Goal: Task Accomplishment & Management: Use online tool/utility

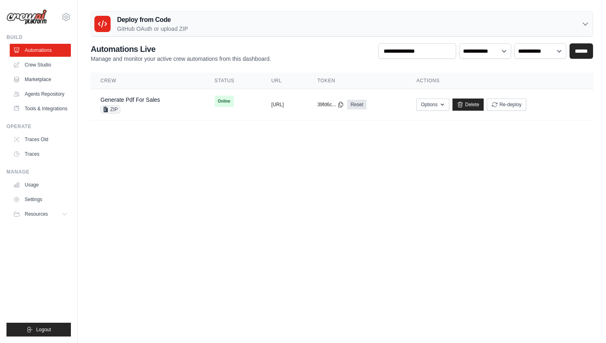
click at [289, 33] on div "Deploy from Code GitHub OAuth or upload ZIP" at bounding box center [342, 24] width 502 height 25
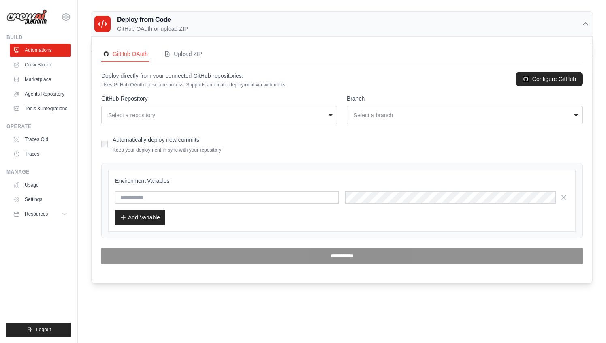
click at [191, 118] on div "Select a repository" at bounding box center [216, 115] width 217 height 8
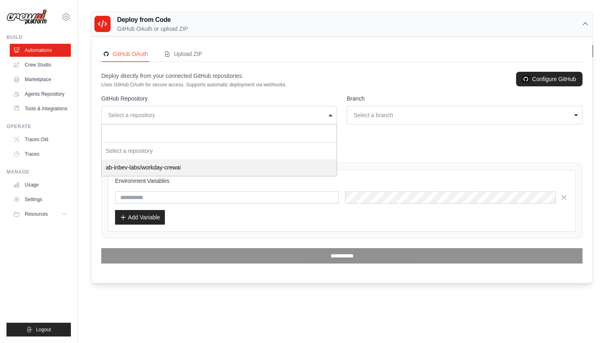
select select "**********"
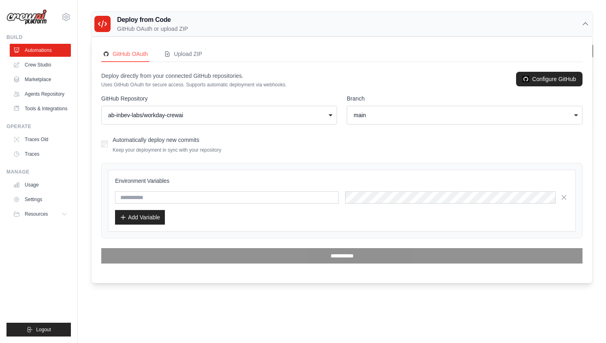
click at [380, 113] on div "main" at bounding box center [462, 115] width 217 height 8
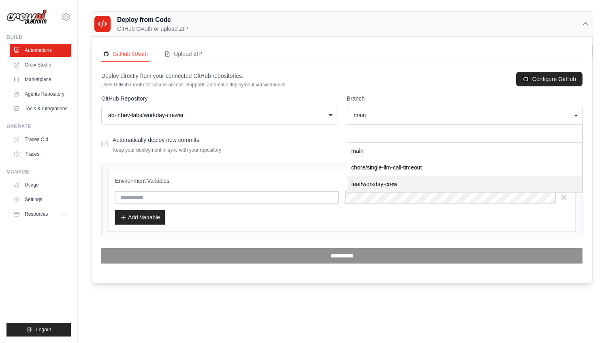
select select "**********"
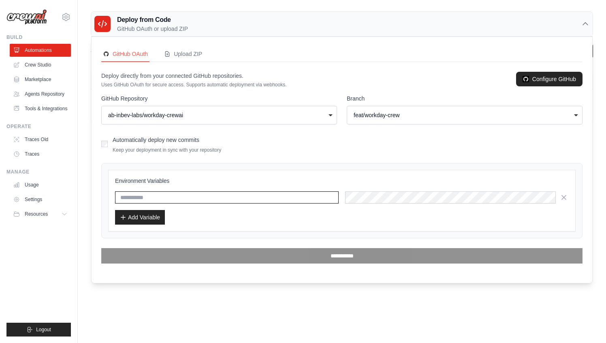
click at [173, 196] on input "text" at bounding box center [227, 197] width 224 height 12
click at [149, 216] on button "Add Variable" at bounding box center [140, 217] width 50 height 15
click at [392, 206] on div "Environment Variables Add Variable" at bounding box center [342, 201] width 454 height 48
click at [563, 199] on icon "button" at bounding box center [564, 197] width 4 height 4
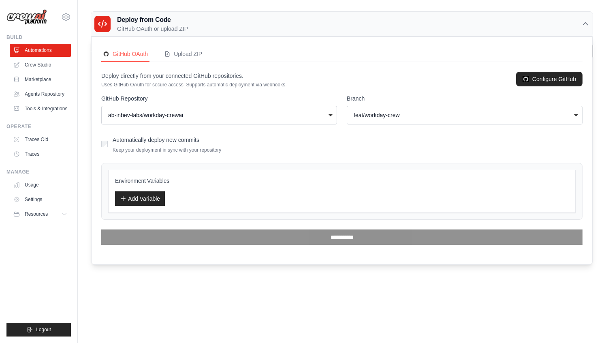
click at [143, 177] on h3 "Environment Variables" at bounding box center [342, 181] width 454 height 8
click at [182, 200] on div "Add Variable" at bounding box center [342, 198] width 454 height 15
click at [148, 200] on button "Add Variable" at bounding box center [140, 198] width 50 height 15
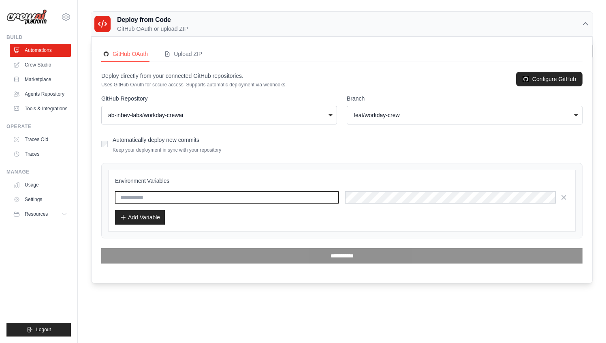
click at [256, 193] on input "text" at bounding box center [227, 197] width 224 height 12
paste input "**********"
type input "**********"
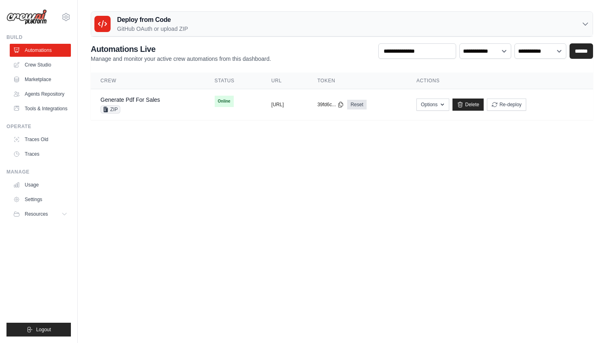
click at [195, 26] on div "Deploy from Code GitHub OAuth or upload ZIP" at bounding box center [342, 24] width 502 height 25
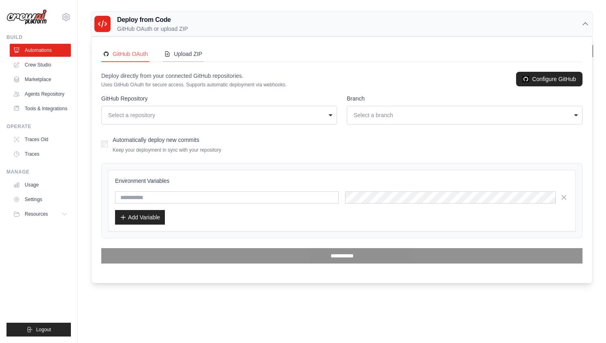
click at [186, 57] on div "Upload ZIP" at bounding box center [183, 54] width 38 height 8
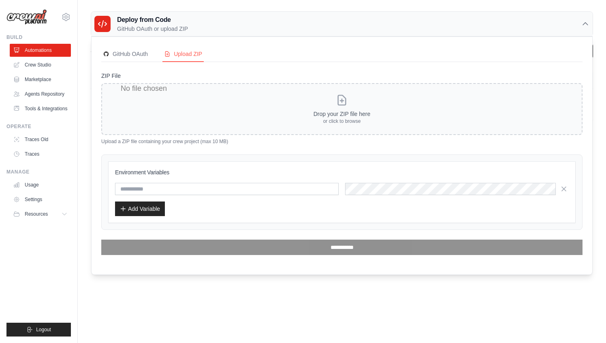
click at [240, 118] on input "ZIP File" at bounding box center [342, 109] width 482 height 52
click at [131, 54] on div "GitHub OAuth" at bounding box center [125, 54] width 45 height 8
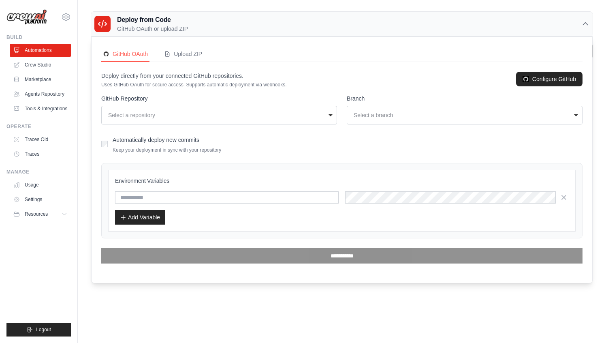
click at [261, 115] on div "Select a repository" at bounding box center [216, 115] width 217 height 8
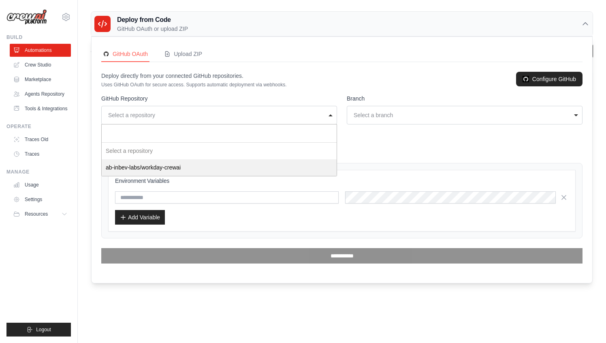
select select "**********"
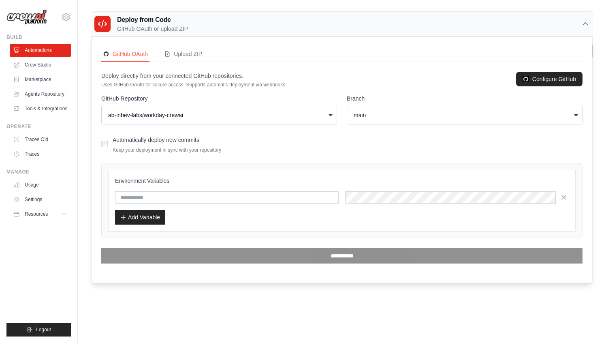
click at [114, 138] on label "Automatically deploy new commits" at bounding box center [156, 140] width 87 height 6
click at [394, 110] on div "main" at bounding box center [464, 114] width 225 height 11
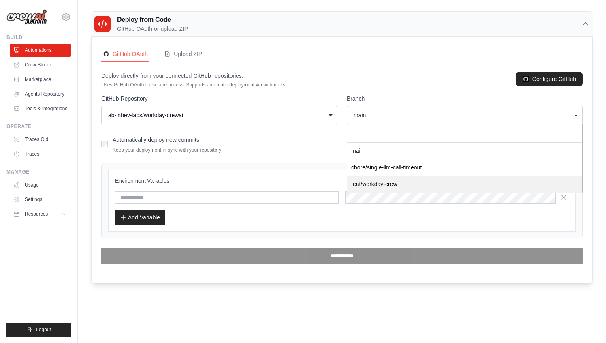
select select "**********"
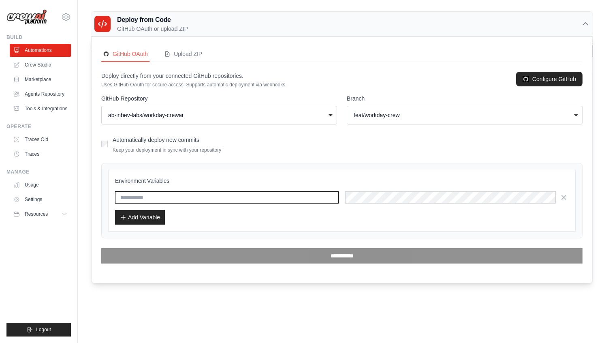
click at [166, 199] on input "text" at bounding box center [227, 197] width 224 height 12
type input "*******"
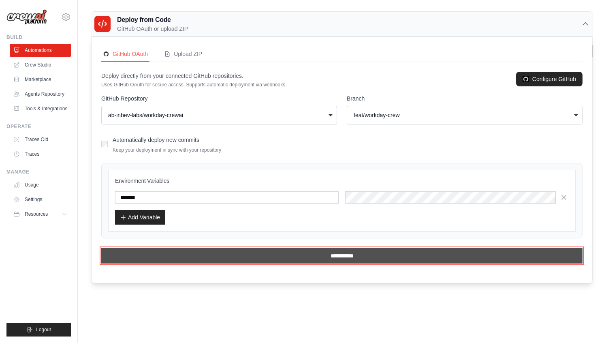
click at [351, 259] on input "**********" at bounding box center [342, 255] width 482 height 15
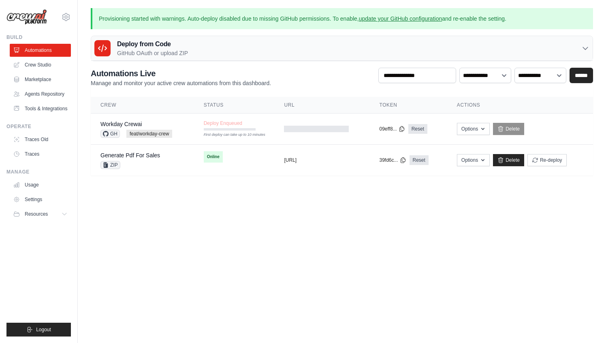
click at [203, 58] on div "Deploy from Code GitHub OAuth or upload ZIP" at bounding box center [342, 48] width 502 height 25
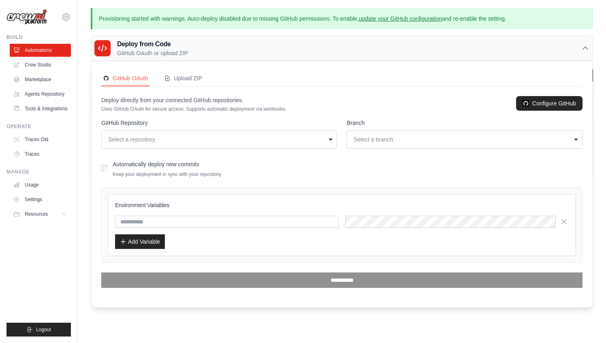
click at [222, 56] on div "Deploy from Code GitHub OAuth or upload ZIP" at bounding box center [342, 48] width 502 height 25
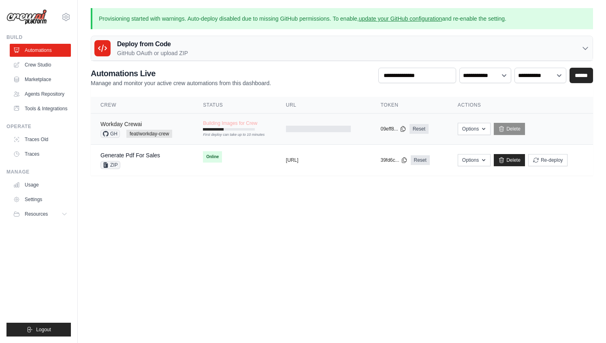
click at [135, 124] on link "Workday Crewai" at bounding box center [121, 124] width 41 height 6
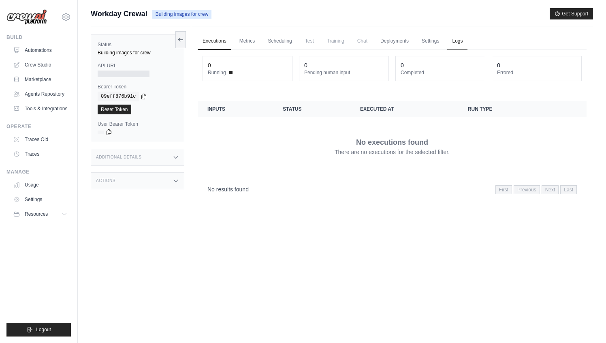
click at [455, 37] on link "Logs" at bounding box center [457, 41] width 20 height 17
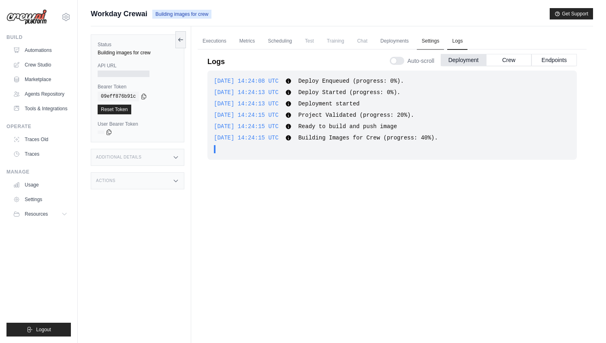
click at [434, 41] on link "Settings" at bounding box center [430, 41] width 27 height 17
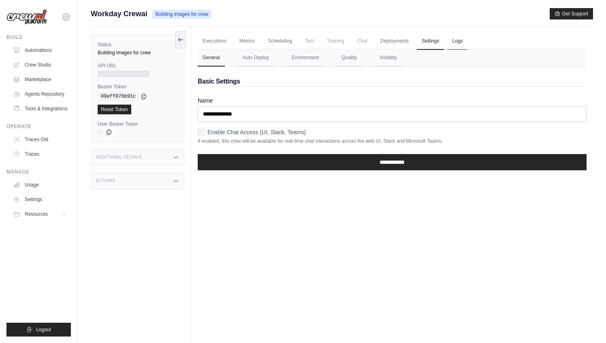
click at [458, 44] on link "Logs" at bounding box center [457, 41] width 20 height 17
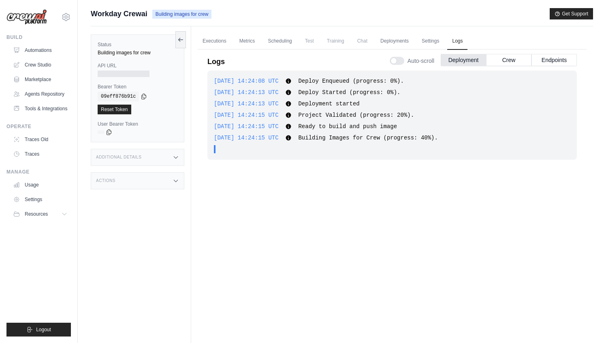
click at [454, 208] on div "2025-10-01 14:24:08 UTC Deploy Enqueued (progress: 0%). Show more Show less 202…" at bounding box center [393, 202] width 370 height 262
click at [373, 235] on div "2025-10-01 14:24:08 UTC Deploy Enqueued (progress: 0%). Show more Show less 202…" at bounding box center [393, 202] width 370 height 262
click at [351, 227] on div "2025-10-01 14:24:08 UTC Deploy Enqueued (progress: 0%). Show more Show less 202…" at bounding box center [393, 202] width 370 height 262
click at [336, 197] on div "2025-10-01 14:24:08 UTC Deploy Enqueued (progress: 0%). Show more Show less 202…" at bounding box center [393, 202] width 370 height 262
click at [210, 41] on link "Executions" at bounding box center [215, 41] width 34 height 17
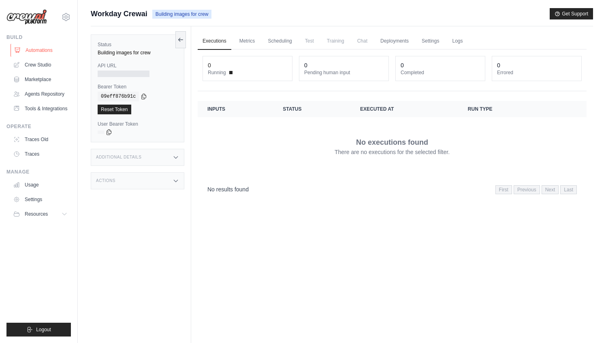
click at [45, 52] on link "Automations" at bounding box center [41, 50] width 61 height 13
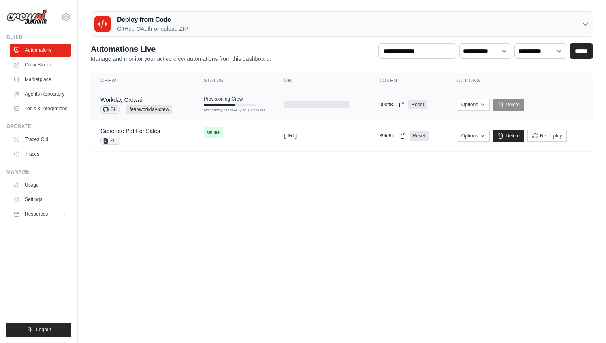
click at [165, 104] on div "Workday Crewai GH feat/workday-crew" at bounding box center [137, 105] width 72 height 18
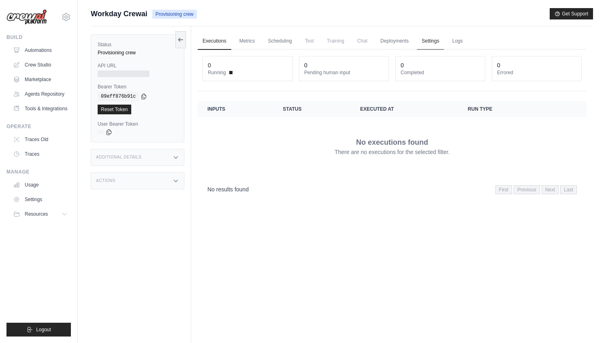
click at [431, 41] on link "Settings" at bounding box center [430, 41] width 27 height 17
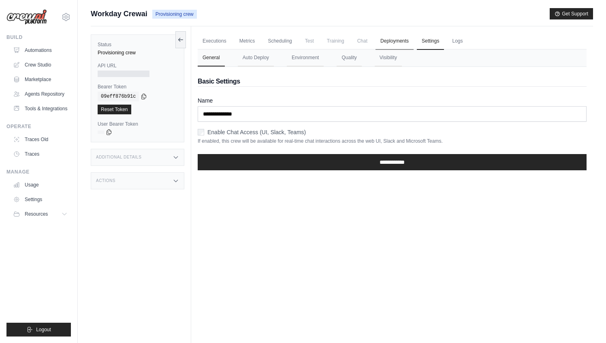
click at [396, 43] on link "Deployments" at bounding box center [395, 41] width 38 height 17
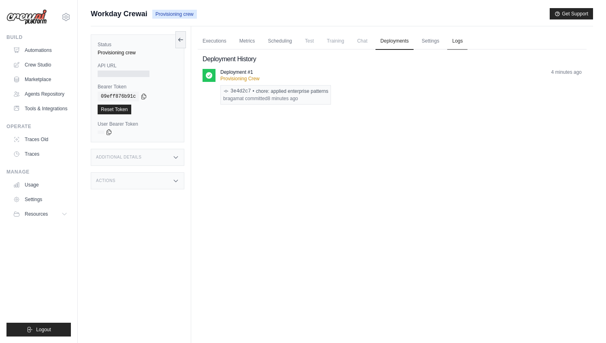
click at [458, 44] on link "Logs" at bounding box center [457, 41] width 20 height 17
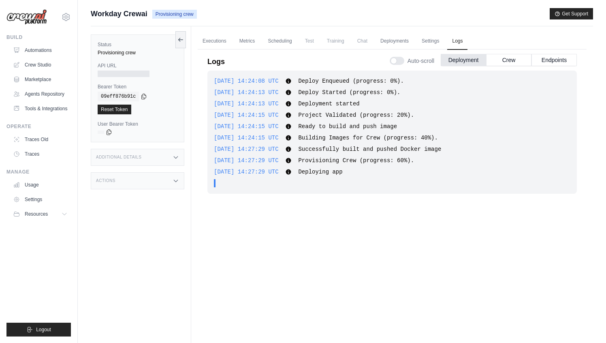
scroll to position [34, 0]
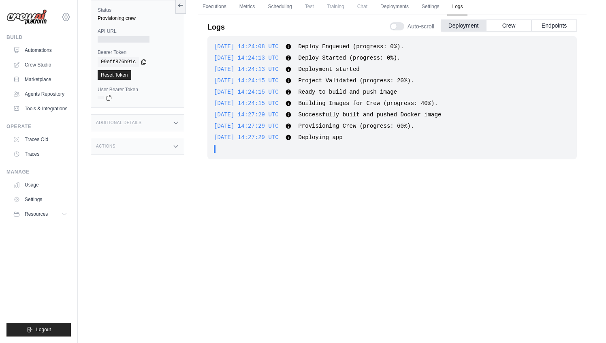
click at [69, 15] on icon at bounding box center [65, 16] width 7 height 7
click at [128, 188] on div "Status Provisioning crew API URL Bearer Token copied 09eff876b91c Reset Token U…" at bounding box center [141, 163] width 101 height 343
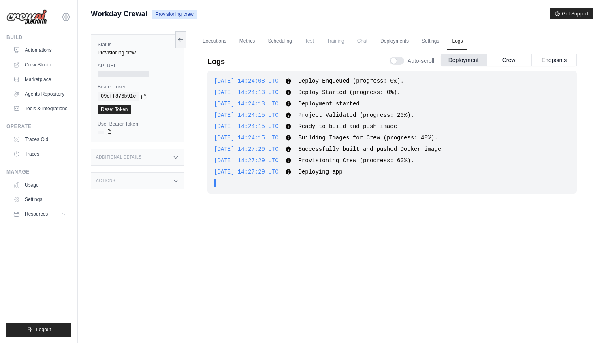
click at [68, 19] on icon at bounding box center [66, 17] width 10 height 10
click at [64, 15] on icon at bounding box center [66, 17] width 10 height 10
click at [139, 295] on div "Status Provisioning crew API URL Bearer Token copied 09eff876b91c Reset Token U…" at bounding box center [141, 197] width 101 height 343
click at [274, 17] on div "Workday Crewai Provisioning crew Get Support" at bounding box center [342, 13] width 503 height 11
click at [543, 58] on button "Endpoints" at bounding box center [554, 60] width 45 height 12
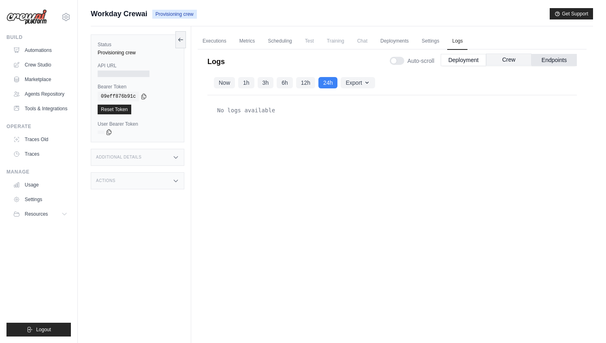
click at [514, 61] on button "Crew" at bounding box center [508, 60] width 45 height 12
click at [469, 61] on button "Deployment" at bounding box center [463, 60] width 45 height 12
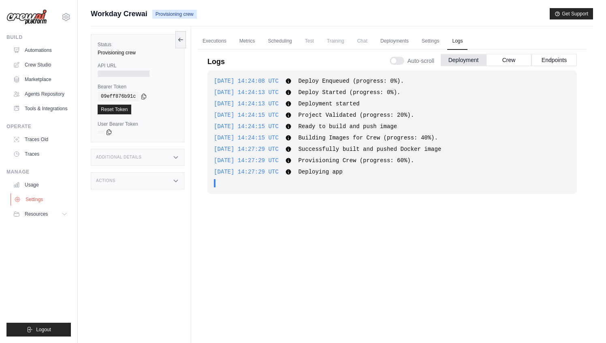
click at [32, 203] on link "Settings" at bounding box center [41, 199] width 61 height 13
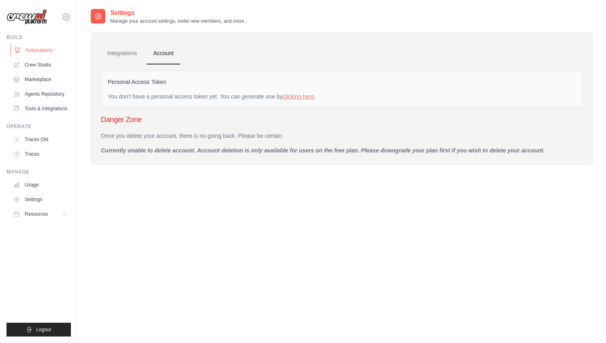
click at [45, 52] on link "Automations" at bounding box center [41, 50] width 61 height 13
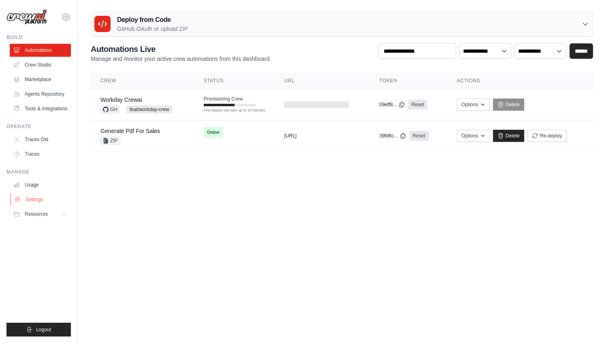
click at [35, 200] on link "Settings" at bounding box center [41, 199] width 61 height 13
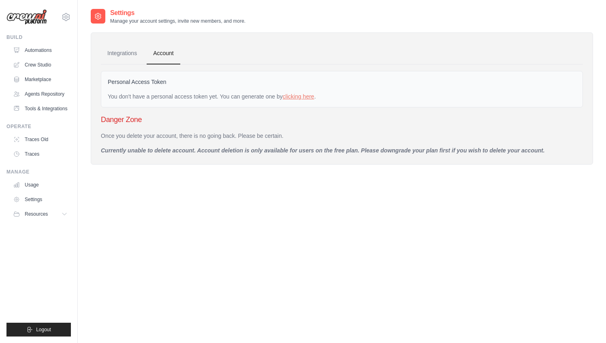
click at [229, 49] on ul "Integrations Account" at bounding box center [342, 54] width 482 height 22
click at [68, 19] on icon at bounding box center [65, 16] width 7 height 7
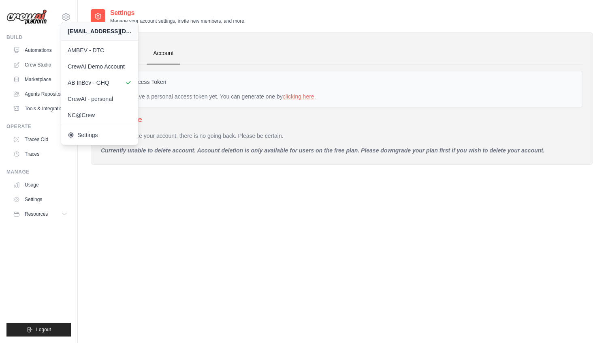
click at [190, 68] on div "Personal Access Token You don't have a personal access token yet. You can gener…" at bounding box center [342, 109] width 482 height 90
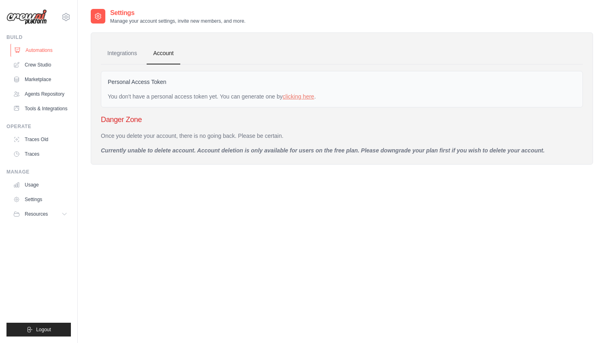
click at [39, 48] on link "Automations" at bounding box center [41, 50] width 61 height 13
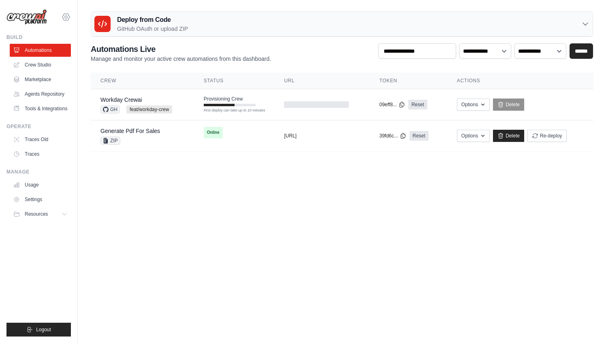
click at [66, 17] on icon at bounding box center [66, 17] width 10 height 10
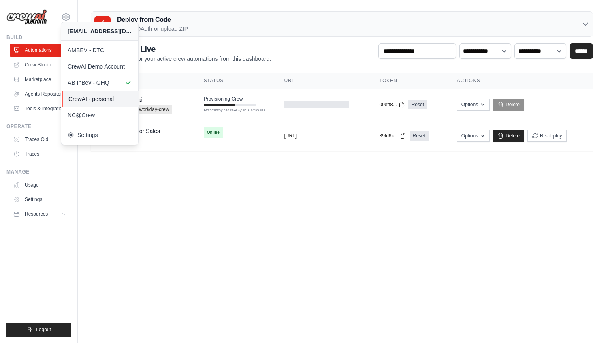
click at [86, 103] on link "CrewAI - personal" at bounding box center [100, 99] width 77 height 16
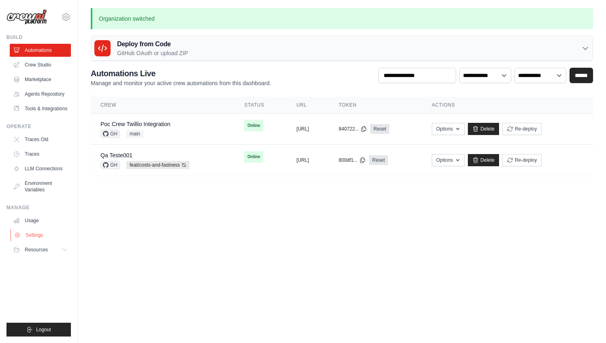
click at [33, 232] on link "Settings" at bounding box center [41, 235] width 61 height 13
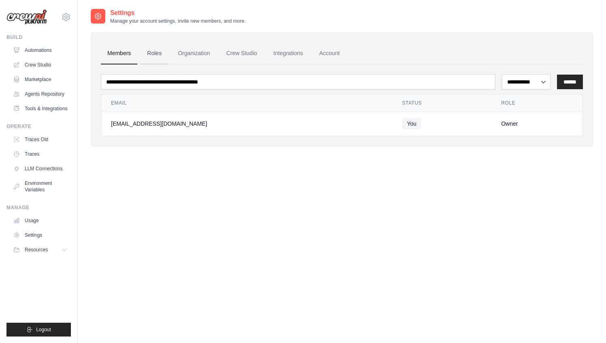
click at [157, 54] on link "Roles" at bounding box center [155, 54] width 28 height 22
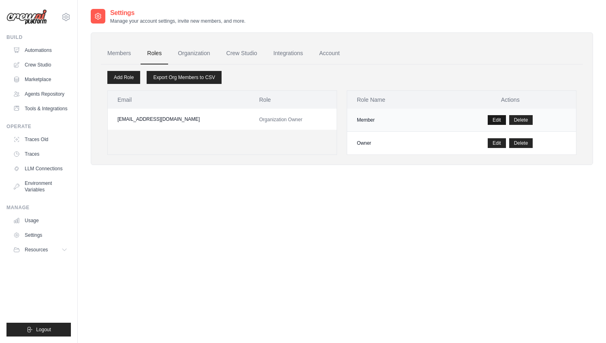
click at [494, 122] on link "Edit" at bounding box center [497, 120] width 18 height 10
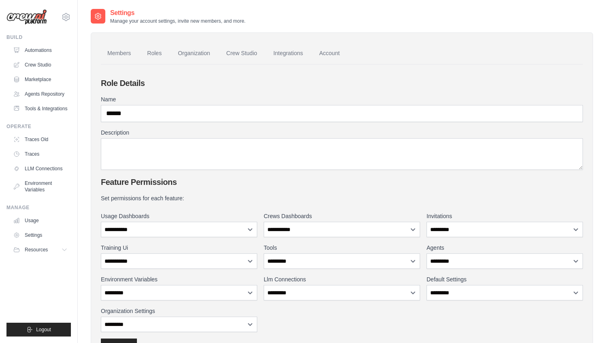
scroll to position [61, 0]
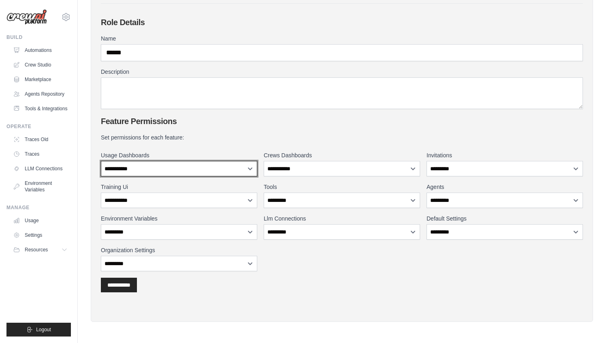
click at [156, 169] on select "**********" at bounding box center [179, 168] width 156 height 15
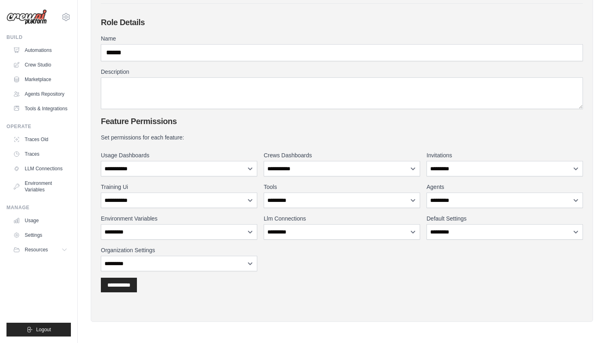
click at [203, 290] on div "**********" at bounding box center [342, 285] width 482 height 15
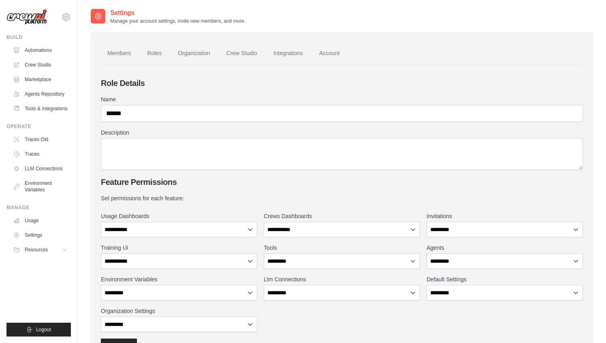
click at [69, 22] on div "[EMAIL_ADDRESS][DOMAIN_NAME] AMBEV - DTC CrewAI Demo Account AB InBev - GHQ Cre…" at bounding box center [38, 13] width 64 height 26
click at [67, 16] on icon at bounding box center [66, 17] width 10 height 10
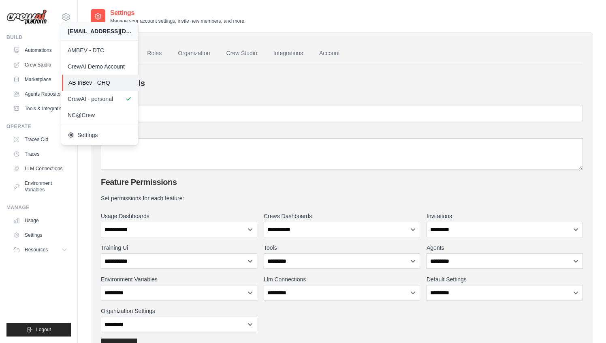
click at [84, 83] on span "AB InBev - GHQ" at bounding box center [100, 83] width 64 height 8
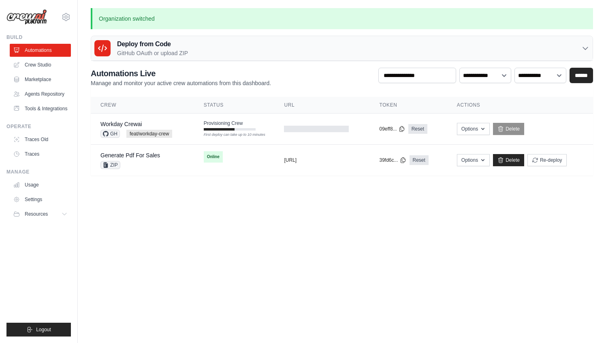
click at [263, 219] on body "[EMAIL_ADDRESS][DOMAIN_NAME] AMBEV - DTC CrewAI Demo Account AB InBev - GHQ" at bounding box center [303, 171] width 606 height 343
click at [235, 126] on span "Provisioning Crew" at bounding box center [223, 123] width 39 height 6
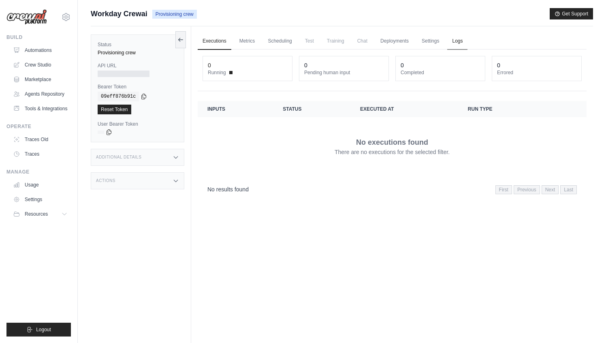
click at [457, 42] on link "Logs" at bounding box center [457, 41] width 20 height 17
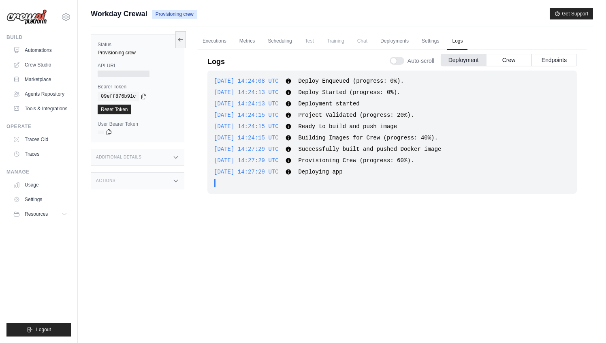
click at [328, 172] on span "Deploying app" at bounding box center [320, 172] width 44 height 6
click at [371, 172] on div "2025-10-01 14:27:29 UTC Deploying app Show more Show less" at bounding box center [392, 172] width 357 height 8
click at [385, 158] on span "Provisioning Crew (progress: 60%)." at bounding box center [356, 160] width 116 height 6
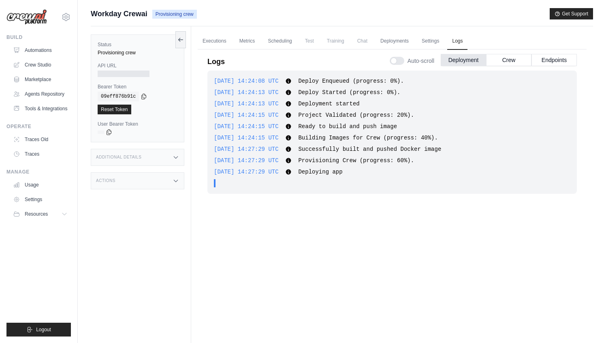
click at [385, 158] on span "Provisioning Crew (progress: 60%)." at bounding box center [356, 160] width 116 height 6
click at [414, 156] on div "2025-10-01 14:24:08 UTC Deploy Enqueued (progress: 0%). Show more Show less 202…" at bounding box center [393, 132] width 370 height 123
click at [210, 21] on div "Submit a support request Describe your issue or question * Please be specific a…" at bounding box center [342, 17] width 503 height 18
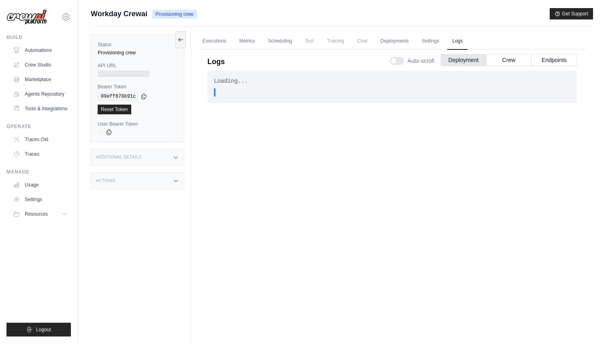
click at [358, 179] on div "Loading... . . . In Progress" at bounding box center [393, 202] width 370 height 262
click at [147, 75] on div at bounding box center [124, 74] width 52 height 6
click at [436, 39] on link "Settings" at bounding box center [430, 41] width 27 height 17
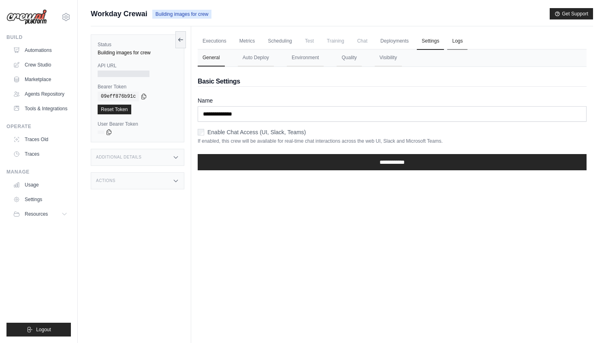
click at [456, 41] on link "Logs" at bounding box center [457, 41] width 20 height 17
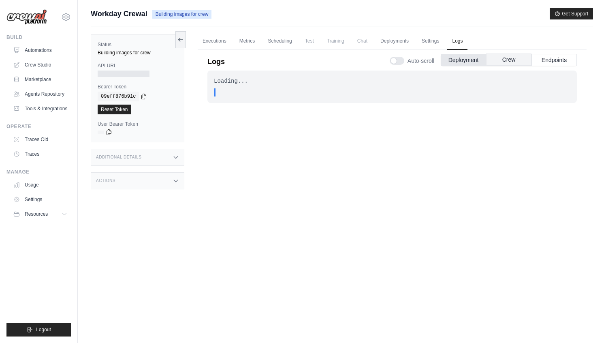
click at [515, 56] on button "Crew" at bounding box center [508, 60] width 45 height 12
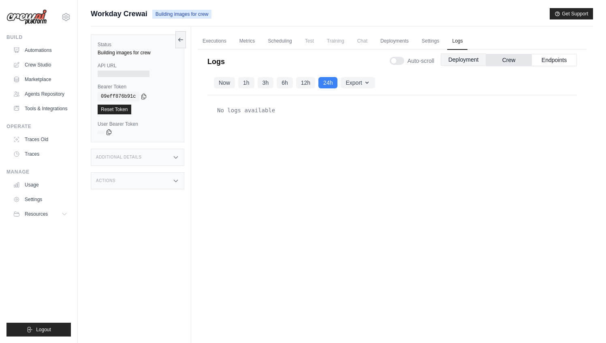
click at [482, 63] on button "Deployment" at bounding box center [463, 60] width 45 height 12
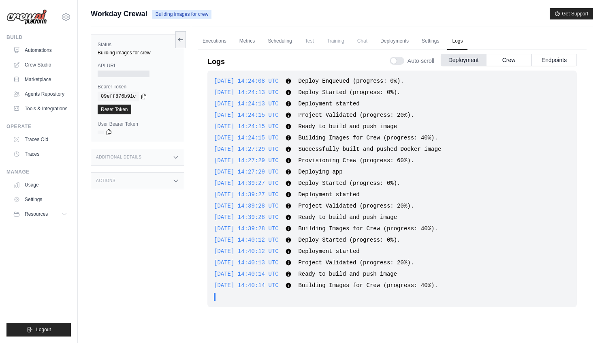
scroll to position [34, 0]
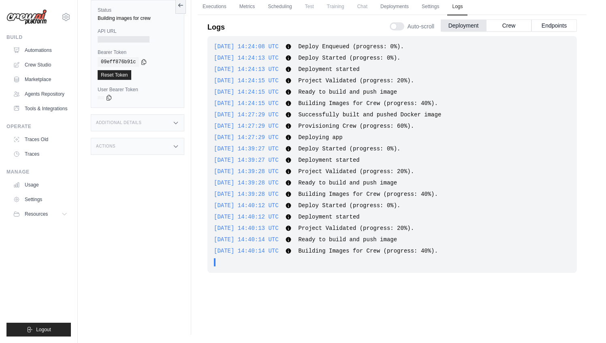
click at [330, 241] on span "Ready to build and push image" at bounding box center [347, 239] width 99 height 6
click at [316, 253] on span "Building Images for Crew (progress: 40%)." at bounding box center [367, 251] width 139 height 6
click at [380, 245] on div "2025-10-01 14:24:08 UTC Deploy Enqueued (progress: 0%). Show more Show less 202…" at bounding box center [393, 154] width 370 height 237
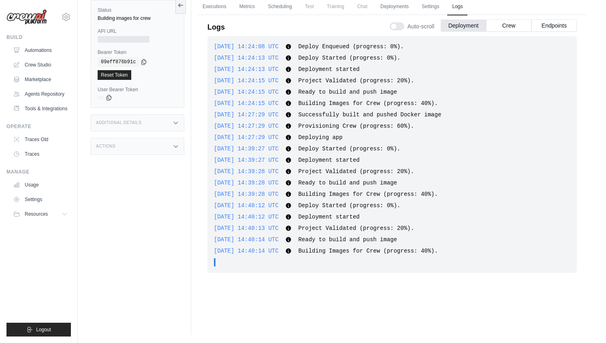
click at [380, 245] on div "2025-10-01 14:24:08 UTC Deploy Enqueued (progress: 0%). Show more Show less 202…" at bounding box center [393, 154] width 370 height 237
click at [370, 253] on span "Building Images for Crew (progress: 40%)." at bounding box center [367, 251] width 139 height 6
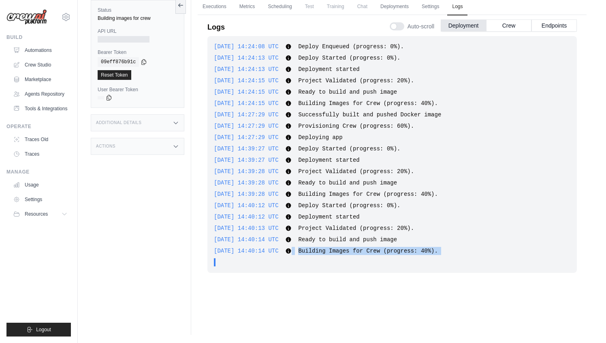
click at [355, 124] on span "Provisioning Crew (progress: 60%)." at bounding box center [356, 126] width 116 height 6
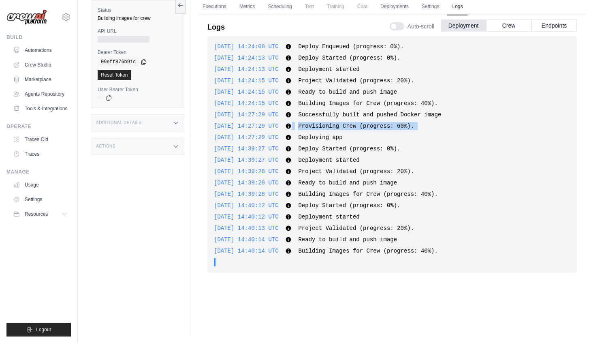
click at [355, 124] on span "Provisioning Crew (progress: 60%)." at bounding box center [356, 126] width 116 height 6
click at [364, 86] on div "2025-10-01 14:24:08 UTC Deploy Enqueued (progress: 0%). Show more Show less 202…" at bounding box center [393, 154] width 370 height 237
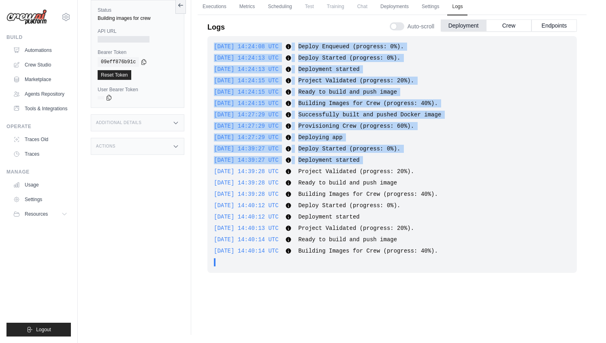
drag, startPoint x: 312, startPoint y: 161, endPoint x: 398, endPoint y: 164, distance: 85.6
click at [377, 165] on div "2025-10-01 14:24:08 UTC Deploy Enqueued (progress: 0%). Show more Show less 202…" at bounding box center [393, 154] width 370 height 237
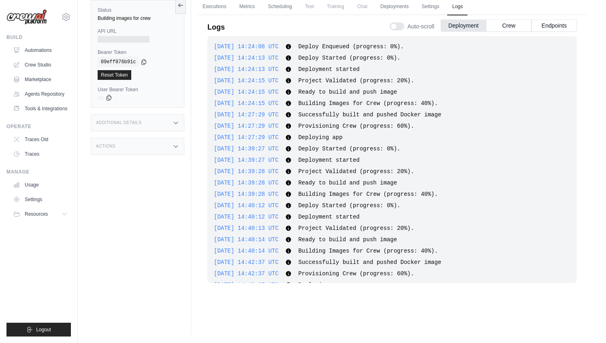
scroll to position [24, 0]
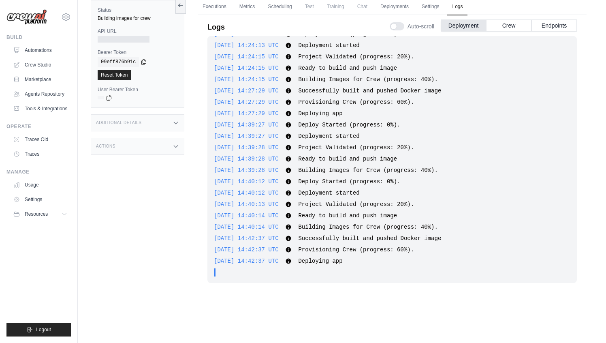
click at [330, 111] on span "Deploying app" at bounding box center [320, 113] width 44 height 6
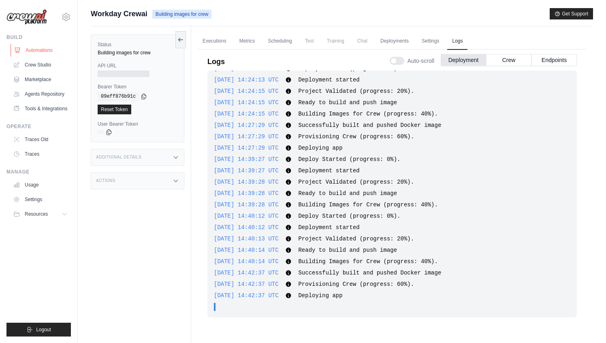
click at [24, 46] on link "Automations" at bounding box center [41, 50] width 61 height 13
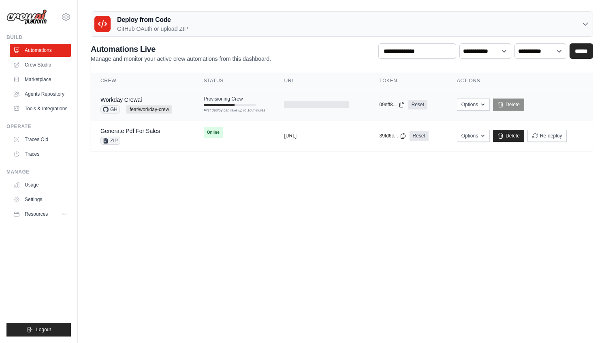
click at [494, 104] on div "Options Export React JSX Component Export React TSX Component Export MCP Server…" at bounding box center [520, 104] width 126 height 12
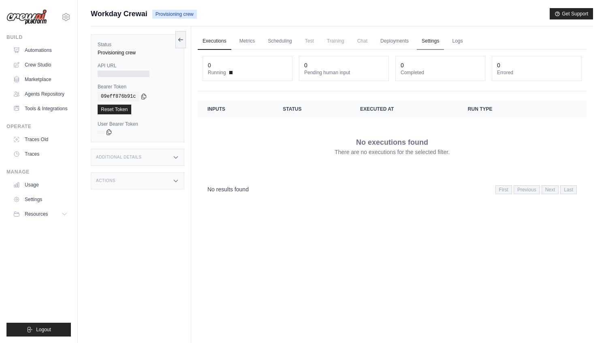
click at [432, 42] on link "Settings" at bounding box center [430, 41] width 27 height 17
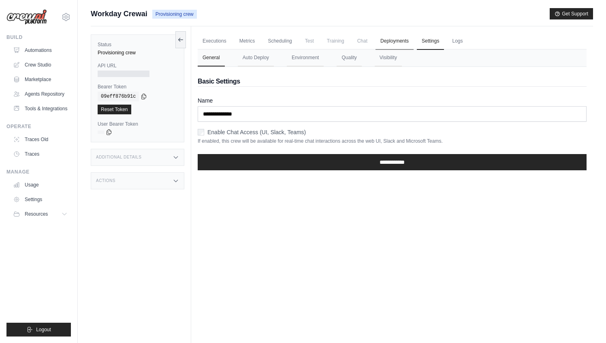
click at [394, 42] on link "Deployments" at bounding box center [395, 41] width 38 height 17
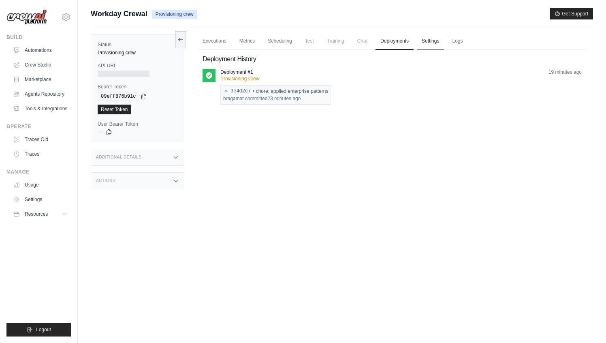
click at [424, 41] on link "Settings" at bounding box center [430, 41] width 27 height 17
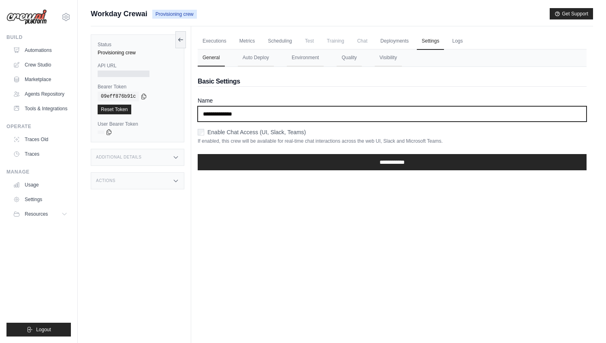
click at [268, 114] on input "**********" at bounding box center [392, 113] width 389 height 15
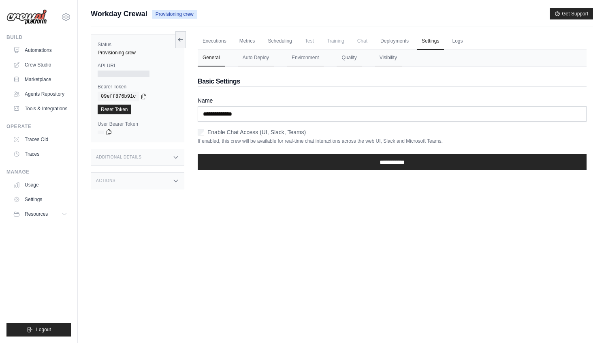
click at [264, 231] on div "Executions Metrics Scheduling Test Training Chat Deployments Settings Logs 0 Ru…" at bounding box center [392, 197] width 402 height 343
click at [65, 19] on icon at bounding box center [66, 17] width 10 height 10
click at [85, 140] on link "Settings" at bounding box center [101, 135] width 77 height 16
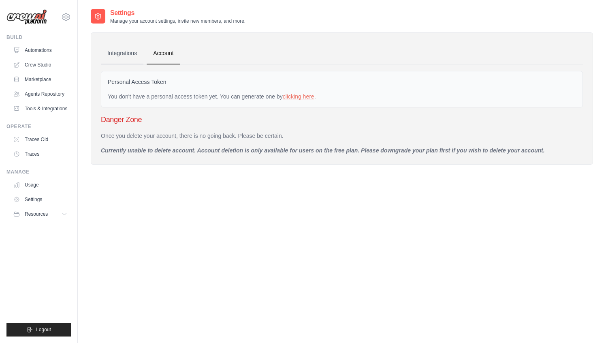
click at [124, 56] on link "Integrations" at bounding box center [122, 54] width 43 height 22
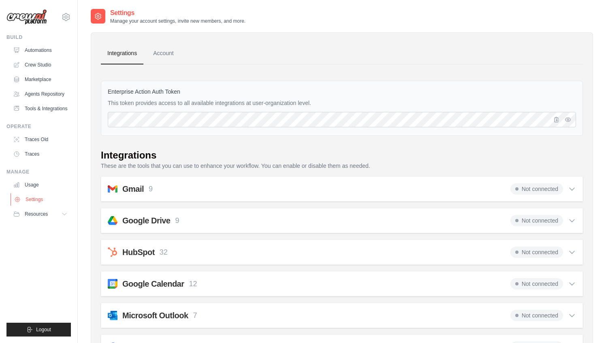
click at [36, 200] on link "Settings" at bounding box center [41, 199] width 61 height 13
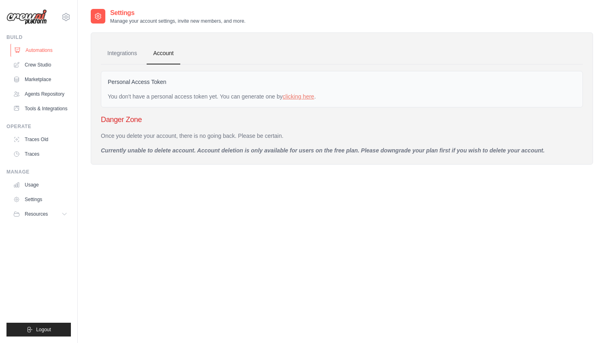
click at [42, 48] on link "Automations" at bounding box center [41, 50] width 61 height 13
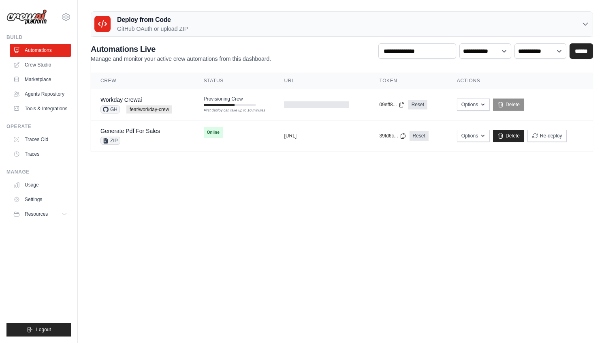
click at [285, 203] on body "[EMAIL_ADDRESS][DOMAIN_NAME] AMBEV - DTC CrewAI Demo Account AB InBev - GHQ" at bounding box center [303, 171] width 606 height 343
click at [220, 103] on div "Provisioning Crew First deploy can take up to 10 minutes" at bounding box center [230, 101] width 52 height 11
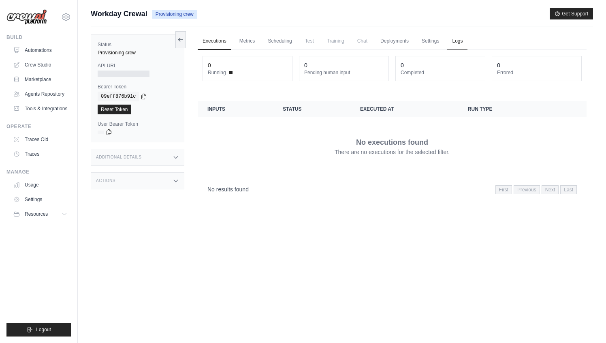
click at [455, 42] on link "Logs" at bounding box center [457, 41] width 20 height 17
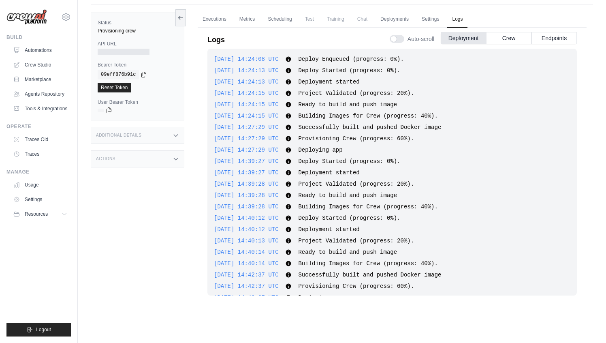
scroll to position [81, 0]
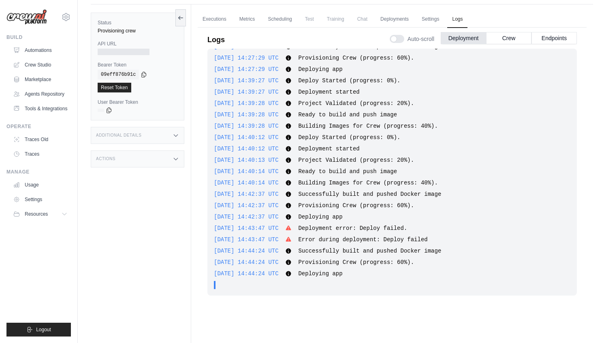
click at [489, 155] on div "2025-10-01 14:24:08 UTC Deploy Enqueued (progress: 0%). Show more Show less 202…" at bounding box center [393, 172] width 370 height 247
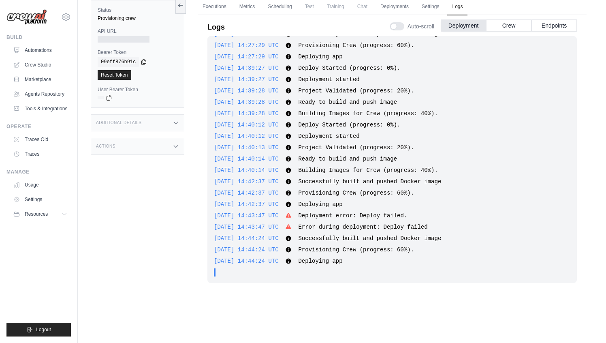
scroll to position [73, 0]
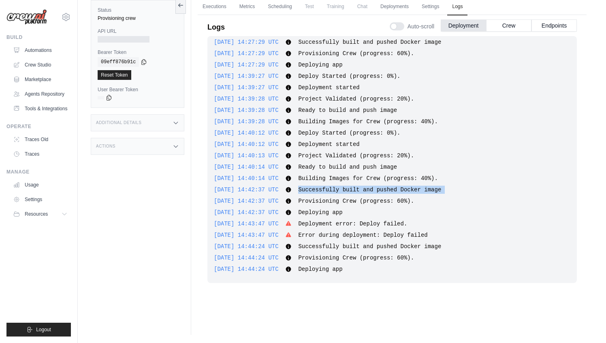
copy div "Successfully built and pushed Docker image Show more Show less"
drag, startPoint x: 312, startPoint y: 190, endPoint x: 510, endPoint y: 196, distance: 198.3
click at [510, 196] on div "2025-10-01 14:24:08 UTC Deploy Enqueued (progress: 0%). Show more Show less 202…" at bounding box center [393, 159] width 370 height 247
click at [367, 214] on div "2025-10-01 14:42:37 UTC Deploying app Show more Show less" at bounding box center [392, 212] width 357 height 8
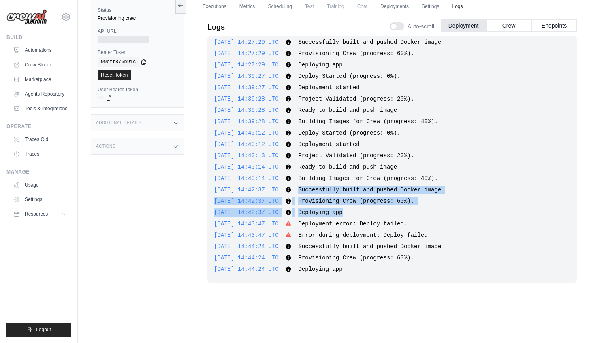
click at [337, 210] on span "Deploying app" at bounding box center [320, 212] width 44 height 6
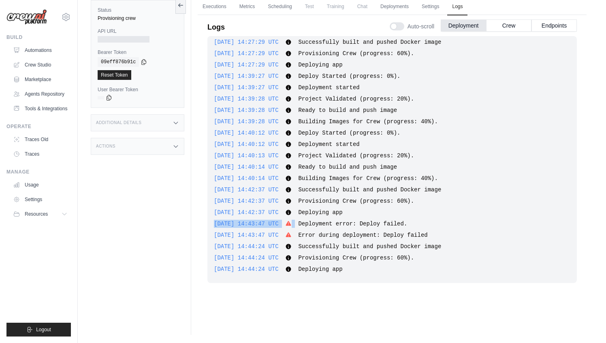
drag, startPoint x: 312, startPoint y: 224, endPoint x: 406, endPoint y: 219, distance: 93.8
click at [406, 219] on div "2025-10-01 14:24:08 UTC Deploy Enqueued (progress: 0%). Show more Show less 202…" at bounding box center [393, 159] width 370 height 247
drag, startPoint x: 375, startPoint y: 225, endPoint x: 417, endPoint y: 223, distance: 42.2
click at [407, 223] on span "Deployment error: Deploy failed." at bounding box center [352, 223] width 109 height 6
drag, startPoint x: 313, startPoint y: 269, endPoint x: 367, endPoint y: 267, distance: 53.9
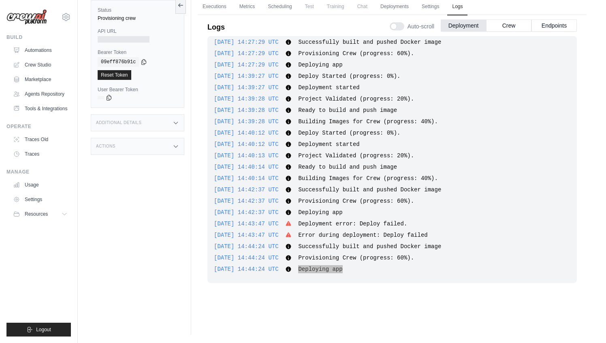
click at [367, 267] on div "2025-10-01 14:44:24 UTC Deploying app Show more Show less" at bounding box center [392, 269] width 357 height 8
click at [337, 191] on span "Successfully built and pushed Docker image" at bounding box center [369, 189] width 143 height 6
click at [43, 48] on link "Automations" at bounding box center [41, 50] width 61 height 13
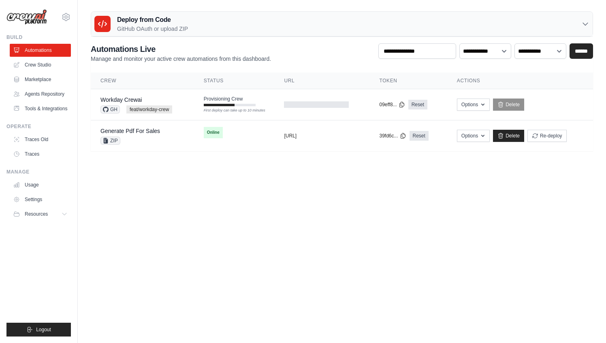
click at [240, 24] on div "Deploy from Code GitHub OAuth or upload ZIP" at bounding box center [342, 24] width 502 height 25
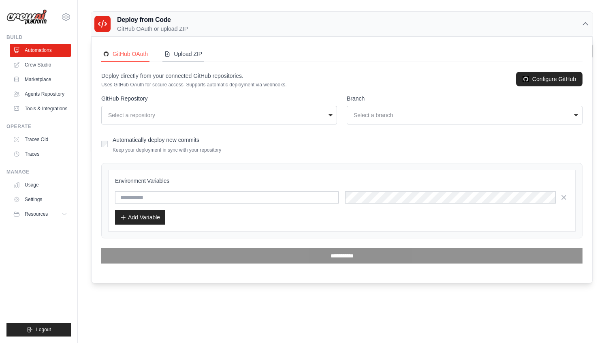
click at [178, 53] on div "Upload ZIP" at bounding box center [183, 54] width 38 height 8
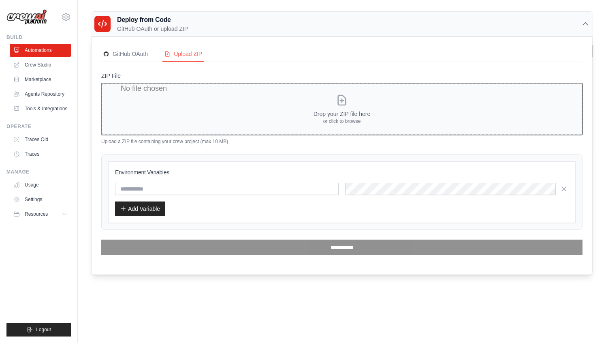
click at [330, 116] on input "ZIP File" at bounding box center [342, 109] width 482 height 52
type input "**********"
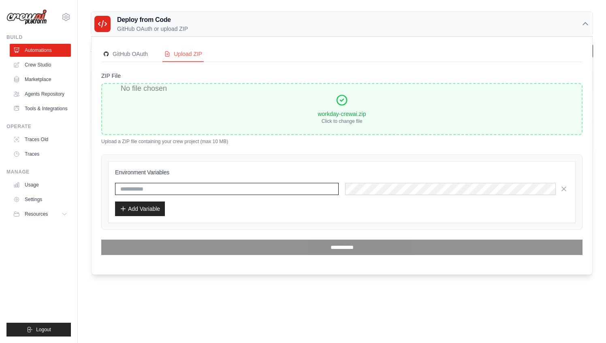
click at [184, 194] on input "text" at bounding box center [227, 189] width 224 height 12
type input "*******"
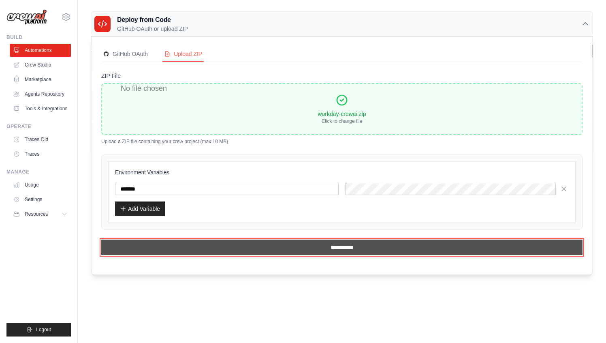
click at [347, 253] on input "**********" at bounding box center [342, 247] width 482 height 15
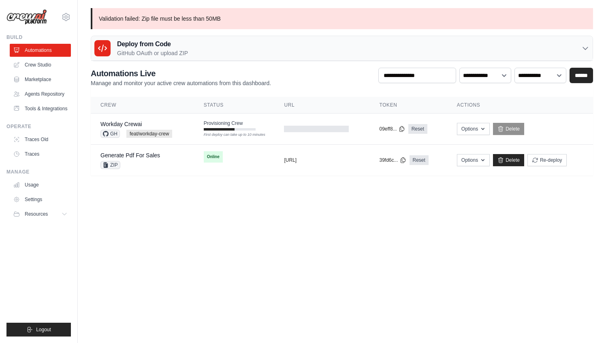
click at [213, 20] on p "Validation failed: Zip file must be less than 50MB" at bounding box center [342, 18] width 503 height 21
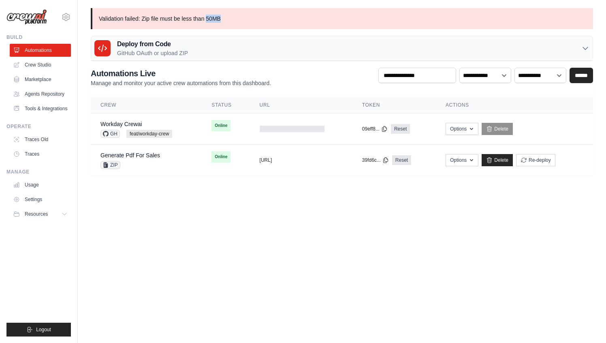
click at [241, 21] on p "Validation failed: Zip file must be less than 50MB" at bounding box center [342, 18] width 503 height 21
click at [575, 17] on p "Validation failed: Zip file must be less than 50MB" at bounding box center [342, 18] width 503 height 21
click at [270, 56] on div "Deploy from Code GitHub OAuth or upload ZIP" at bounding box center [342, 48] width 502 height 25
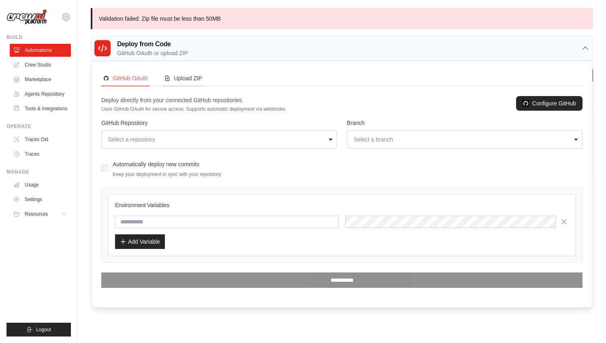
click at [193, 81] on div "Upload ZIP" at bounding box center [183, 78] width 38 height 8
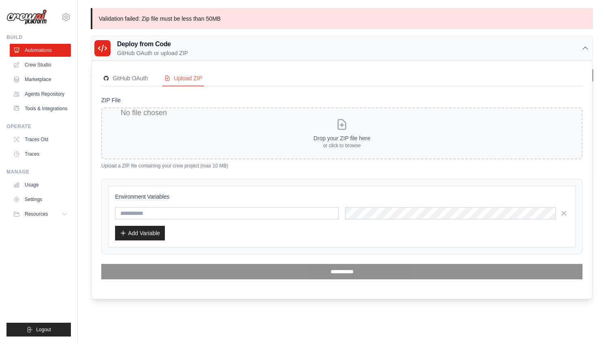
click at [332, 133] on input "ZIP File" at bounding box center [342, 133] width 482 height 52
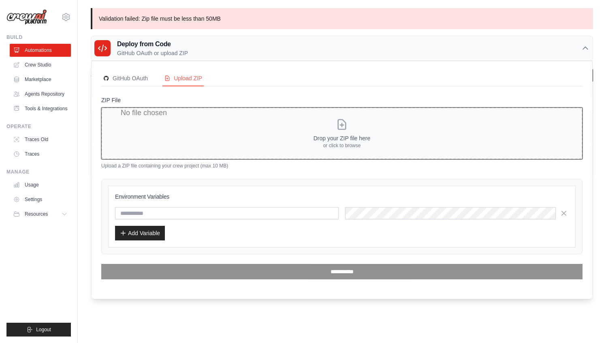
type input "**********"
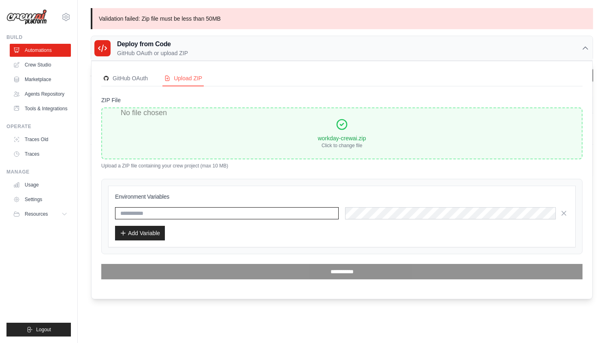
click at [248, 217] on input "text" at bounding box center [227, 213] width 224 height 12
type input "******"
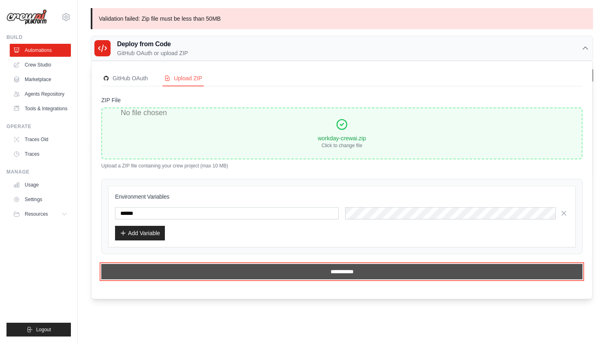
click at [314, 277] on input "**********" at bounding box center [342, 271] width 482 height 15
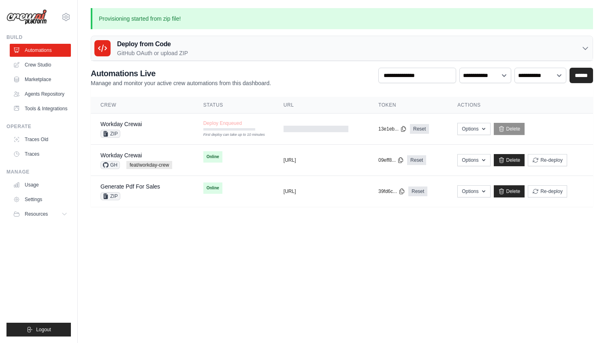
click at [368, 257] on body "mateus@crewai.com AMBEV - DTC CrewAI Demo Account AB InBev - GHQ" at bounding box center [303, 171] width 606 height 343
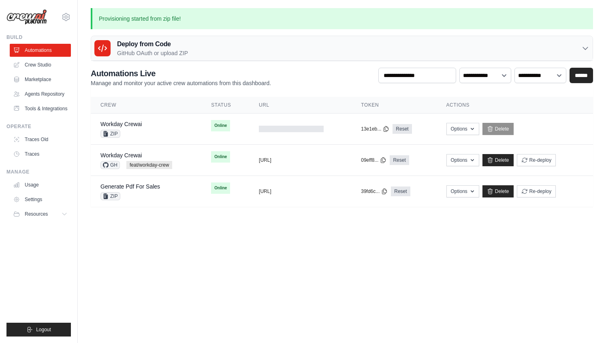
click at [232, 248] on body "mateus@crewai.com AMBEV - DTC CrewAI Demo Account AB InBev - GHQ" at bounding box center [303, 171] width 606 height 343
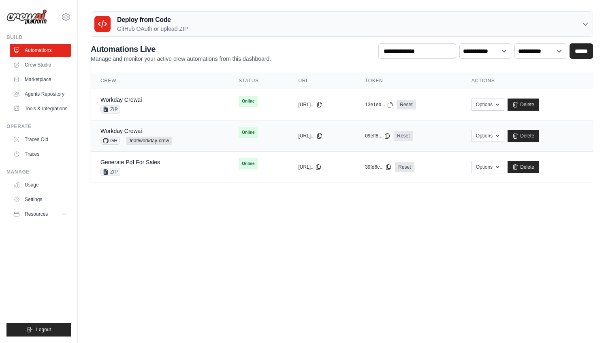
click at [138, 134] on div "Workday Crewai" at bounding box center [137, 131] width 72 height 8
click at [134, 131] on link "Workday Crewai" at bounding box center [121, 131] width 41 height 6
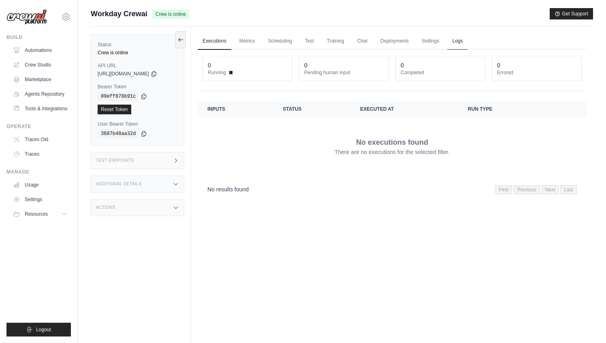
click at [458, 38] on link "Logs" at bounding box center [457, 41] width 20 height 17
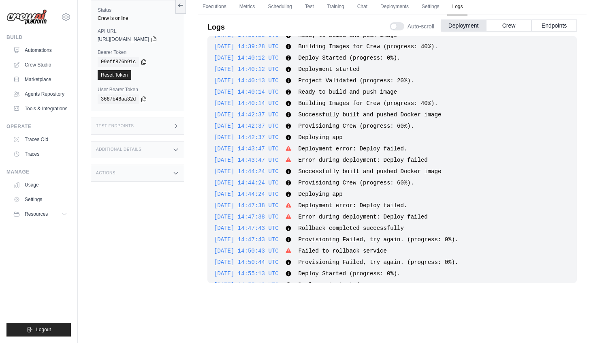
scroll to position [145, 0]
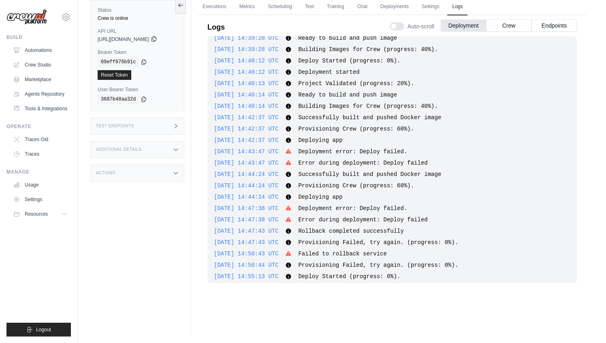
click at [156, 41] on icon at bounding box center [154, 38] width 4 height 5
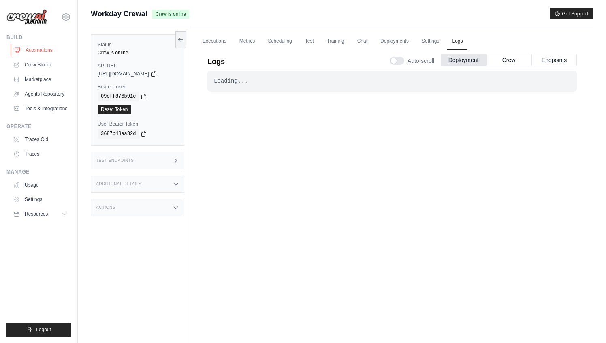
click at [42, 49] on link "Automations" at bounding box center [41, 50] width 61 height 13
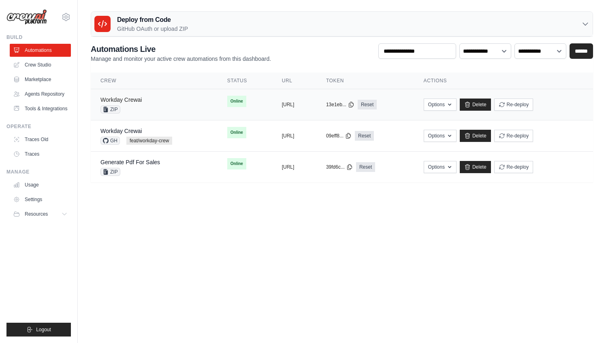
click at [136, 99] on link "Workday Crewai" at bounding box center [121, 99] width 41 height 6
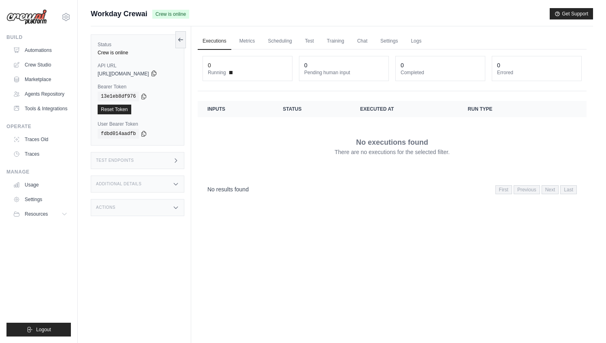
click at [157, 73] on icon at bounding box center [154, 73] width 6 height 6
click at [159, 163] on div "Test Endpoints" at bounding box center [138, 160] width 94 height 17
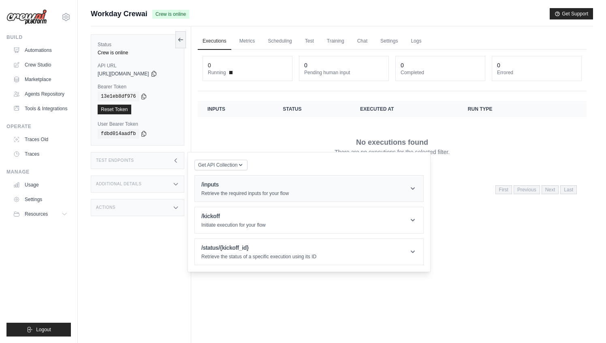
click at [214, 184] on h1 "/inputs" at bounding box center [245, 184] width 88 height 8
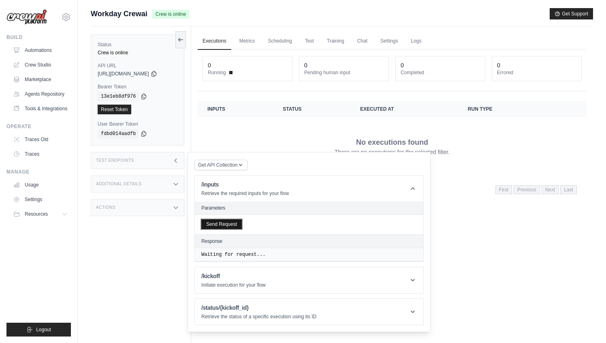
click at [234, 228] on button "Send Request" at bounding box center [221, 224] width 41 height 10
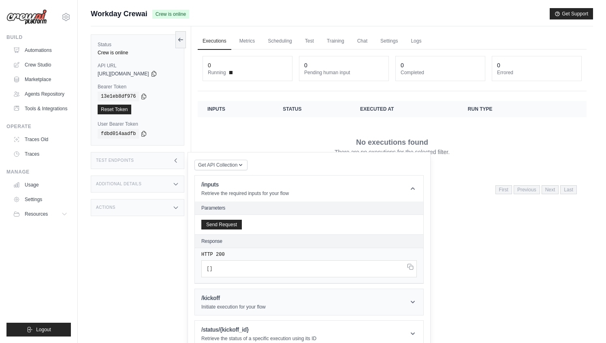
click at [254, 302] on div "/kickoff Initiate execution for your flow" at bounding box center [233, 302] width 64 height 16
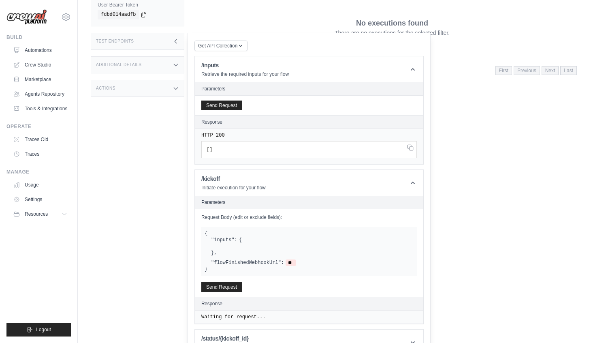
scroll to position [120, 0]
click at [230, 285] on button "Send Request" at bounding box center [221, 286] width 41 height 10
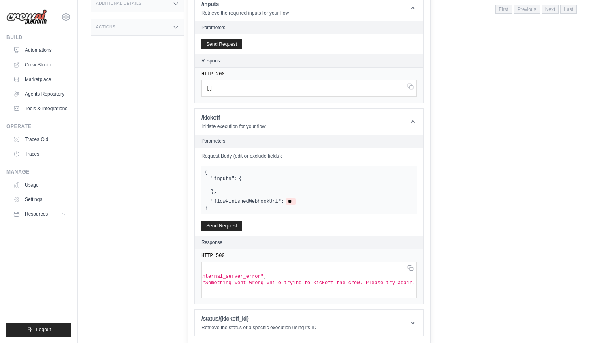
scroll to position [0, 49]
click at [497, 197] on html "mateus@crewai.com AMBEV - DTC CrewAI Demo Account AB InBev - GHQ" at bounding box center [303, 8] width 606 height 377
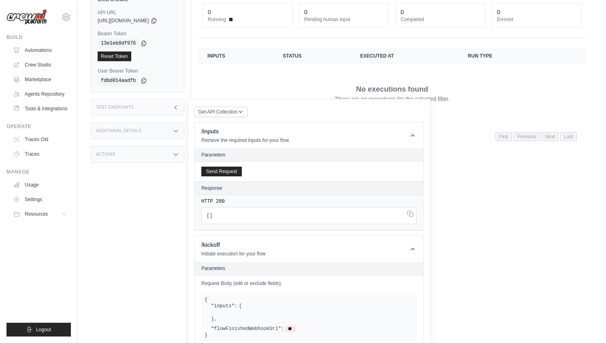
scroll to position [0, 0]
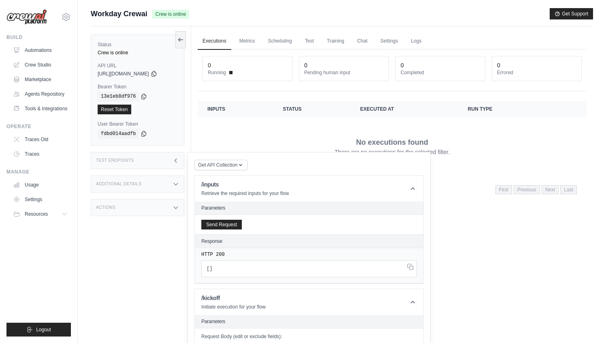
click at [177, 162] on icon at bounding box center [176, 160] width 2 height 4
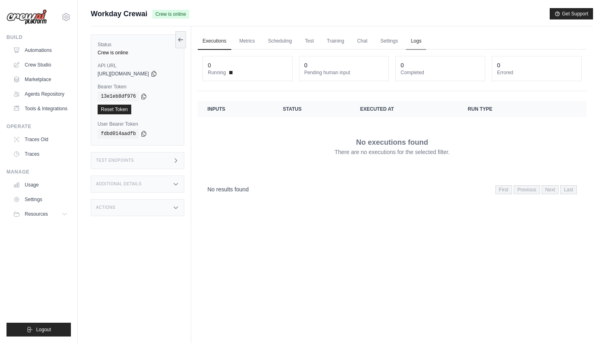
click at [416, 39] on link "Logs" at bounding box center [416, 41] width 20 height 17
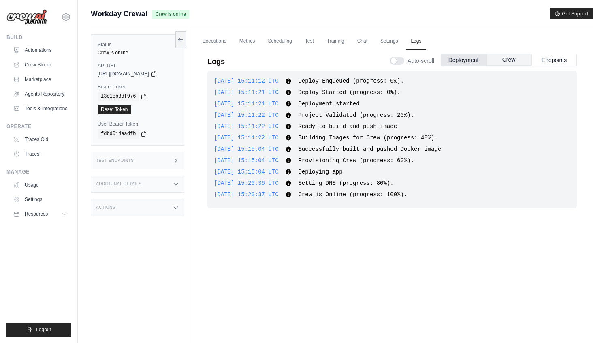
click at [503, 59] on button "Crew" at bounding box center [508, 60] width 45 height 12
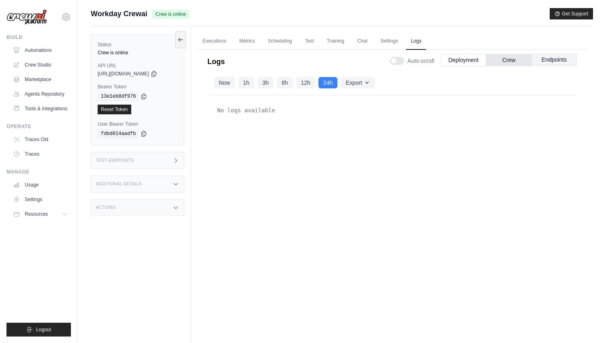
click at [548, 60] on button "Endpoints" at bounding box center [554, 60] width 45 height 12
click at [470, 61] on button "Deployment" at bounding box center [463, 60] width 45 height 12
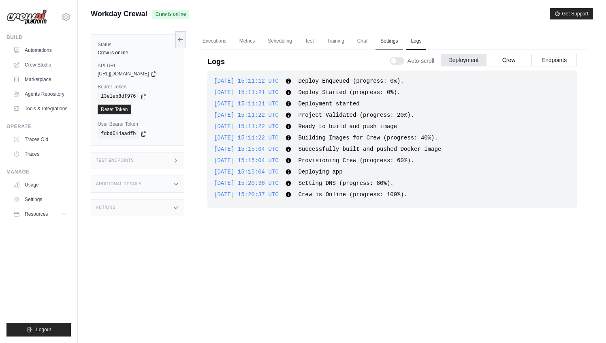
click at [379, 41] on link "Settings" at bounding box center [389, 41] width 27 height 17
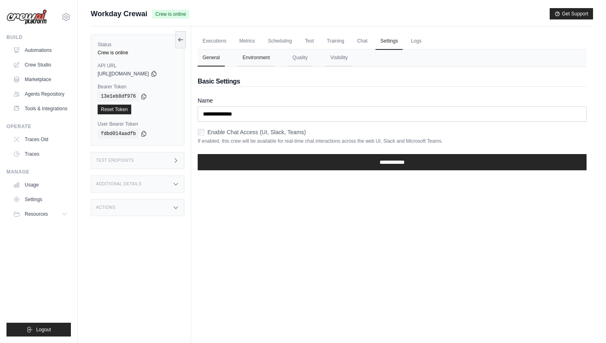
click at [263, 60] on button "Environment" at bounding box center [256, 57] width 37 height 17
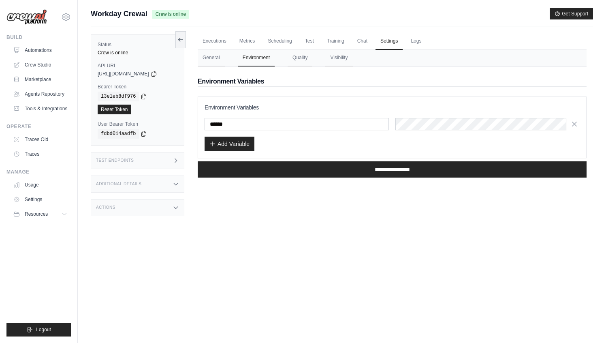
click at [294, 143] on div "Add Variable" at bounding box center [392, 144] width 375 height 15
click at [269, 124] on input "******" at bounding box center [297, 124] width 184 height 12
click at [35, 48] on link "Automations" at bounding box center [41, 50] width 61 height 13
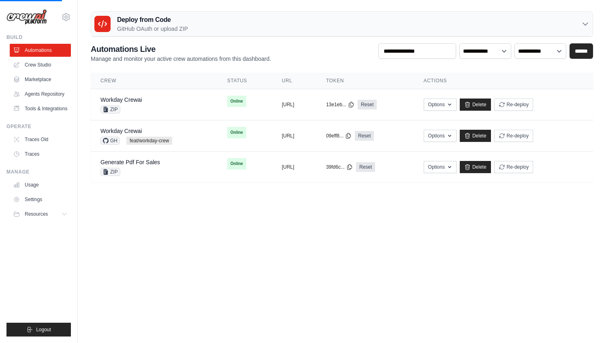
click at [267, 237] on body "[EMAIL_ADDRESS][DOMAIN_NAME] AMBEV - DTC CrewAI Demo Account AB InBev - GHQ" at bounding box center [303, 171] width 606 height 343
click at [128, 130] on link "Workday Crewai" at bounding box center [121, 131] width 41 height 6
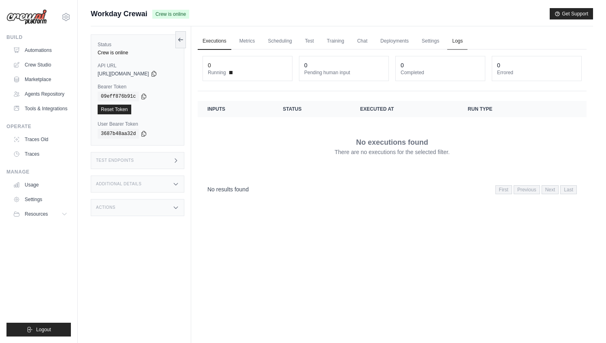
click at [461, 41] on link "Logs" at bounding box center [457, 41] width 20 height 17
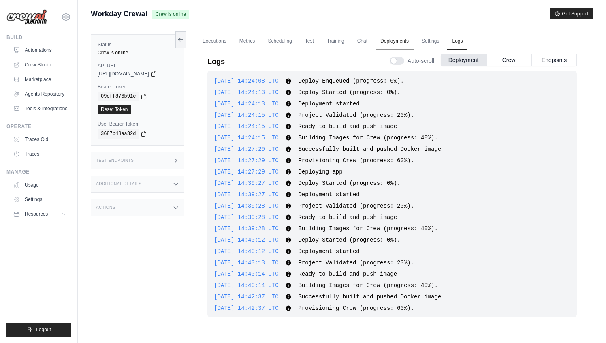
click at [392, 45] on link "Deployments" at bounding box center [395, 41] width 38 height 17
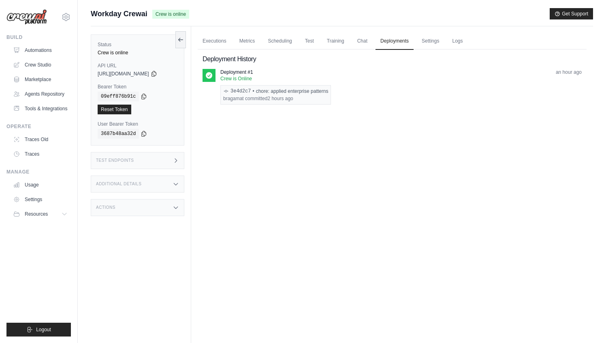
click at [287, 90] on div "3e4d2c7 • chore: applied enterprise patterns" at bounding box center [275, 91] width 105 height 6
click at [354, 161] on div "Executions Metrics Scheduling Test Training Chat Deployments Settings Logs 0 Ru…" at bounding box center [392, 197] width 402 height 343
click at [378, 94] on div "Deployment #1 Crew is Online 3e4d2c7 • chore: applied enterprise patterns braga…" at bounding box center [401, 87] width 362 height 36
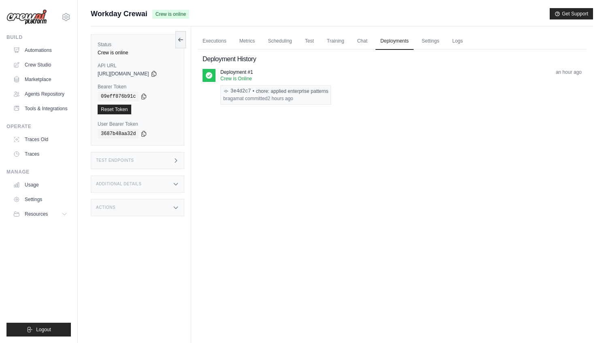
click at [246, 143] on div "Executions Metrics Scheduling Test Training Chat Deployments Settings Logs 0 Ru…" at bounding box center [392, 197] width 402 height 343
click at [42, 48] on link "Automations" at bounding box center [41, 50] width 61 height 13
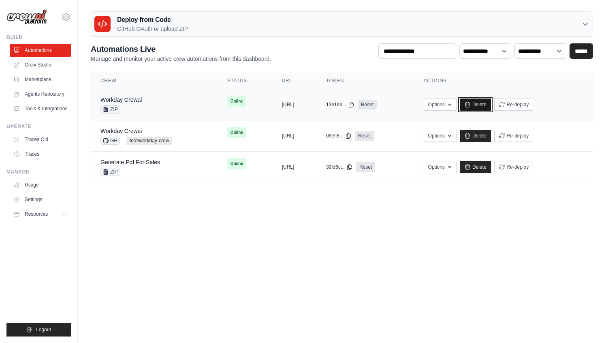
click at [491, 105] on link "Delete" at bounding box center [475, 104] width 31 height 12
click at [457, 105] on button "Options" at bounding box center [440, 104] width 33 height 12
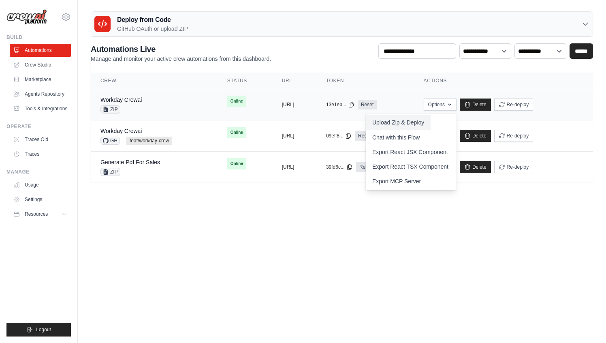
click at [420, 124] on button "Upload Zip & Deploy" at bounding box center [398, 122] width 65 height 15
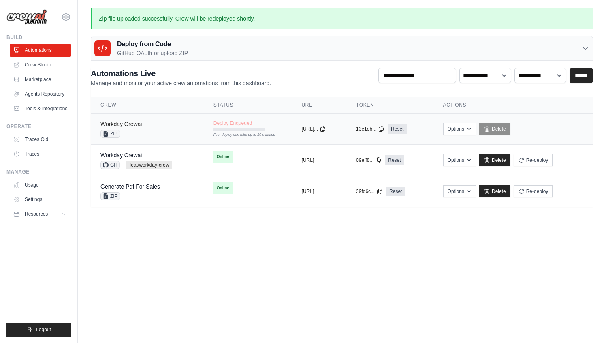
click at [136, 125] on link "Workday Crewai" at bounding box center [121, 124] width 41 height 6
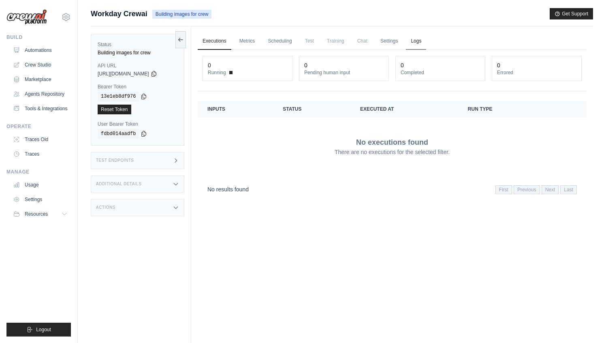
click at [417, 43] on link "Logs" at bounding box center [416, 41] width 20 height 17
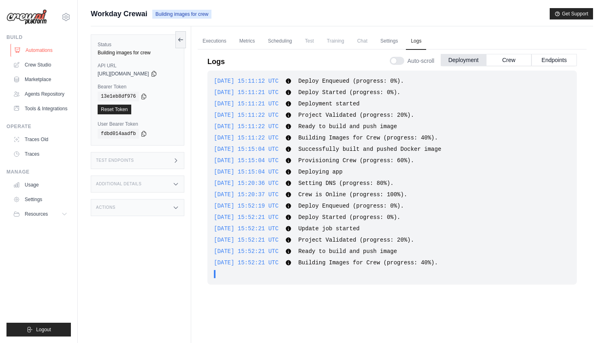
click at [46, 53] on link "Automations" at bounding box center [41, 50] width 61 height 13
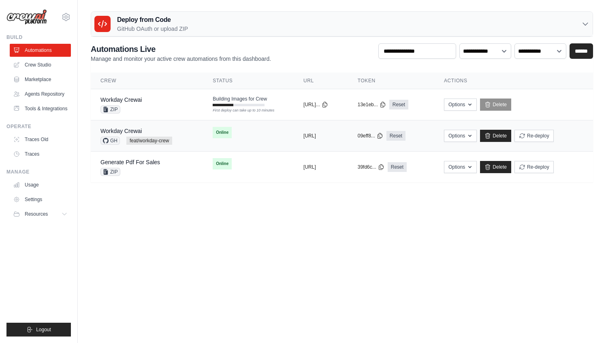
click at [131, 127] on div "Workday Crewai" at bounding box center [137, 131] width 72 height 8
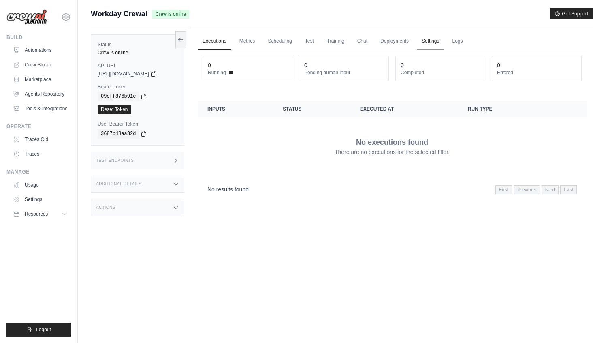
click at [440, 43] on link "Settings" at bounding box center [430, 41] width 27 height 17
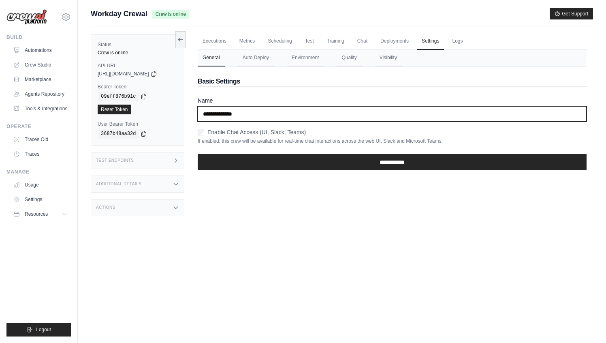
click at [263, 119] on input "**********" at bounding box center [392, 113] width 389 height 15
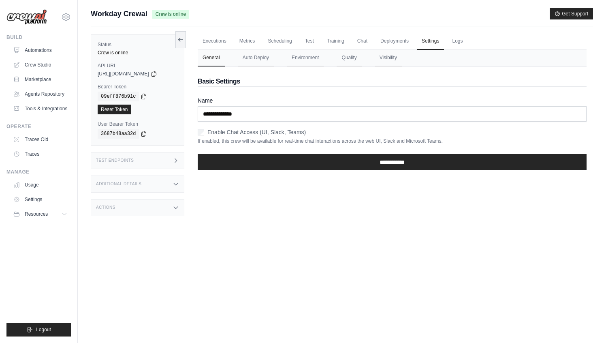
click at [304, 82] on h2 "Basic Settings" at bounding box center [392, 82] width 389 height 10
click at [262, 60] on button "Auto Deploy" at bounding box center [256, 57] width 36 height 17
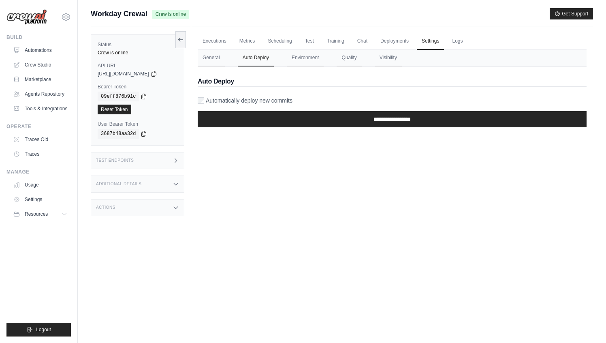
click at [199, 105] on form "**********" at bounding box center [392, 114] width 389 height 37
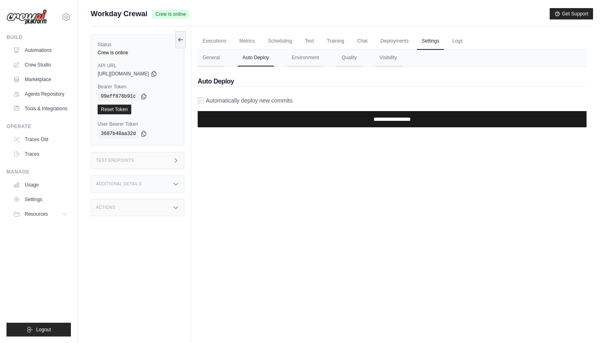
click at [360, 123] on input "**********" at bounding box center [392, 119] width 389 height 16
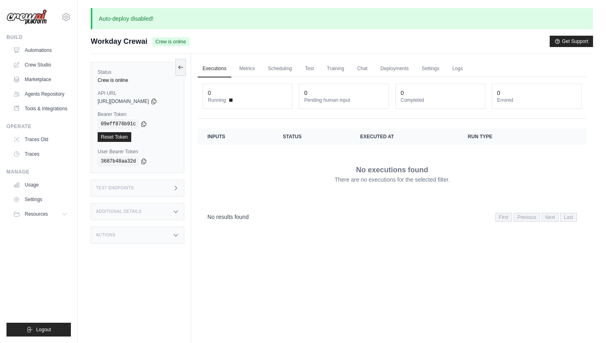
click at [293, 287] on div "Executions Metrics Scheduling Test Training Chat Deployments Settings Logs 0 Ru…" at bounding box center [392, 225] width 402 height 343
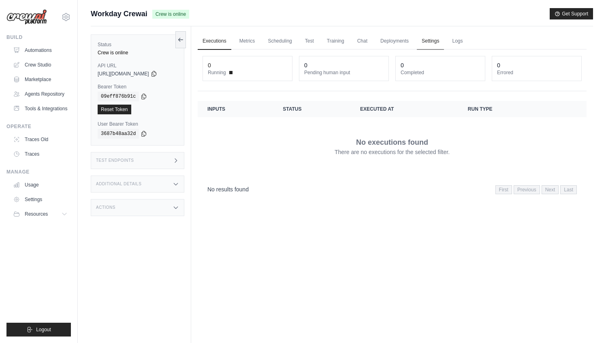
click at [425, 40] on link "Settings" at bounding box center [430, 41] width 27 height 17
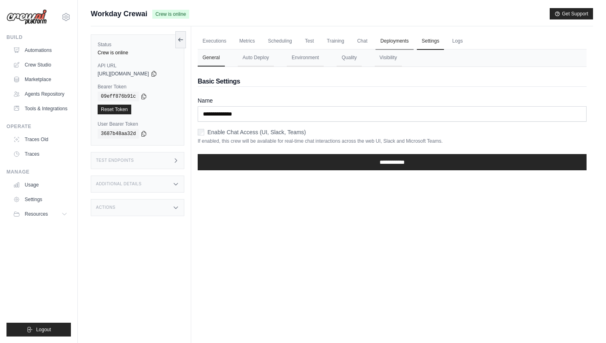
click at [399, 41] on link "Deployments" at bounding box center [395, 41] width 38 height 17
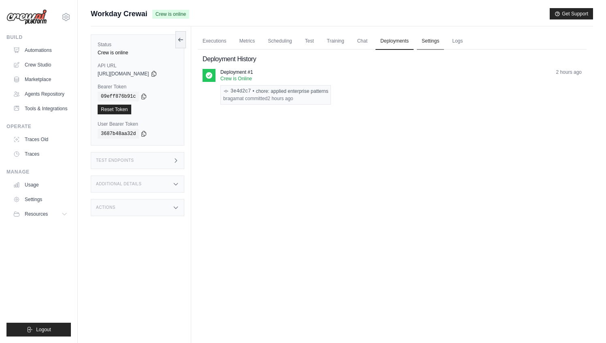
click at [432, 43] on link "Settings" at bounding box center [430, 41] width 27 height 17
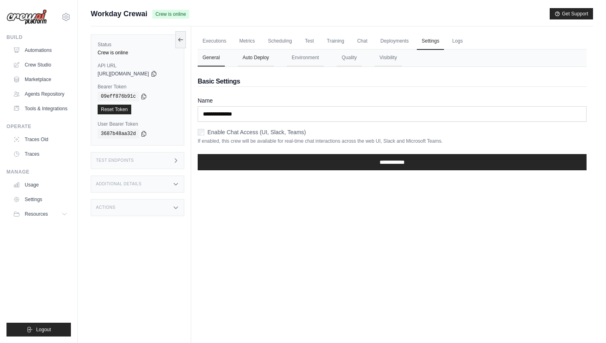
click at [264, 54] on button "Auto Deploy" at bounding box center [256, 57] width 36 height 17
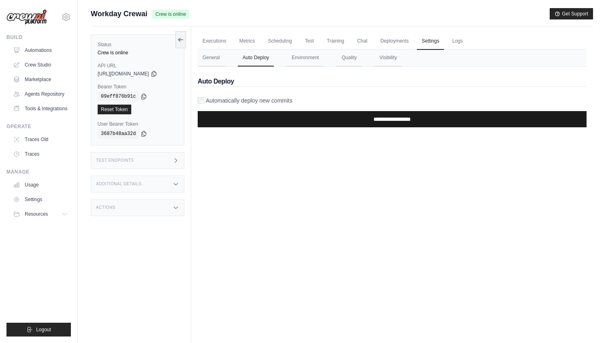
click at [261, 124] on input "**********" at bounding box center [392, 119] width 389 height 16
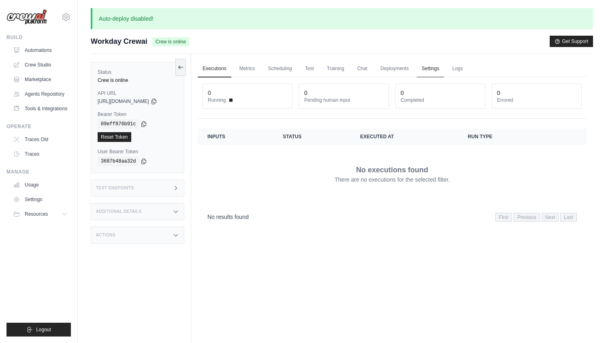
click at [433, 67] on link "Settings" at bounding box center [430, 68] width 27 height 17
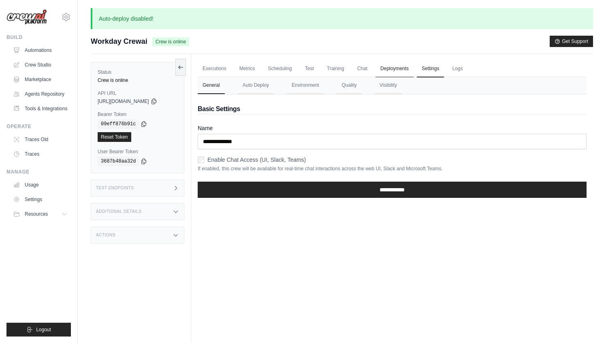
click at [398, 67] on link "Deployments" at bounding box center [395, 68] width 38 height 17
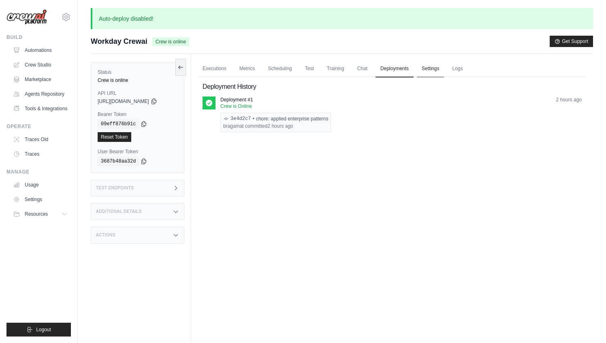
click at [424, 67] on link "Settings" at bounding box center [430, 68] width 27 height 17
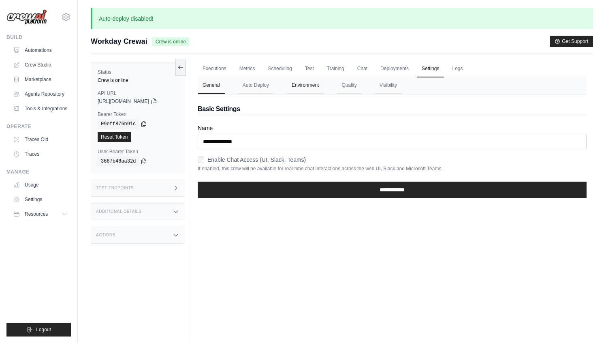
click at [308, 81] on button "Environment" at bounding box center [305, 85] width 37 height 17
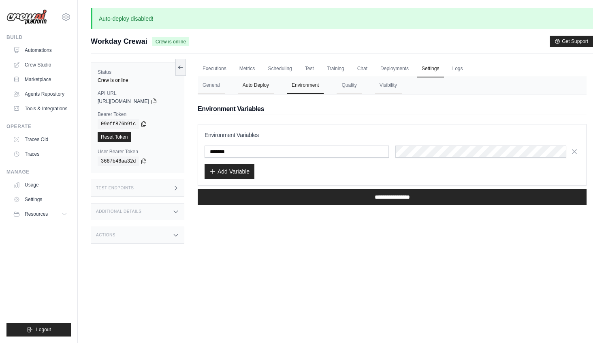
click at [266, 83] on button "Auto Deploy" at bounding box center [256, 85] width 36 height 17
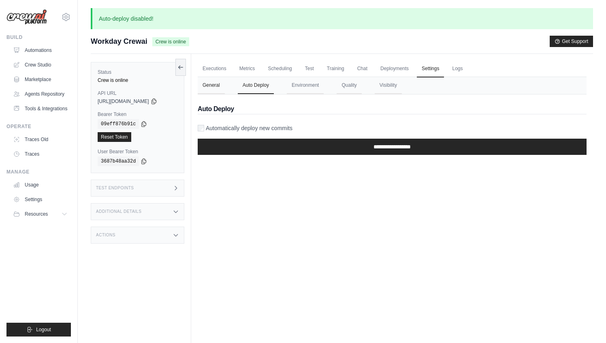
click at [212, 85] on button "General" at bounding box center [211, 85] width 27 height 17
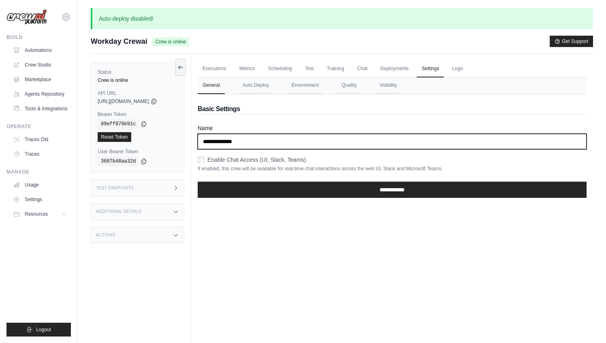
click at [228, 142] on input "**********" at bounding box center [392, 141] width 389 height 15
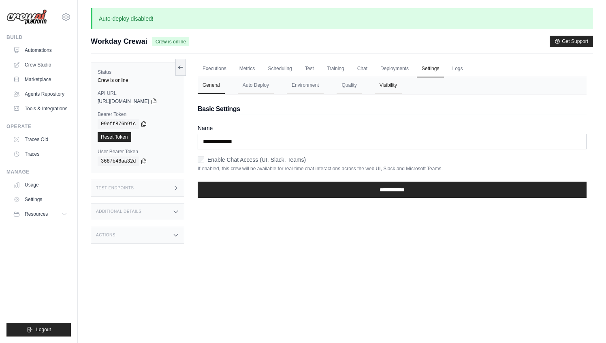
click at [390, 78] on button "Visibility" at bounding box center [388, 85] width 27 height 17
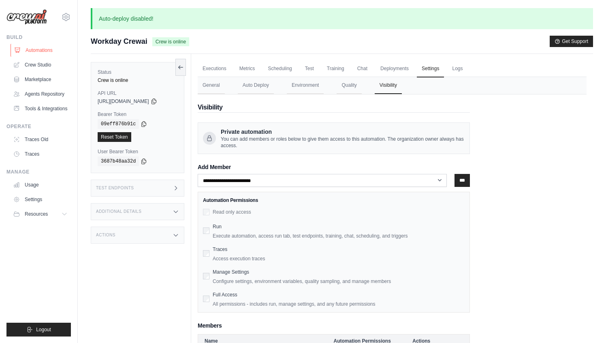
click at [45, 53] on link "Automations" at bounding box center [41, 50] width 61 height 13
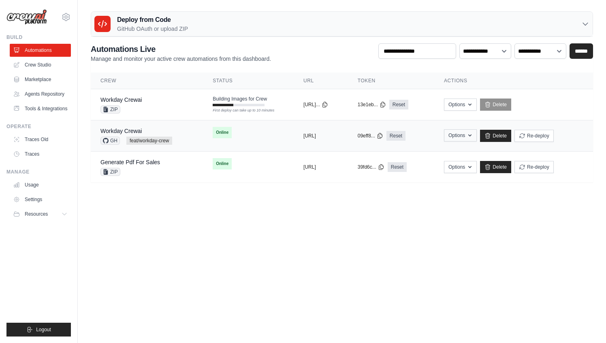
click at [477, 139] on button "Options" at bounding box center [460, 135] width 33 height 12
click at [554, 135] on button "Re-deploy" at bounding box center [534, 135] width 39 height 12
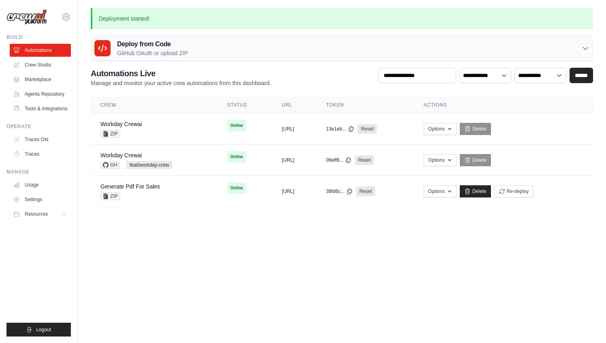
click at [243, 271] on body "mateus@crewai.com AMBEV - DTC CrewAI Demo Account AB InBev - GHQ" at bounding box center [303, 171] width 606 height 343
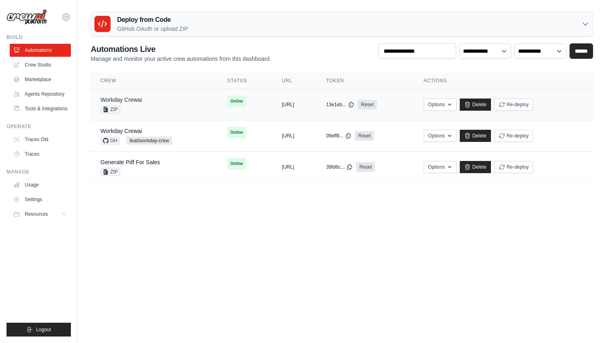
click at [128, 96] on link "Workday Crewai" at bounding box center [121, 99] width 41 height 6
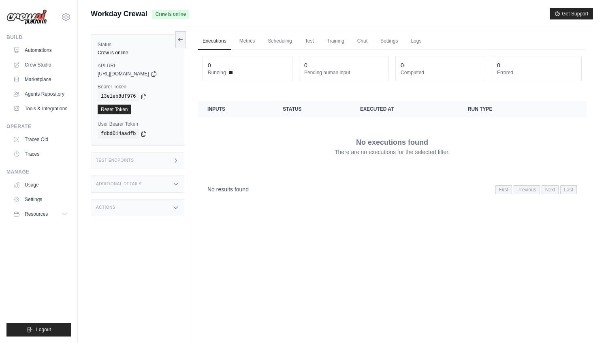
click at [151, 162] on div "Test Endpoints" at bounding box center [138, 160] width 94 height 17
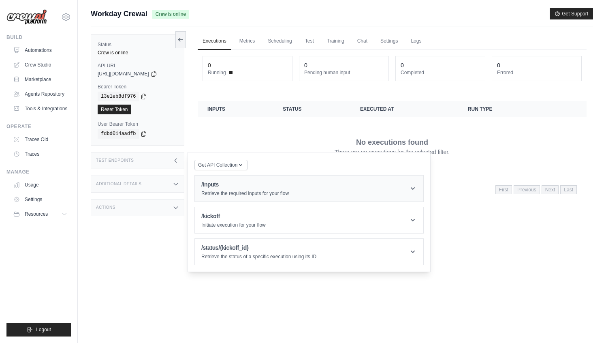
click at [216, 186] on h1 "/inputs" at bounding box center [245, 184] width 88 height 8
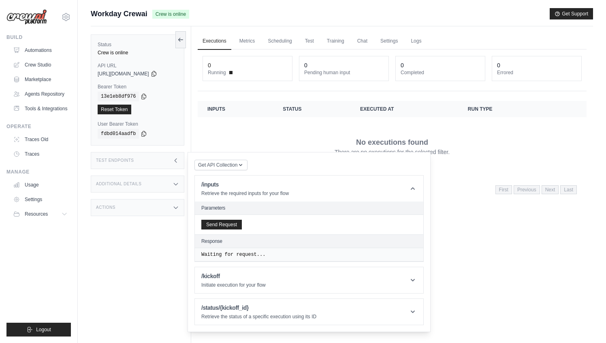
click at [227, 229] on div "Send Request" at bounding box center [309, 224] width 229 height 19
click at [229, 228] on button "Send Request" at bounding box center [221, 224] width 41 height 10
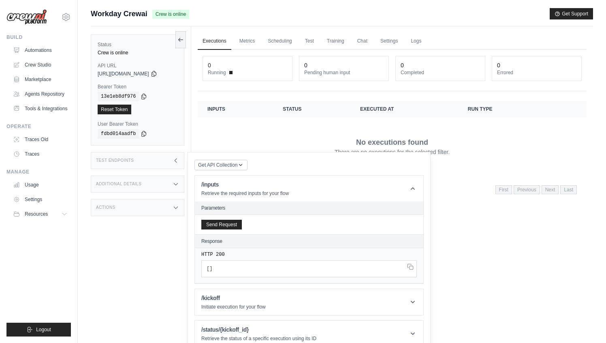
scroll to position [34, 0]
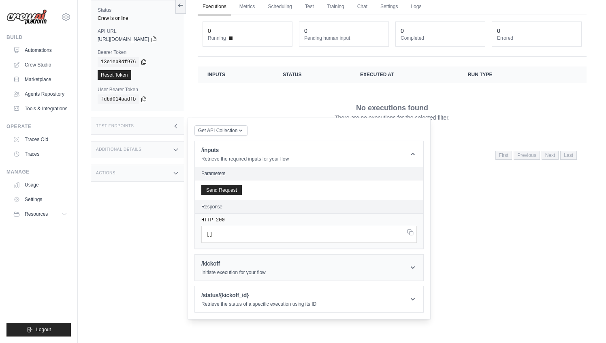
click at [247, 268] on h1 "/kickoff" at bounding box center [233, 263] width 64 height 8
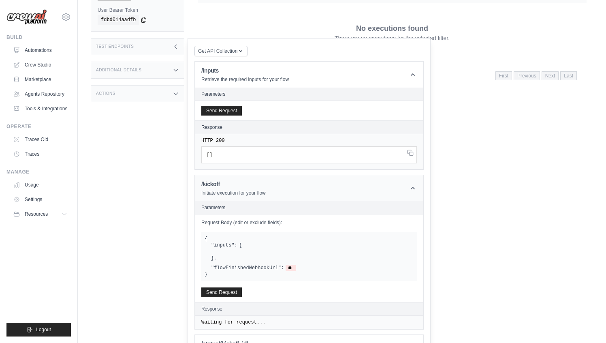
scroll to position [134, 0]
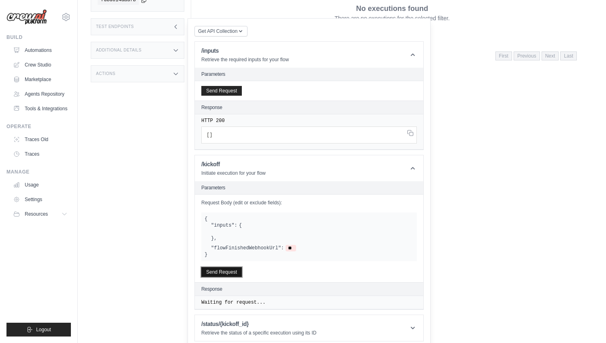
click at [233, 271] on button "Send Request" at bounding box center [221, 272] width 41 height 10
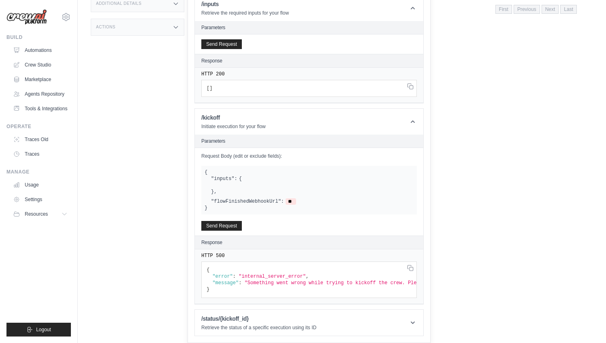
scroll to position [0, 0]
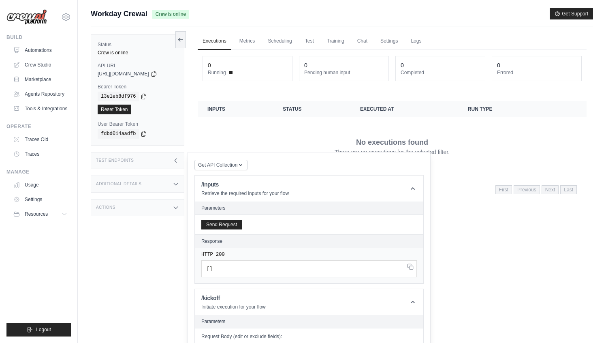
click at [178, 159] on icon at bounding box center [176, 160] width 6 height 6
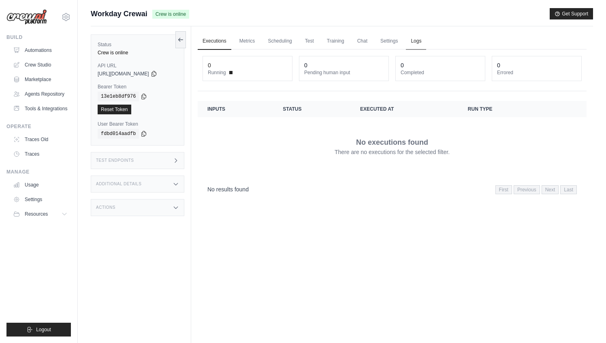
click at [416, 42] on link "Logs" at bounding box center [416, 41] width 20 height 17
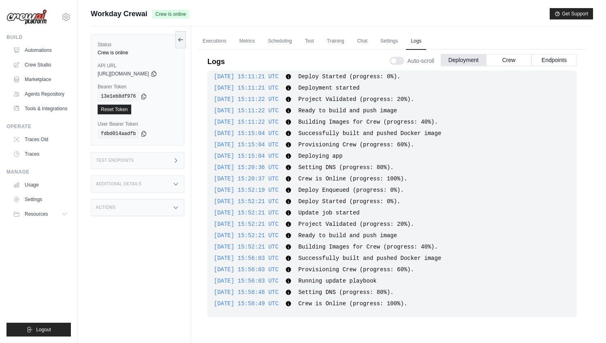
scroll to position [34, 0]
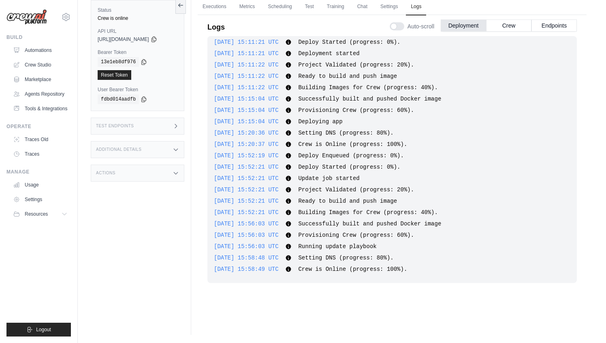
click at [550, 19] on div "Auto-scroll Deployment Crew Endpoints" at bounding box center [483, 24] width 187 height 23
click at [550, 25] on button "Endpoints" at bounding box center [554, 25] width 45 height 12
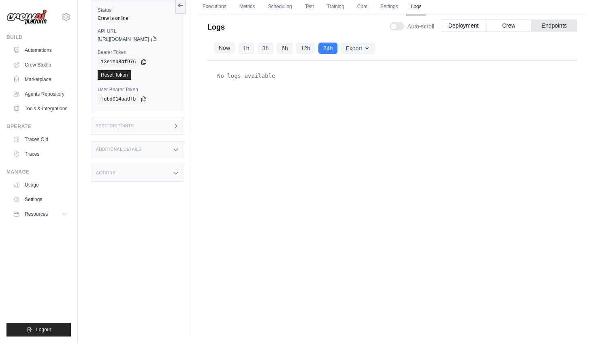
click at [226, 51] on button "Now" at bounding box center [224, 47] width 21 height 11
click at [514, 22] on button "Crew" at bounding box center [508, 25] width 45 height 12
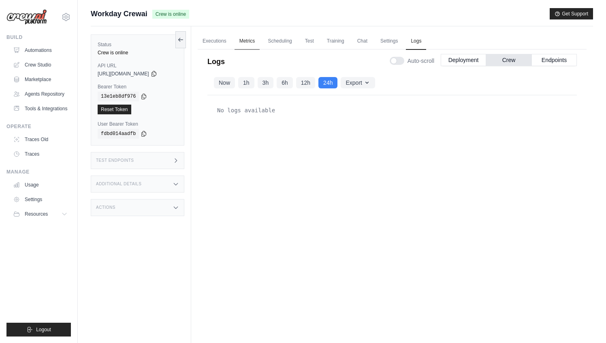
click at [251, 34] on link "Metrics" at bounding box center [248, 41] width 26 height 17
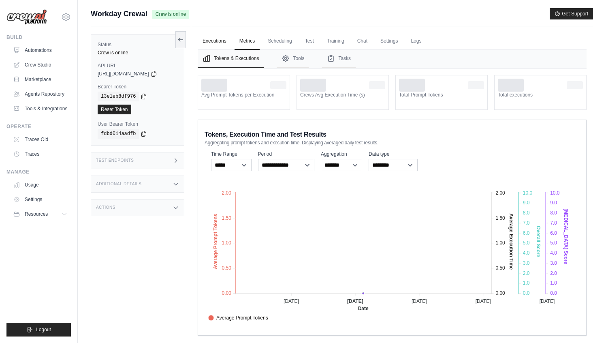
click at [219, 43] on link "Executions" at bounding box center [215, 41] width 34 height 17
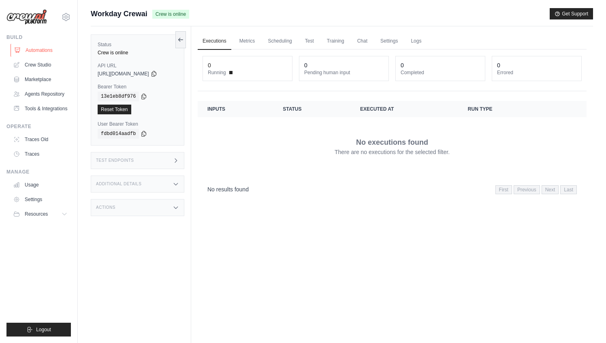
click at [48, 52] on link "Automations" at bounding box center [41, 50] width 61 height 13
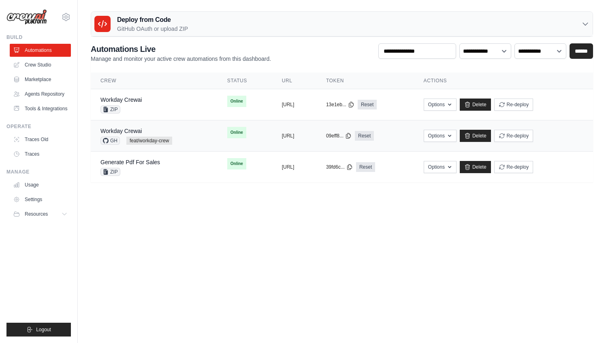
click at [131, 127] on div "Workday Crewai" at bounding box center [137, 131] width 72 height 8
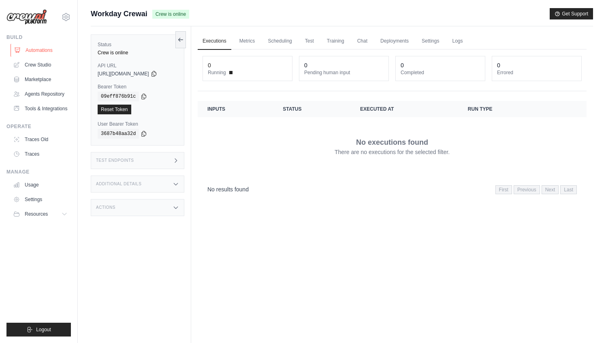
click at [37, 48] on link "Automations" at bounding box center [41, 50] width 61 height 13
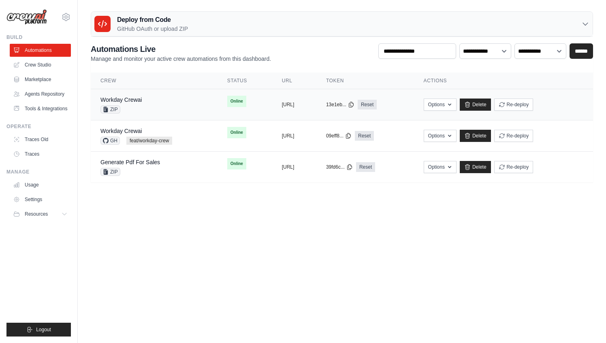
click at [125, 94] on td "Workday Crewai ZIP" at bounding box center [154, 104] width 127 height 31
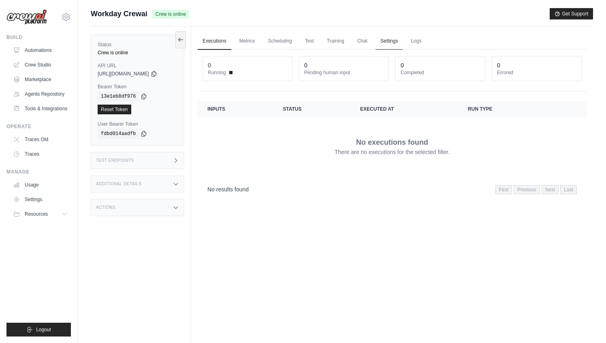
click at [396, 39] on link "Settings" at bounding box center [389, 41] width 27 height 17
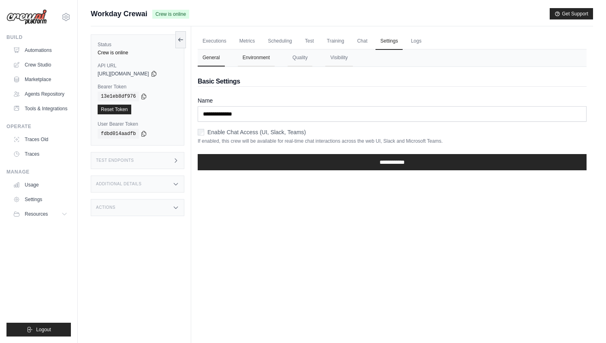
click at [258, 58] on button "Environment" at bounding box center [256, 57] width 37 height 17
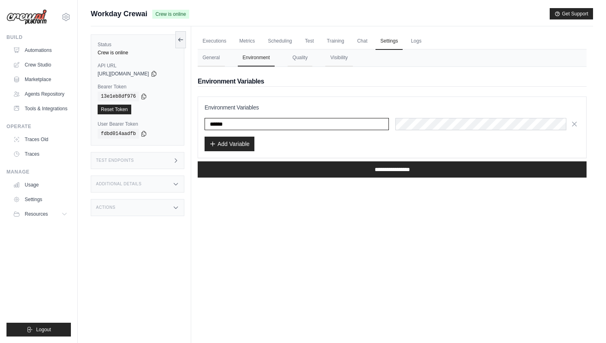
click at [240, 126] on input "******" at bounding box center [297, 124] width 184 height 12
paste input "**********"
type input "**********"
click at [420, 116] on div "**********" at bounding box center [392, 127] width 375 height 48
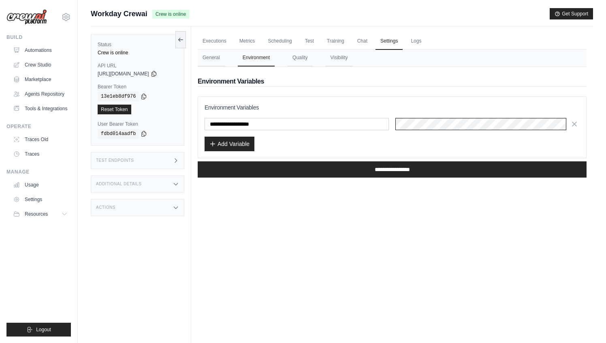
scroll to position [0, 178]
click at [230, 146] on button "Add Variable" at bounding box center [230, 143] width 50 height 15
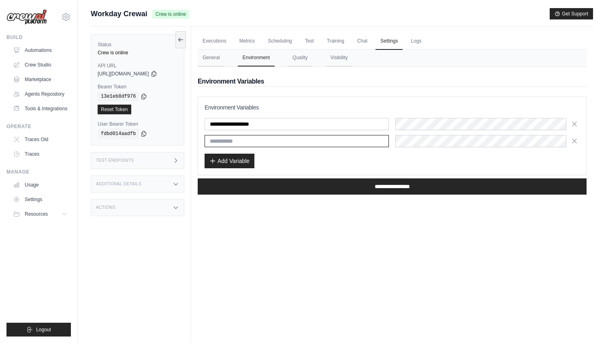
click at [242, 142] on input "text" at bounding box center [297, 141] width 184 height 12
paste input "**********"
type input "**********"
click at [244, 158] on button "Add Variable" at bounding box center [230, 160] width 50 height 15
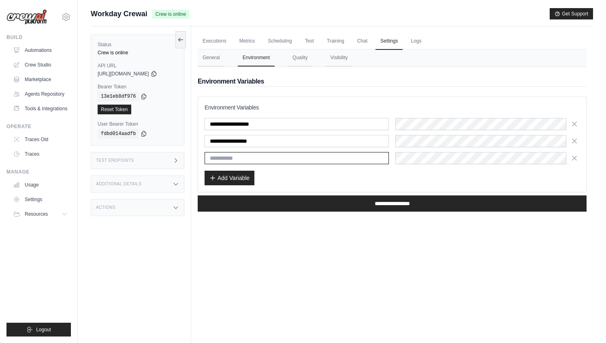
click at [235, 161] on input "text" at bounding box center [297, 158] width 184 height 12
paste input "**********"
type input "**********"
click at [235, 175] on button "Add Variable" at bounding box center [230, 177] width 50 height 15
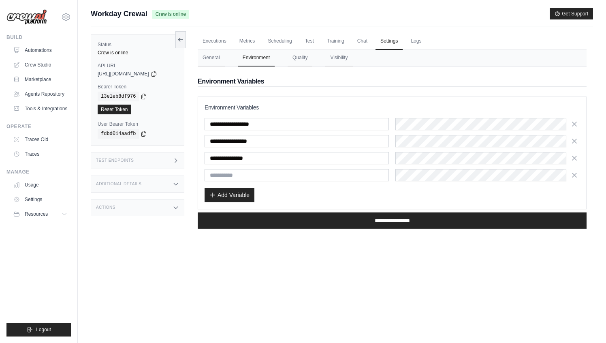
click at [237, 178] on input "text" at bounding box center [297, 175] width 184 height 12
type input "**********"
click at [244, 193] on button "Add Variable" at bounding box center [230, 194] width 50 height 15
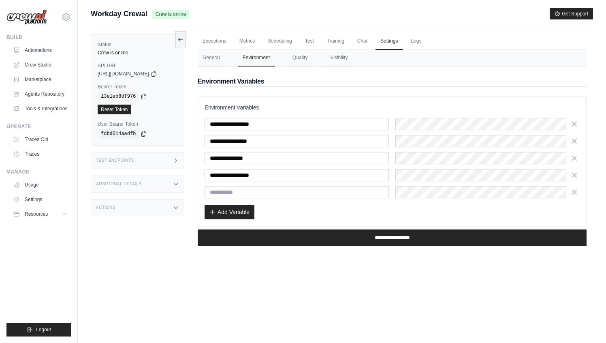
click at [248, 196] on input "text" at bounding box center [297, 192] width 184 height 12
type input "**********"
click at [246, 215] on button "Add Variable" at bounding box center [230, 211] width 50 height 15
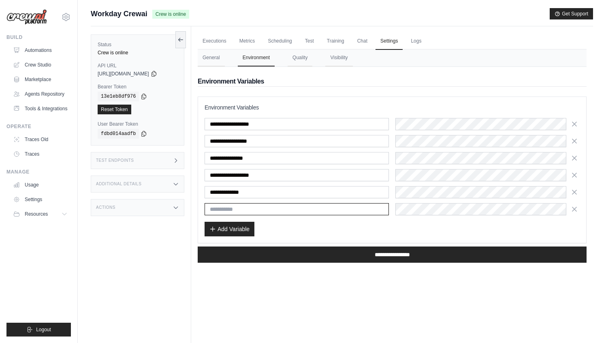
click at [244, 212] on input "text" at bounding box center [297, 209] width 184 height 12
paste input "*******"
type input "*******"
click at [321, 281] on div "Executions Metrics Scheduling Test Training Chat Settings Logs 0 Running 0 Pend…" at bounding box center [392, 197] width 402 height 343
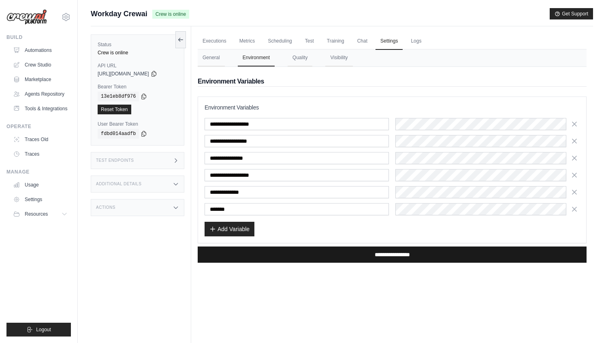
click at [376, 257] on input "**********" at bounding box center [392, 254] width 389 height 16
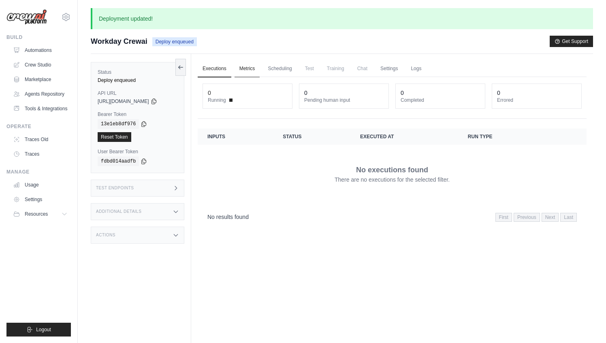
click at [255, 69] on link "Metrics" at bounding box center [248, 68] width 26 height 17
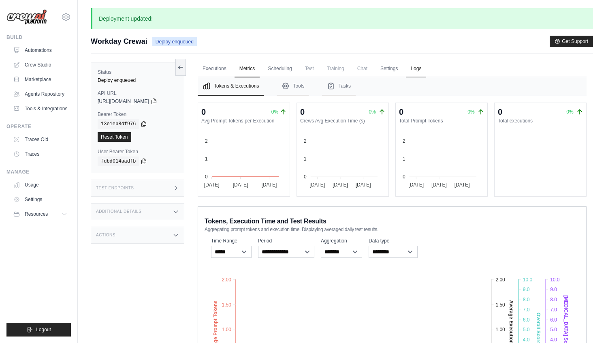
click at [419, 66] on link "Logs" at bounding box center [416, 68] width 20 height 17
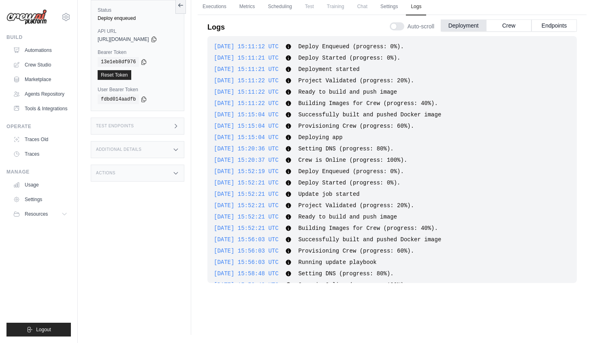
scroll to position [92, 0]
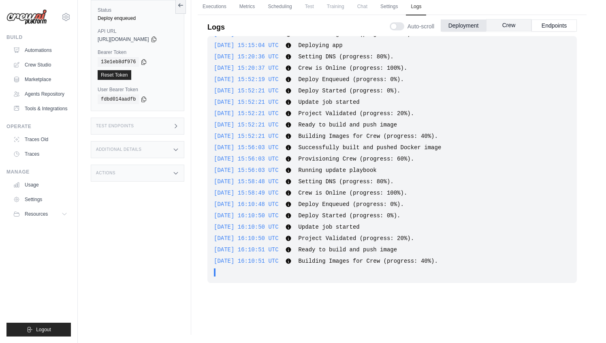
click at [510, 27] on button "Crew" at bounding box center [508, 25] width 45 height 12
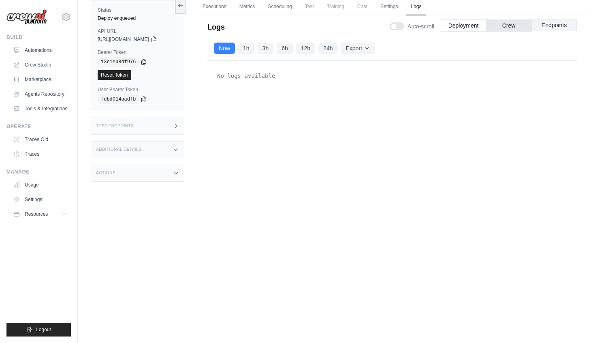
click at [560, 26] on button "Endpoints" at bounding box center [554, 25] width 45 height 12
click at [458, 26] on button "Deployment" at bounding box center [463, 25] width 45 height 12
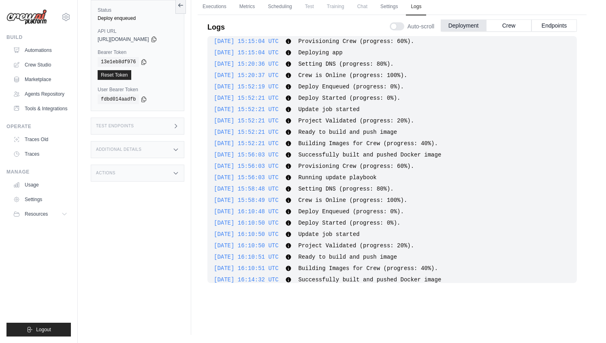
scroll to position [69, 0]
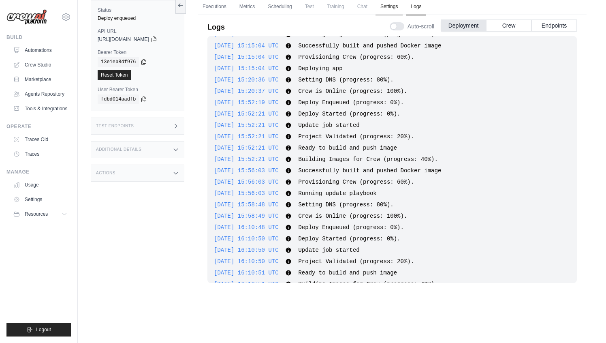
click at [389, 12] on link "Settings" at bounding box center [389, 6] width 27 height 17
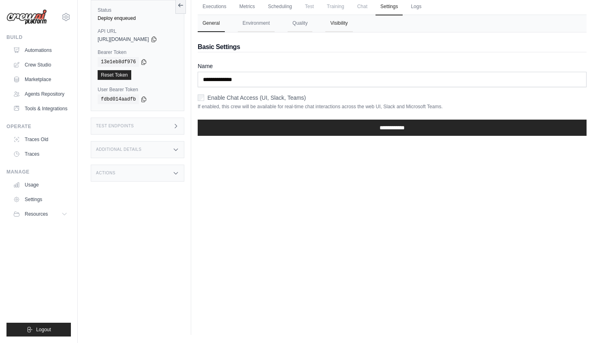
click at [337, 26] on button "Visibility" at bounding box center [338, 23] width 27 height 17
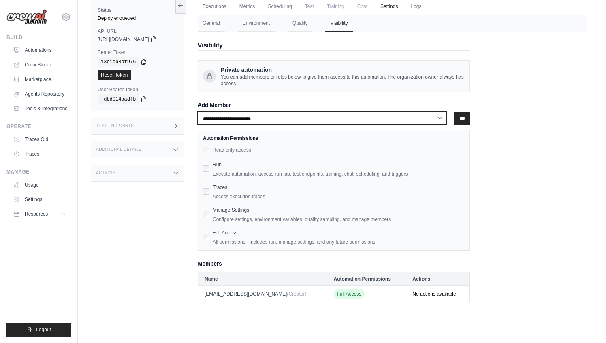
click at [231, 120] on select "**********" at bounding box center [322, 118] width 249 height 13
select select "**********"
click at [199, 112] on select "**********" at bounding box center [322, 118] width 249 height 13
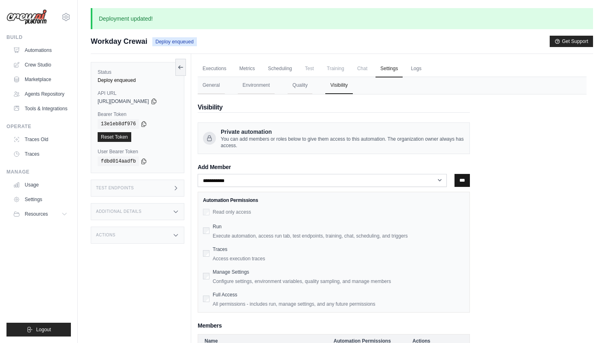
click at [461, 180] on input "***" at bounding box center [462, 180] width 15 height 13
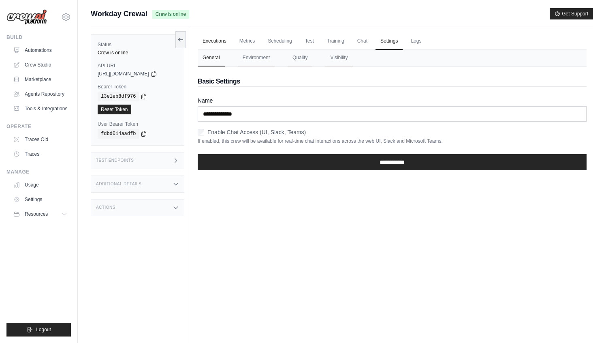
click at [215, 43] on link "Executions" at bounding box center [215, 41] width 34 height 17
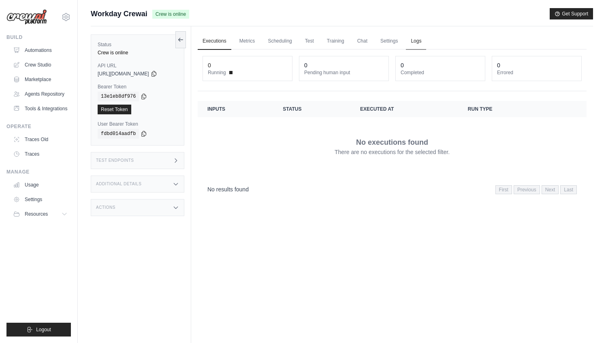
click at [415, 41] on link "Logs" at bounding box center [416, 41] width 20 height 17
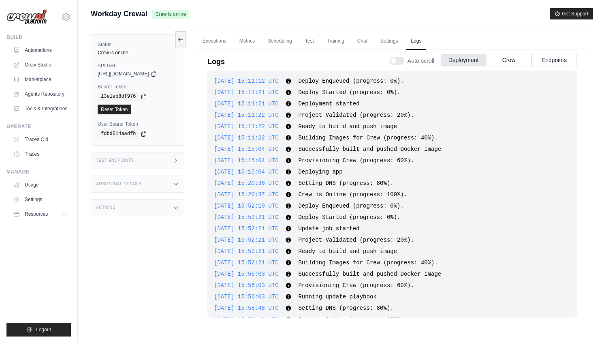
click at [182, 158] on div "Test Endpoints" at bounding box center [138, 160] width 94 height 17
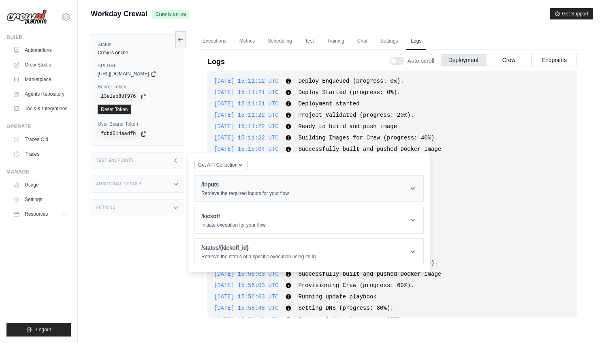
click at [225, 198] on header "/inputs Retrieve the required inputs for your flow" at bounding box center [309, 188] width 229 height 26
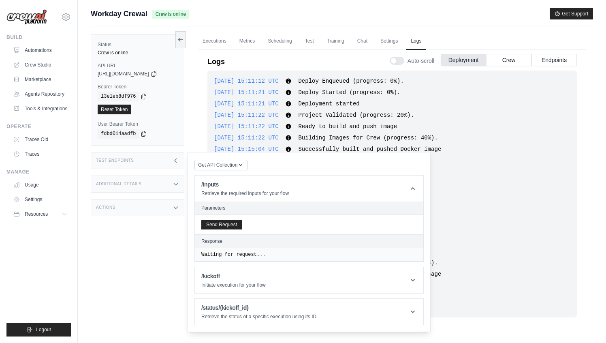
click at [232, 218] on div "Send Request" at bounding box center [309, 224] width 229 height 19
click at [232, 222] on button "Send Request" at bounding box center [221, 224] width 41 height 10
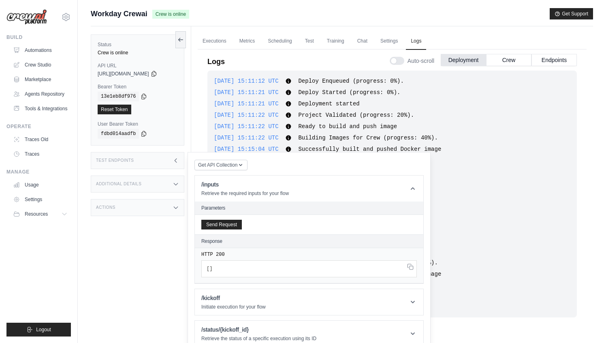
click at [497, 202] on div "[DATE] 15:52:19 UTC Deploy Enqueued (progress: 0%). Show more Show less" at bounding box center [392, 206] width 357 height 8
click at [486, 161] on div "[DATE] 15:15:04 UTC Provisioning Crew (progress: 60%). Show more Show less" at bounding box center [392, 160] width 357 height 8
click at [569, 56] on button "Endpoints" at bounding box center [554, 60] width 45 height 12
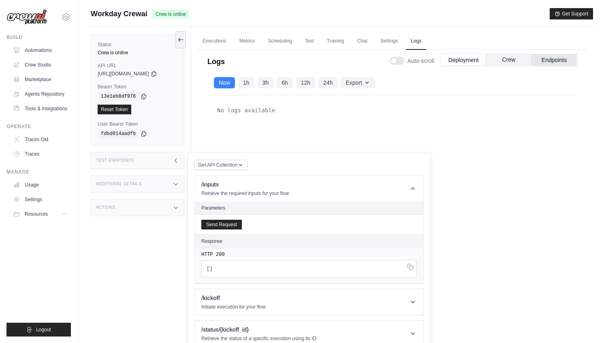
click at [517, 58] on button "Crew" at bounding box center [508, 60] width 45 height 12
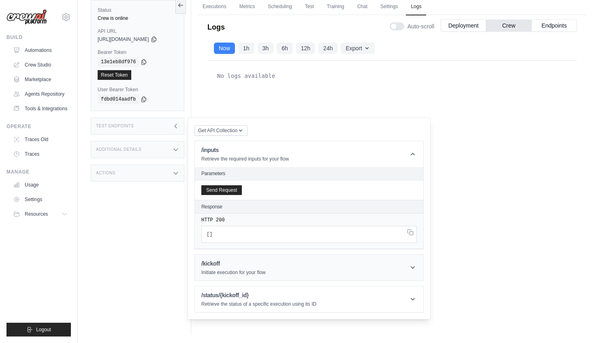
click at [236, 261] on h1 "/kickoff" at bounding box center [233, 263] width 64 height 8
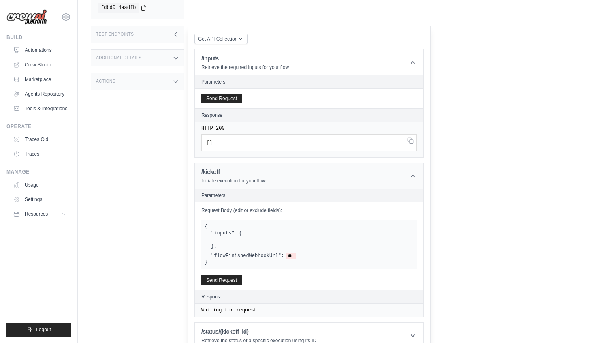
scroll to position [139, 0]
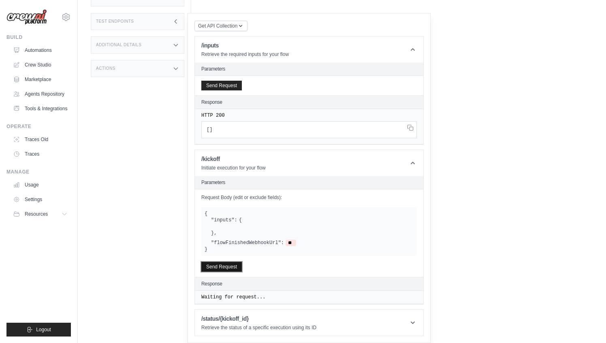
click at [230, 265] on button "Send Request" at bounding box center [221, 267] width 41 height 10
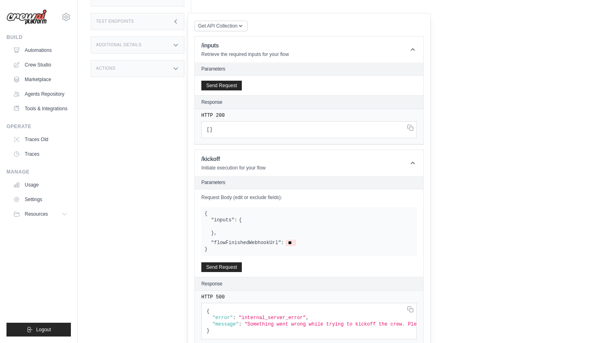
click at [536, 128] on div "No logs available" at bounding box center [393, 71] width 370 height 231
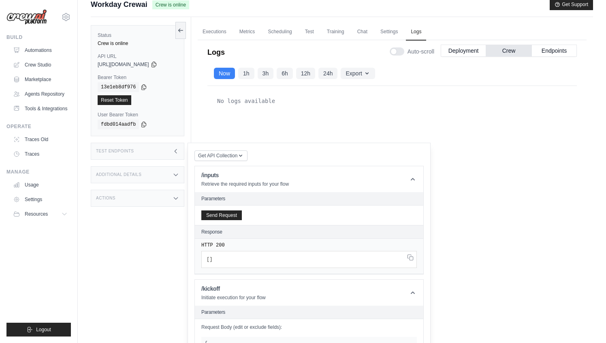
scroll to position [0, 0]
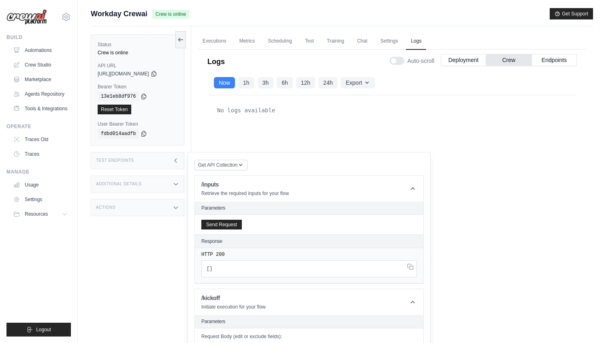
click at [167, 160] on div "Test Endpoints" at bounding box center [138, 160] width 94 height 17
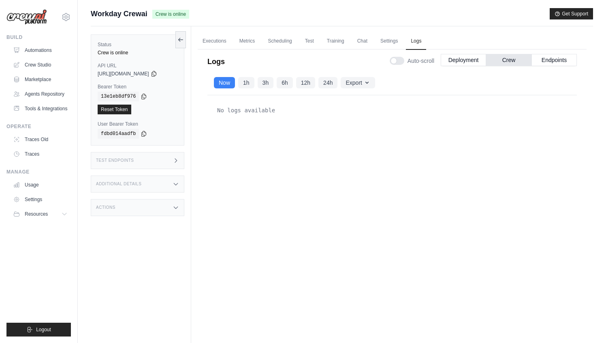
click at [164, 188] on div "Additional Details" at bounding box center [138, 183] width 94 height 17
click at [239, 37] on link "Metrics" at bounding box center [248, 41] width 26 height 17
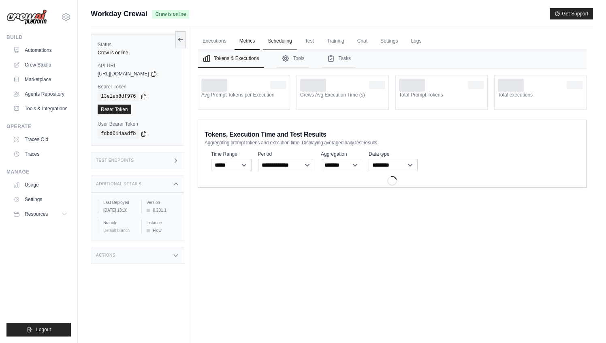
click at [292, 42] on link "Scheduling" at bounding box center [280, 41] width 34 height 17
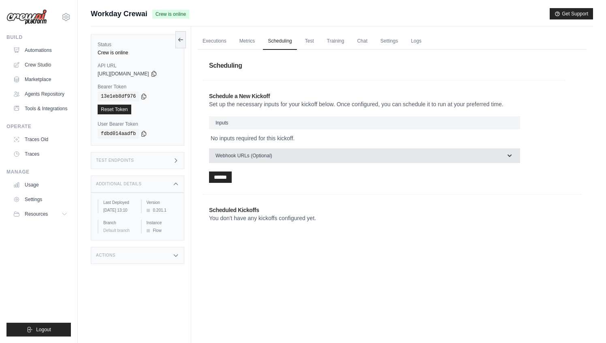
click at [289, 158] on button "Webhook URLs (Optional)" at bounding box center [364, 155] width 311 height 15
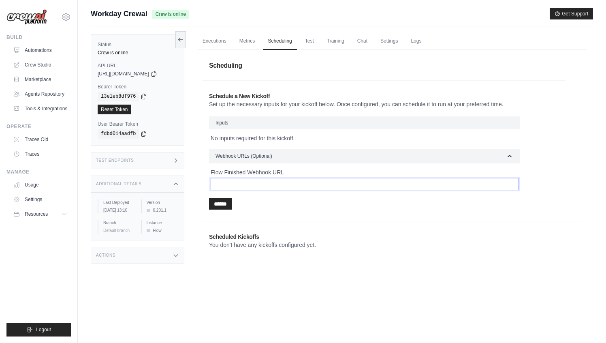
click at [276, 187] on input "Flow Finished Webhook URL" at bounding box center [365, 184] width 308 height 12
click at [311, 45] on link "Test" at bounding box center [309, 41] width 19 height 17
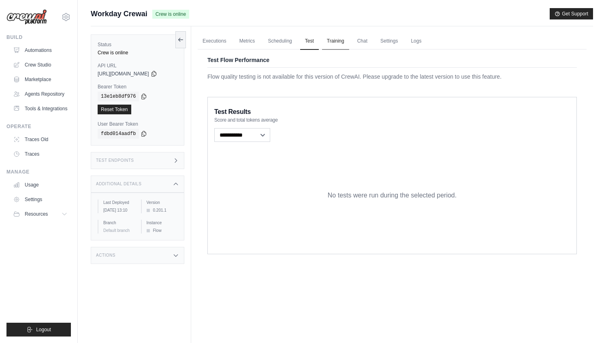
click at [340, 46] on link "Training" at bounding box center [335, 41] width 27 height 17
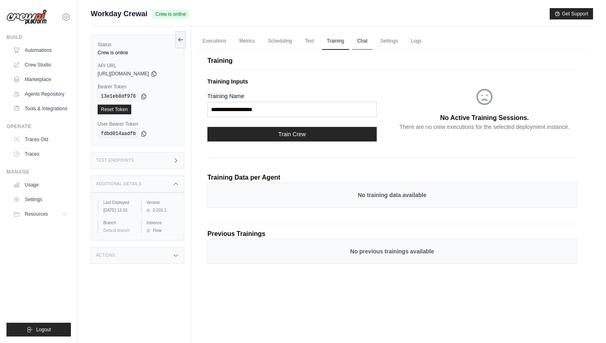
click at [359, 44] on link "Chat" at bounding box center [363, 41] width 20 height 17
click at [383, 39] on link "Settings" at bounding box center [389, 41] width 27 height 17
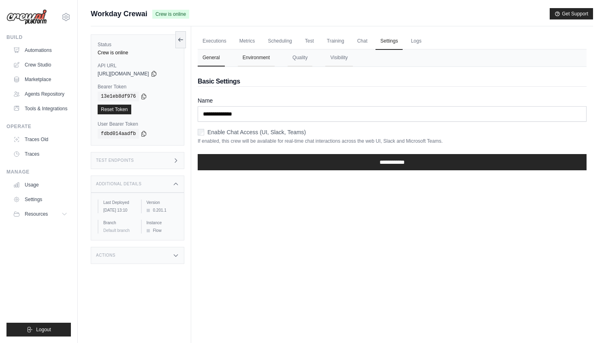
click at [261, 53] on button "Environment" at bounding box center [256, 57] width 37 height 17
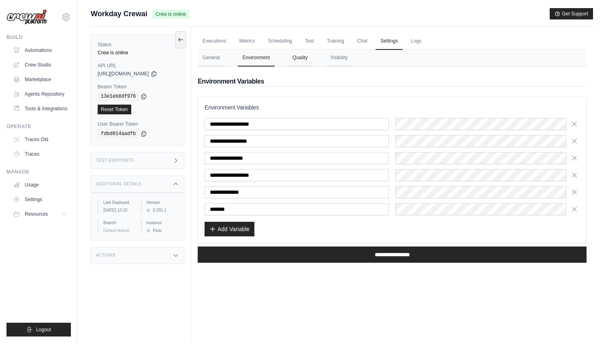
click at [306, 61] on button "Quality" at bounding box center [300, 57] width 25 height 17
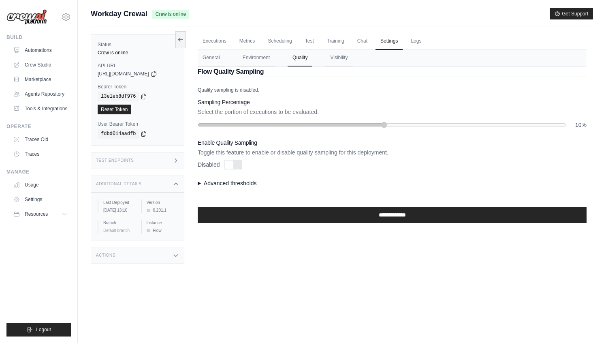
click at [202, 183] on summary "Advanced thresholds" at bounding box center [392, 183] width 389 height 8
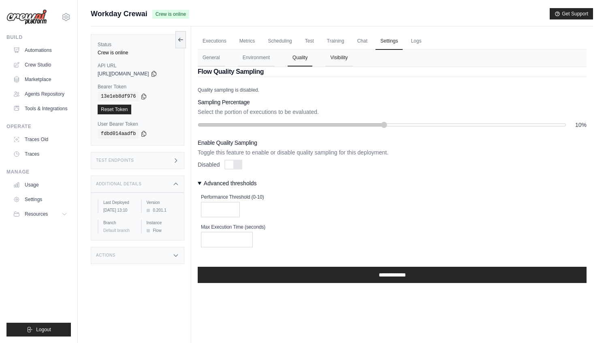
click at [341, 60] on button "Visibility" at bounding box center [338, 57] width 27 height 17
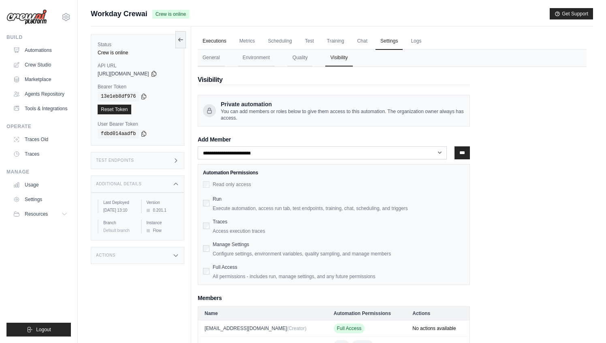
click at [209, 39] on link "Executions" at bounding box center [215, 41] width 34 height 17
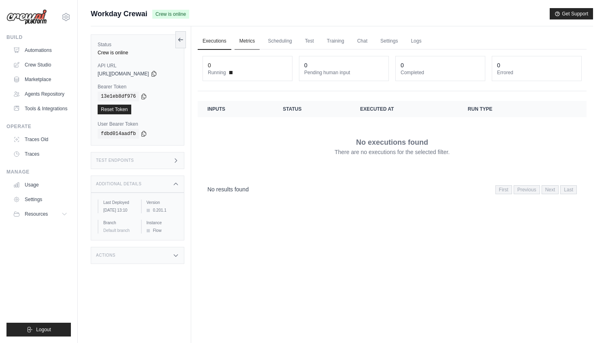
click at [253, 40] on link "Metrics" at bounding box center [248, 41] width 26 height 17
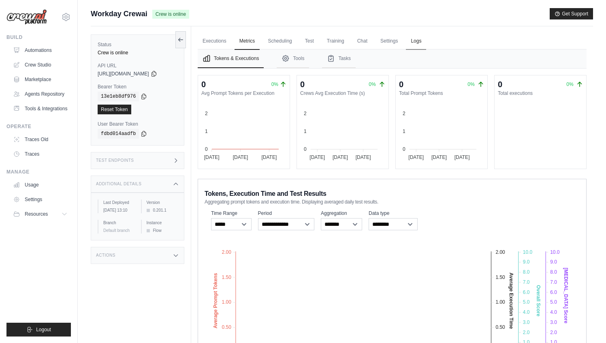
click at [414, 44] on link "Logs" at bounding box center [416, 41] width 20 height 17
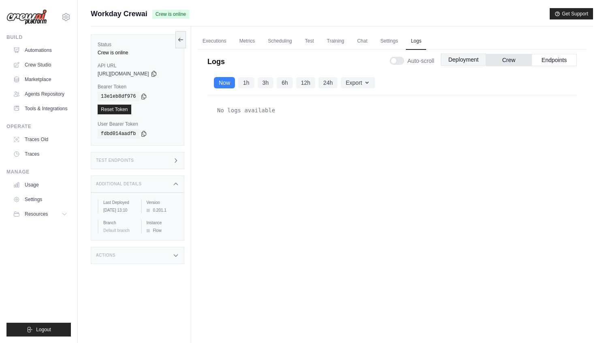
click at [468, 58] on button "Deployment" at bounding box center [463, 60] width 45 height 12
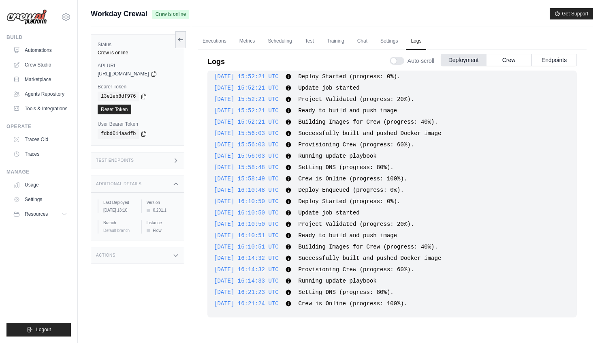
scroll to position [34, 0]
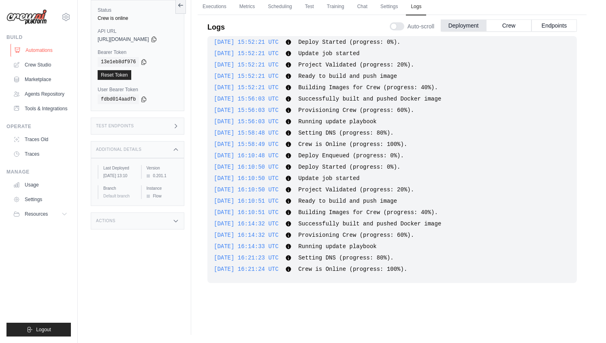
click at [40, 46] on link "Automations" at bounding box center [41, 50] width 61 height 13
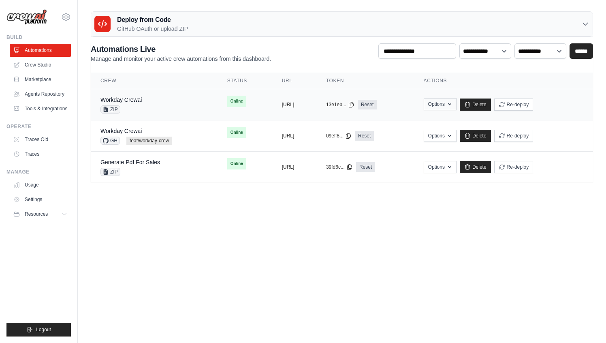
click at [457, 103] on button "Options" at bounding box center [440, 104] width 33 height 12
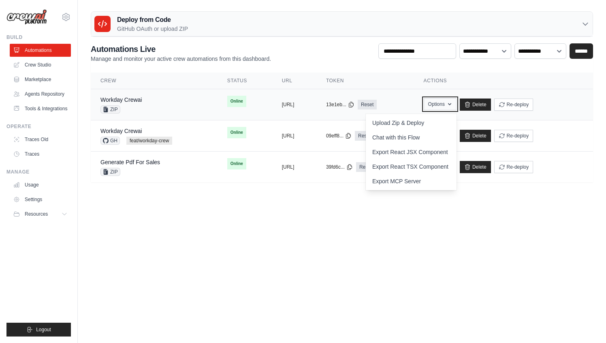
click at [457, 103] on button "Options" at bounding box center [440, 104] width 33 height 12
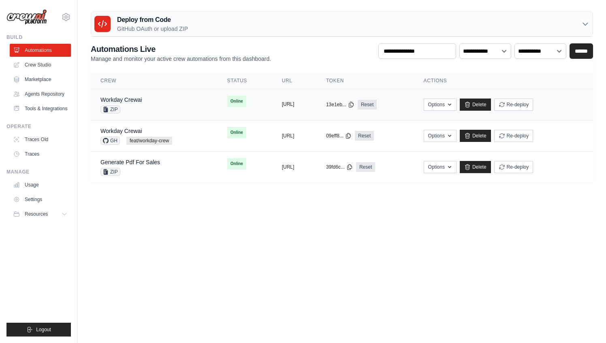
click at [295, 107] on button "[URL]" at bounding box center [288, 104] width 13 height 6
click at [129, 103] on link "Workday Crewai" at bounding box center [121, 99] width 41 height 6
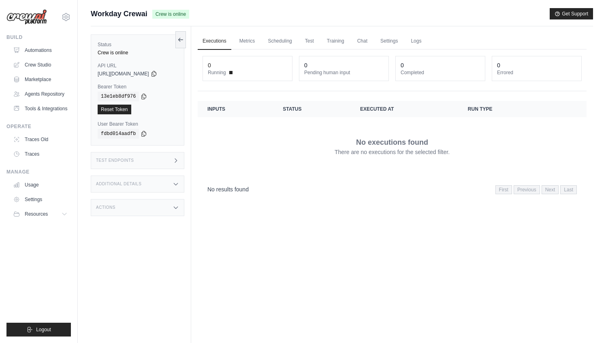
click at [146, 193] on div "Status Crew is online API URL copied [URL][DOMAIN_NAME] Bearer Token copied 13e…" at bounding box center [141, 197] width 101 height 343
click at [154, 214] on div "Actions" at bounding box center [138, 207] width 94 height 17
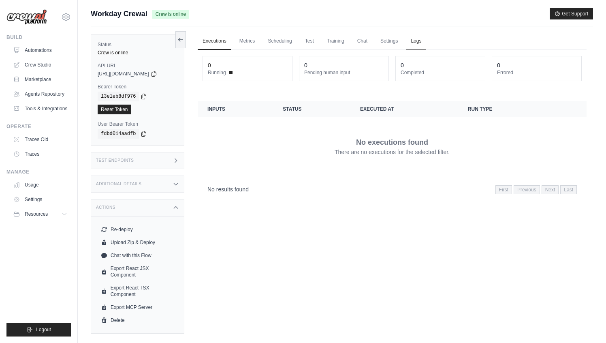
click at [420, 39] on link "Logs" at bounding box center [416, 41] width 20 height 17
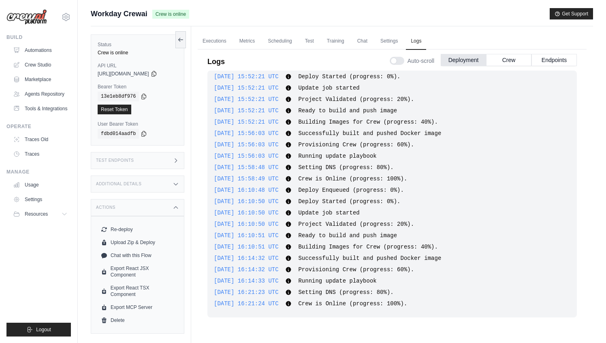
scroll to position [34, 0]
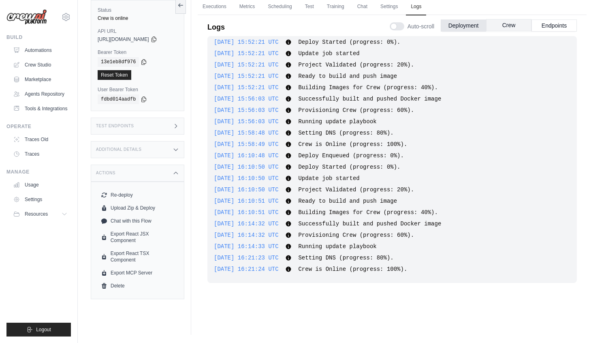
click at [518, 21] on button "Crew" at bounding box center [508, 25] width 45 height 12
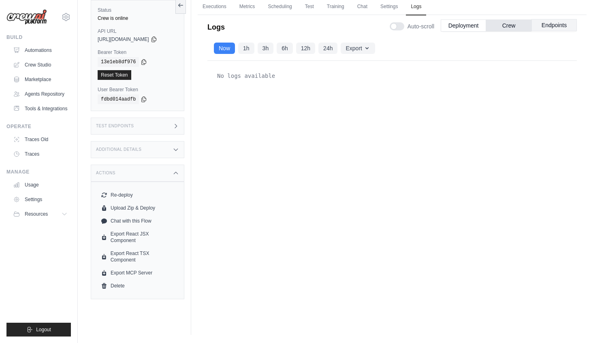
click at [550, 25] on button "Endpoints" at bounding box center [554, 25] width 45 height 12
click at [473, 29] on button "Deployment" at bounding box center [463, 25] width 45 height 12
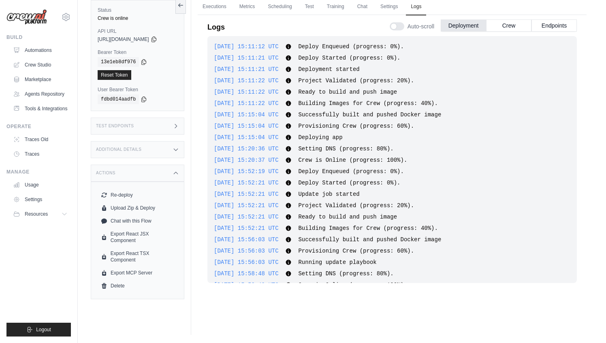
scroll to position [0, 0]
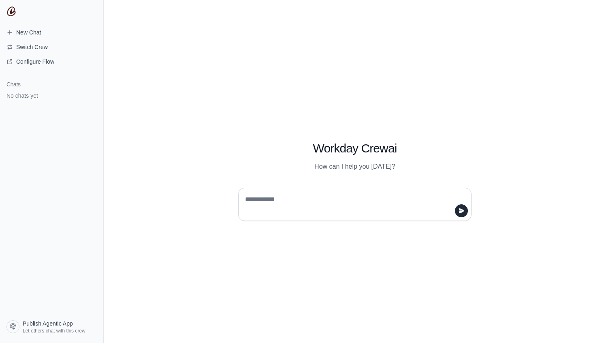
click at [302, 201] on textarea at bounding box center [353, 204] width 218 height 23
type textarea "**********"
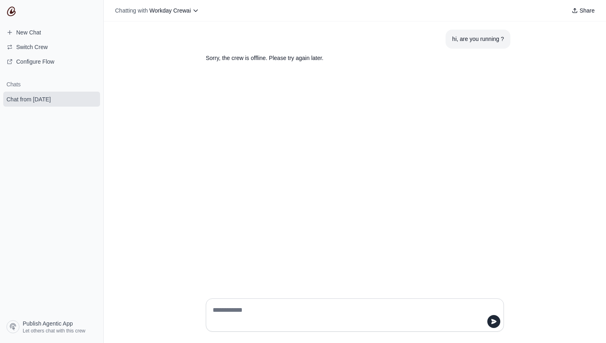
click at [300, 124] on div "hi, are you running ? Sorry, the crew is offline. Please try again later." at bounding box center [355, 156] width 503 height 270
click at [247, 107] on div "hi, are you running ? Sorry, the crew is offline. Please try again later." at bounding box center [355, 156] width 503 height 270
click at [361, 313] on textarea at bounding box center [352, 315] width 283 height 23
click at [28, 58] on span "Configure Flow" at bounding box center [35, 62] width 38 height 8
click at [285, 312] on textarea at bounding box center [352, 315] width 283 height 23
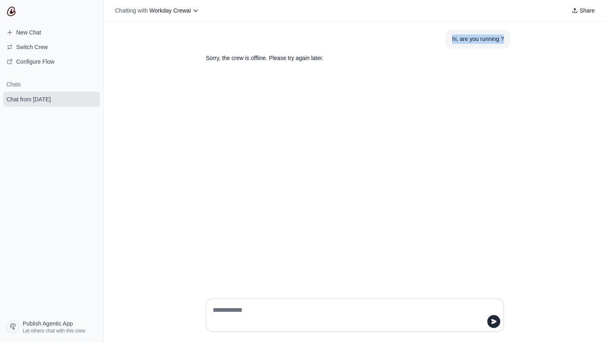
copy div "hi, are you running ?"
drag, startPoint x: 450, startPoint y: 38, endPoint x: 511, endPoint y: 41, distance: 61.3
click at [511, 41] on div "hi, are you running ? Sorry, the crew is offline. Please try again later." at bounding box center [355, 156] width 503 height 270
click at [297, 306] on textarea at bounding box center [352, 315] width 283 height 23
paste textarea "**********"
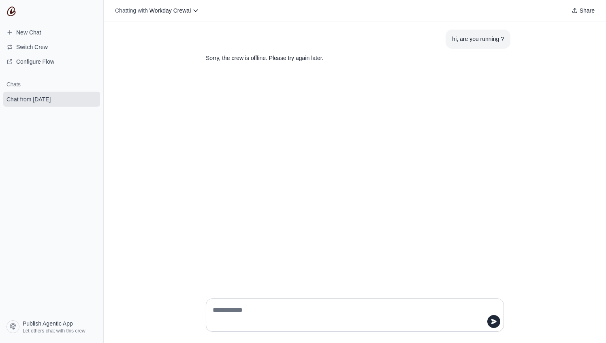
type textarea "**********"
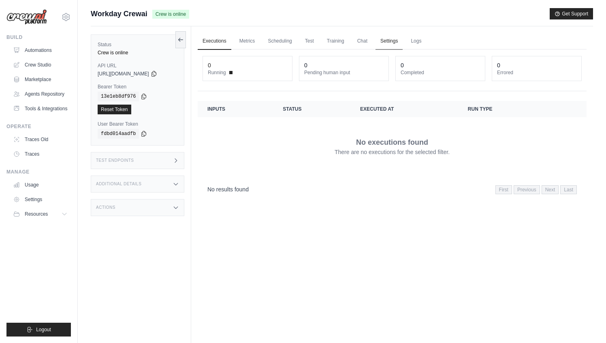
click at [390, 43] on link "Settings" at bounding box center [389, 41] width 27 height 17
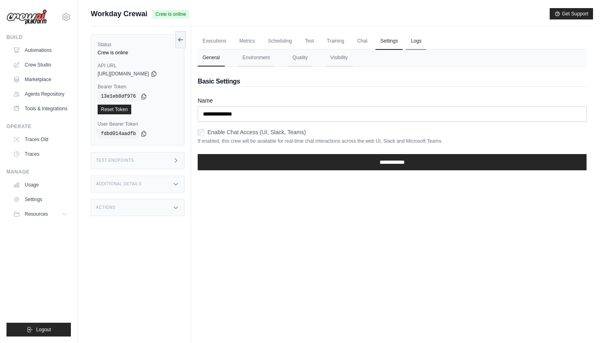
click at [417, 40] on link "Logs" at bounding box center [416, 41] width 20 height 17
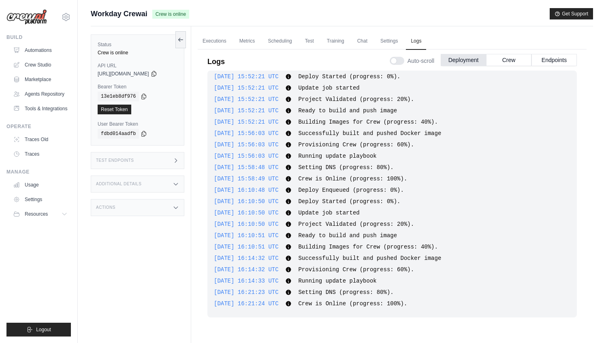
scroll to position [34, 0]
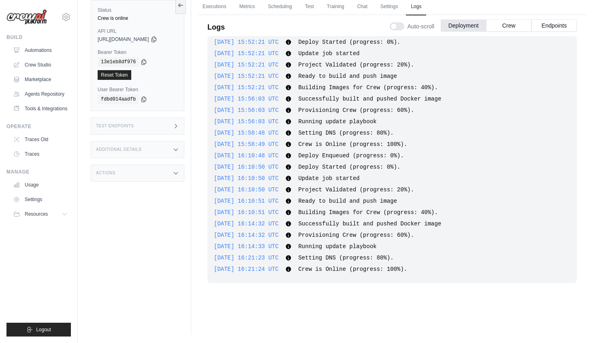
click at [152, 125] on div "Test Endpoints" at bounding box center [138, 126] width 94 height 17
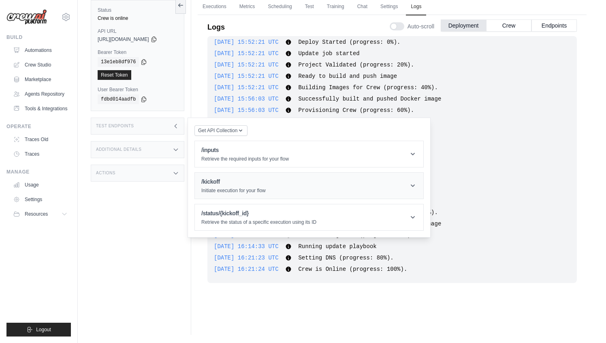
click at [249, 188] on p "Initiate execution for your flow" at bounding box center [233, 190] width 64 height 6
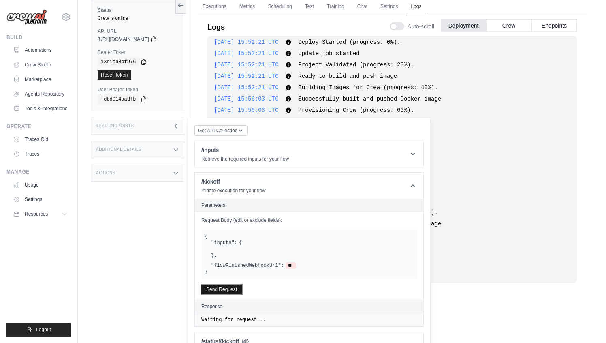
click at [221, 285] on button "Send Request" at bounding box center [221, 290] width 41 height 10
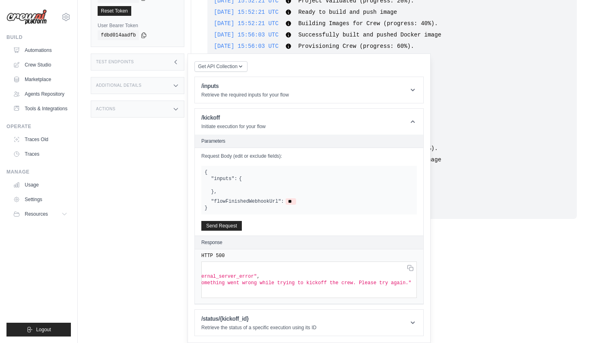
scroll to position [0, 0]
click at [232, 224] on button "Send Request" at bounding box center [221, 225] width 41 height 10
click at [253, 87] on h1 "/inputs" at bounding box center [245, 86] width 88 height 8
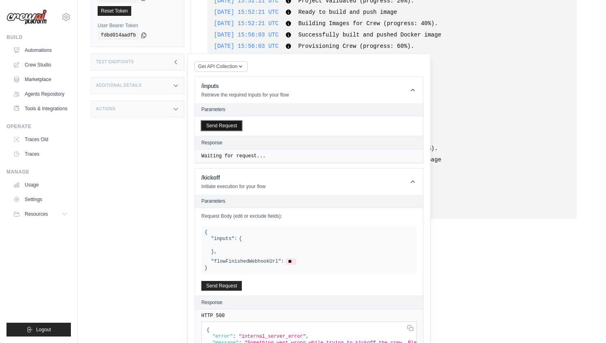
click at [227, 127] on button "Send Request" at bounding box center [221, 126] width 41 height 10
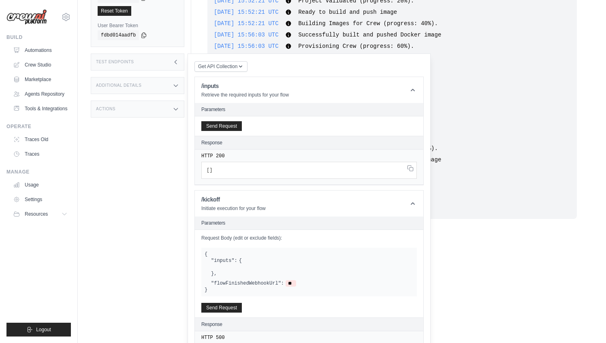
click at [161, 199] on div "Status Crew is online API URL copied https://workday-crewai-d62f2927-a421-4244-…" at bounding box center [141, 99] width 101 height 343
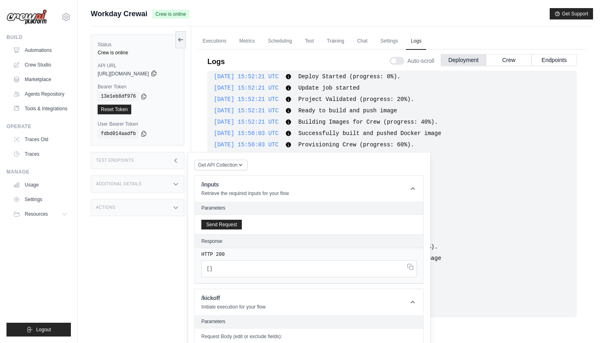
click at [157, 73] on icon at bounding box center [154, 73] width 6 height 6
click at [492, 177] on div "2025-10-01 15:58:49 UTC Crew is Online (progress: 100%). Show more Show less" at bounding box center [392, 179] width 357 height 8
click at [152, 158] on div "Test Endpoints" at bounding box center [138, 160] width 94 height 17
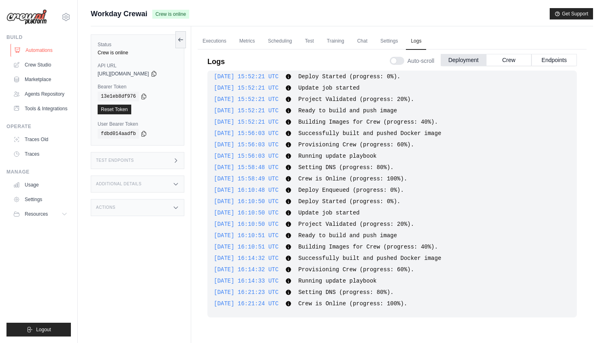
click at [44, 52] on link "Automations" at bounding box center [41, 50] width 61 height 13
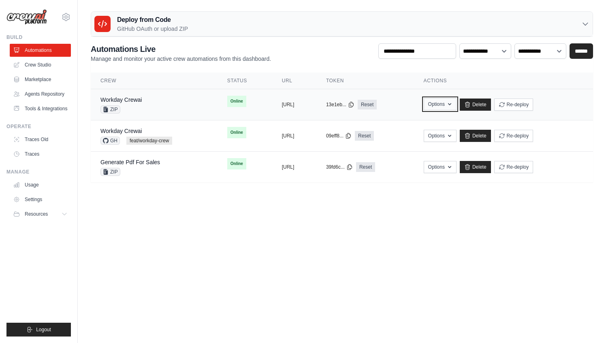
click at [453, 105] on icon "button" at bounding box center [450, 104] width 6 height 6
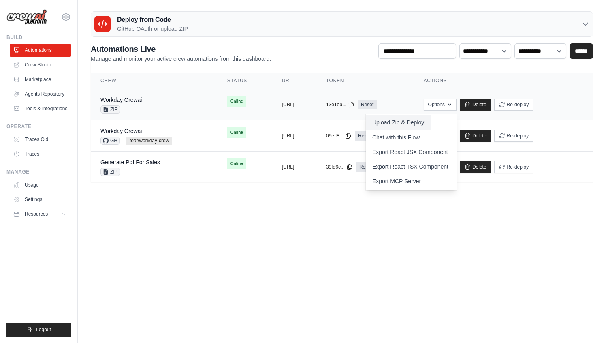
click at [431, 120] on button "Upload Zip & Deploy" at bounding box center [398, 122] width 65 height 15
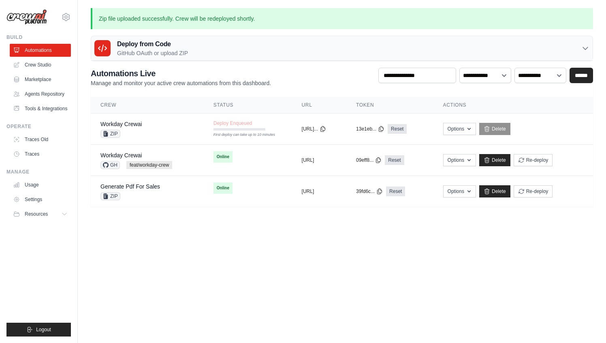
click at [337, 262] on body "[EMAIL_ADDRESS][DOMAIN_NAME] AMBEV - DTC CrewAI Demo Account AB InBev - GHQ" at bounding box center [303, 171] width 606 height 343
click at [377, 276] on body "[EMAIL_ADDRESS][DOMAIN_NAME] AMBEV - DTC CrewAI Demo Account AB InBev - GHQ" at bounding box center [303, 171] width 606 height 343
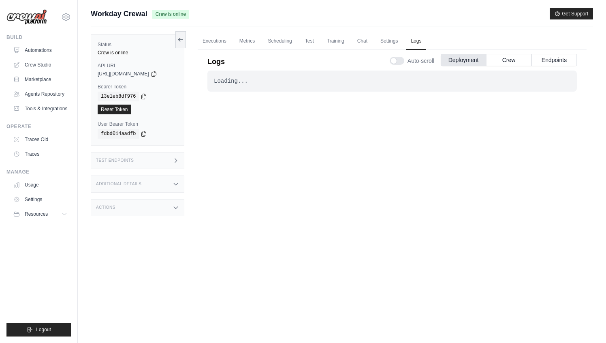
click at [393, 151] on div "Loading... . . . Successful" at bounding box center [393, 202] width 370 height 262
click at [163, 169] on div "Test Endpoints" at bounding box center [138, 160] width 94 height 17
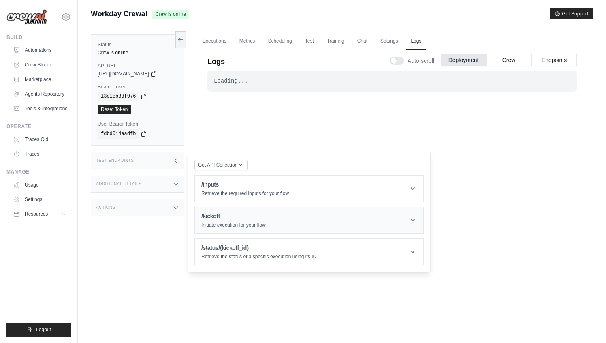
click at [241, 226] on p "Initiate execution for your flow" at bounding box center [233, 225] width 64 height 6
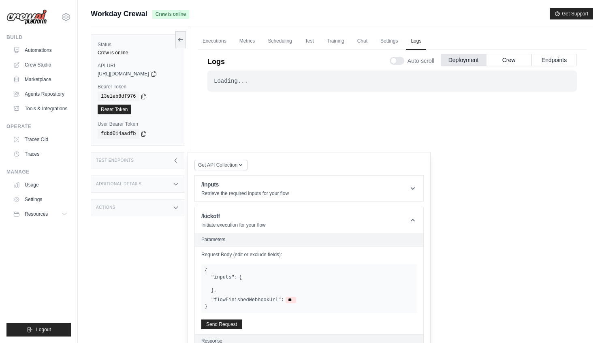
click at [227, 319] on div "Request Body (edit or exclude fields): { "inputs": { } , "flowFinishedWebhookUr…" at bounding box center [309, 290] width 229 height 88
click at [225, 325] on button "Send Request" at bounding box center [221, 324] width 41 height 10
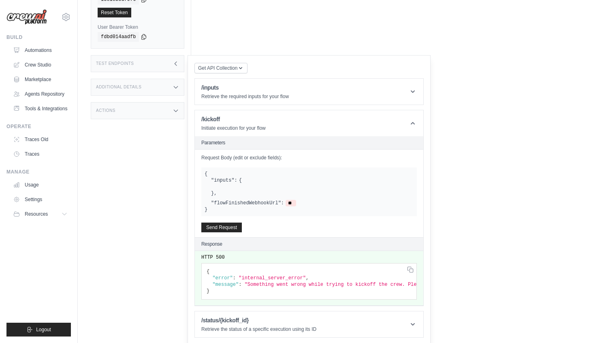
scroll to position [98, 0]
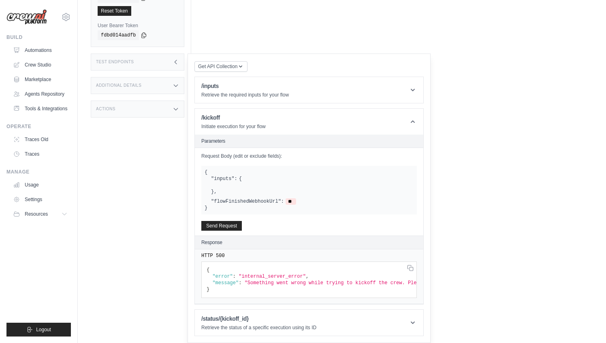
click at [233, 181] on label ""inputs":" at bounding box center [224, 178] width 26 height 6
click at [229, 183] on div at bounding box center [312, 185] width 203 height 6
click at [220, 178] on label ""inputs":" at bounding box center [224, 178] width 26 height 6
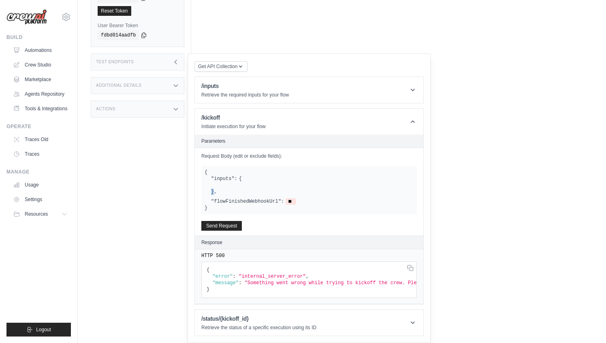
click at [220, 178] on label ""inputs":" at bounding box center [224, 178] width 26 height 6
click at [221, 192] on div ""inputs": { } ," at bounding box center [312, 184] width 203 height 19
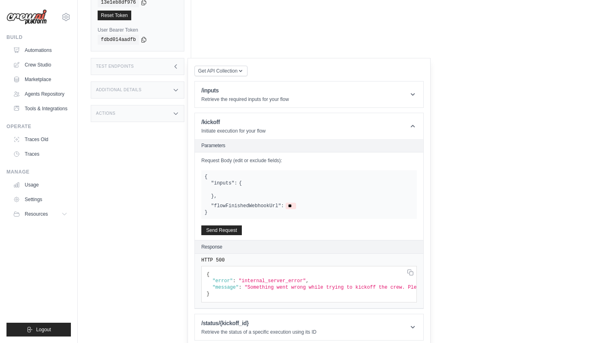
scroll to position [90, 0]
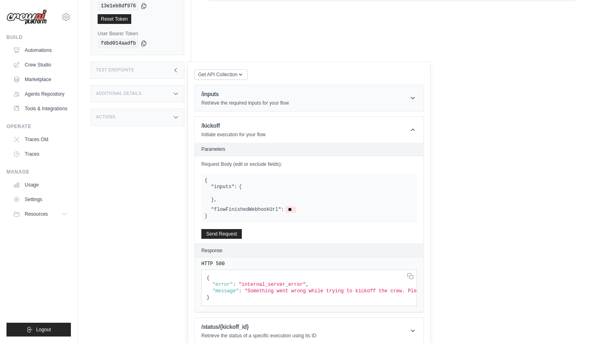
click at [230, 100] on p "Retrieve the required inputs for your flow" at bounding box center [245, 103] width 88 height 6
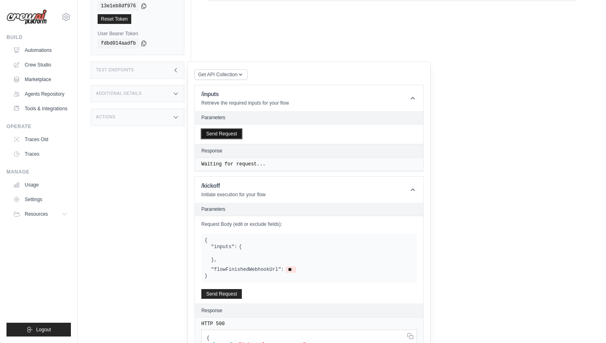
click at [229, 133] on button "Send Request" at bounding box center [221, 134] width 41 height 10
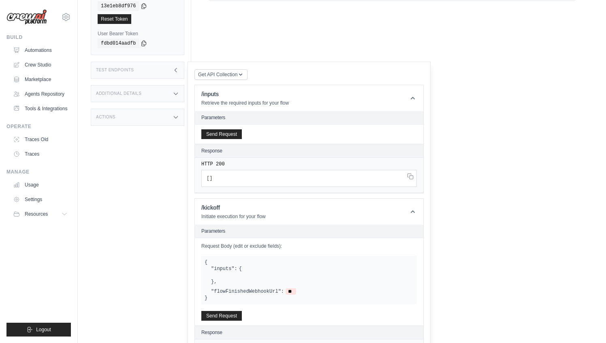
scroll to position [0, 0]
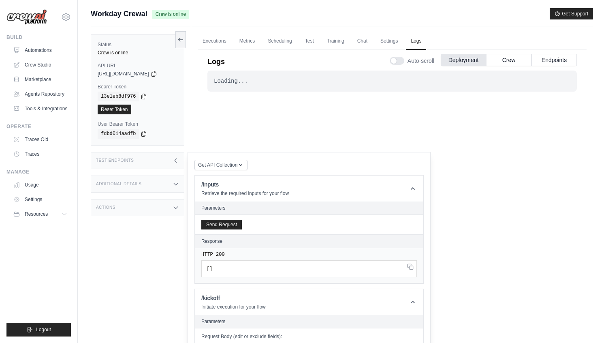
click at [250, 90] on div "Loading... . . . Successful" at bounding box center [393, 81] width 370 height 21
click at [512, 63] on button "Crew" at bounding box center [508, 60] width 45 height 12
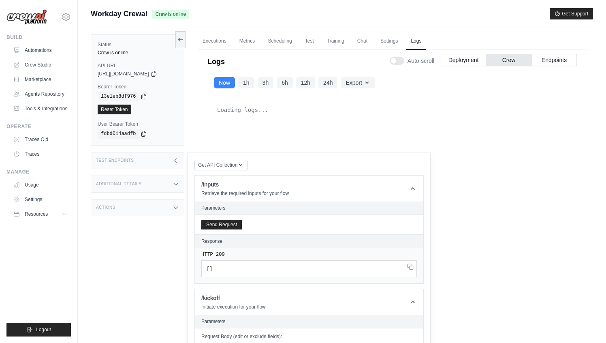
click at [424, 132] on div "Loading logs..." at bounding box center [393, 210] width 370 height 231
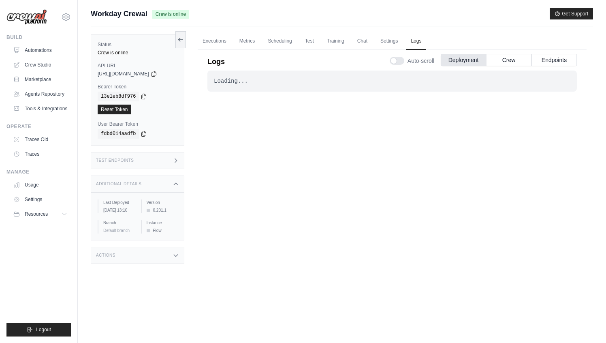
click at [145, 166] on div "Test Endpoints" at bounding box center [138, 160] width 94 height 17
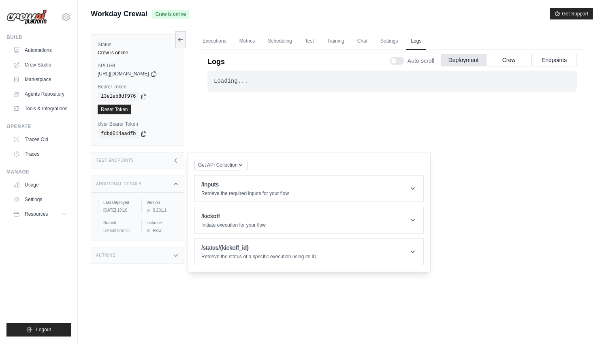
click at [145, 166] on div "Test Endpoints" at bounding box center [138, 160] width 94 height 17
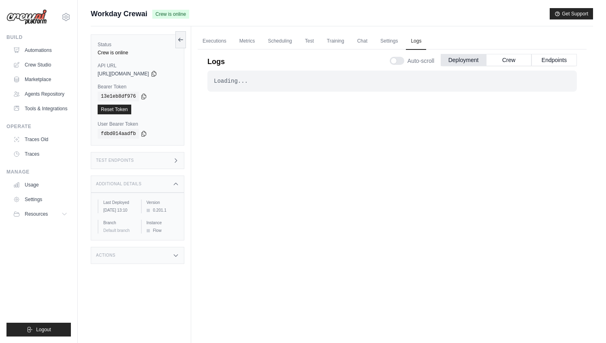
click at [147, 182] on div "Additional Details" at bounding box center [138, 183] width 94 height 17
click at [511, 109] on div "Loading... . . . Successful" at bounding box center [393, 202] width 370 height 262
click at [306, 168] on div "Loading... . . . Successful" at bounding box center [393, 202] width 370 height 262
click at [509, 58] on button "Crew" at bounding box center [508, 60] width 45 height 12
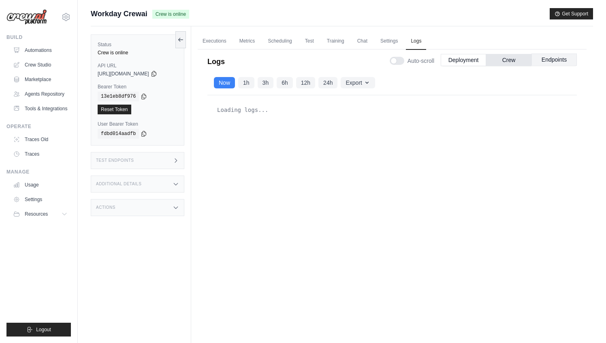
click at [546, 58] on button "Endpoints" at bounding box center [554, 60] width 45 height 12
click at [43, 49] on link "Automations" at bounding box center [41, 50] width 61 height 13
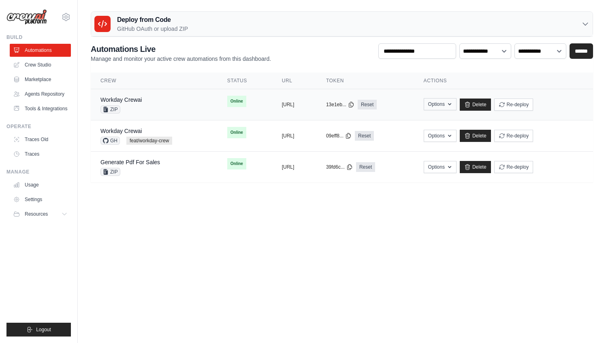
click at [457, 107] on button "Options" at bounding box center [440, 104] width 33 height 12
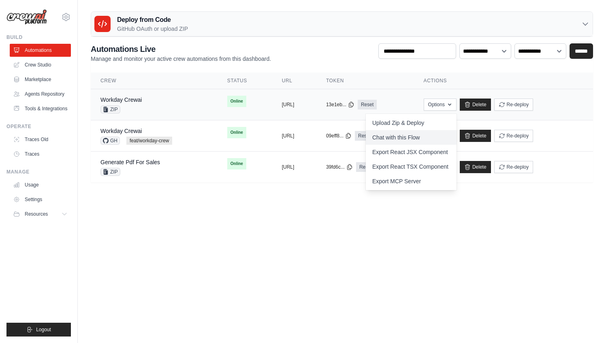
click at [423, 136] on link "Chat with this Flow" at bounding box center [411, 137] width 91 height 15
click at [333, 270] on body "[EMAIL_ADDRESS][DOMAIN_NAME] AMBEV - DTC CrewAI Demo Account AB InBev - GHQ" at bounding box center [303, 171] width 606 height 343
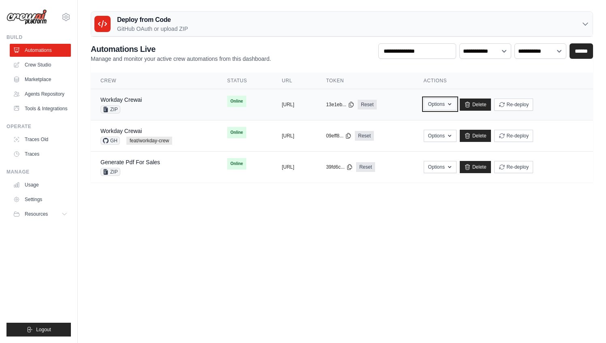
click at [457, 103] on button "Options" at bounding box center [440, 104] width 33 height 12
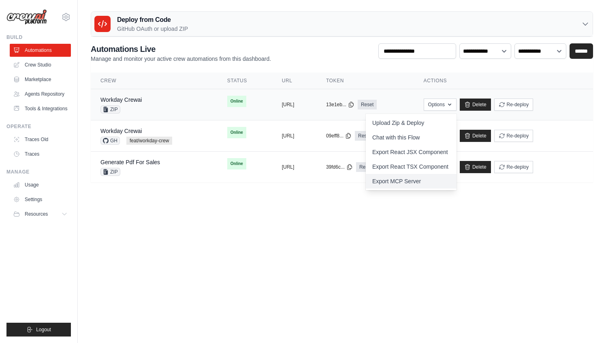
click at [431, 182] on link "Export MCP Server" at bounding box center [411, 181] width 91 height 15
click at [124, 97] on link "Workday Crewai" at bounding box center [121, 99] width 41 height 6
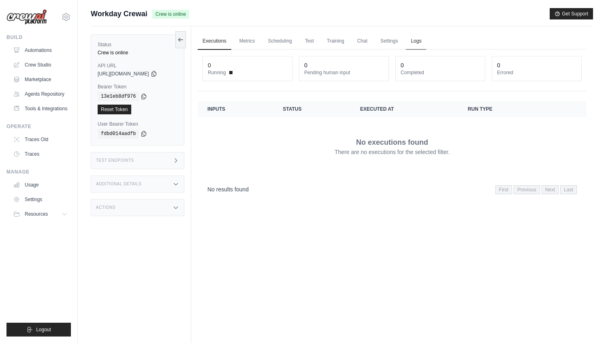
click at [419, 43] on link "Logs" at bounding box center [416, 41] width 20 height 17
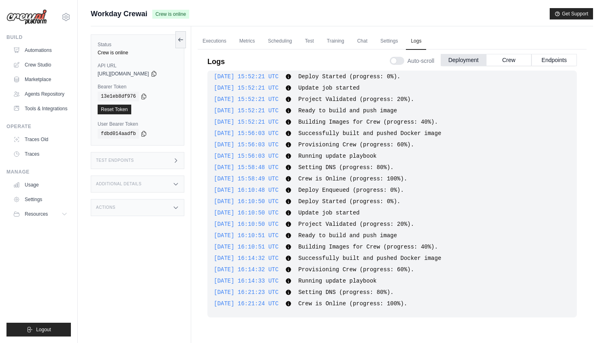
scroll to position [34, 0]
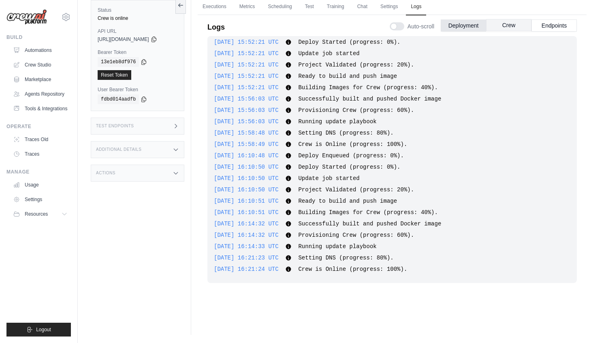
click at [512, 26] on button "Crew" at bounding box center [508, 25] width 45 height 12
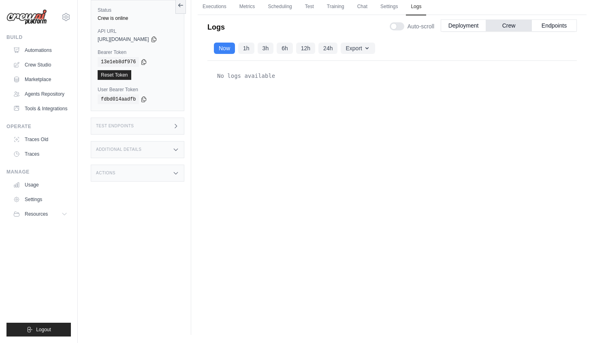
scroll to position [0, 0]
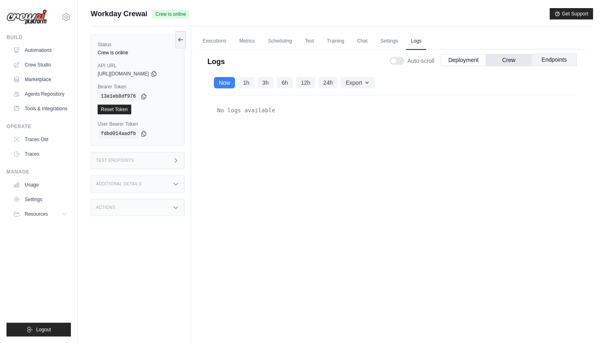
click at [556, 59] on button "Endpoints" at bounding box center [554, 60] width 45 height 12
click at [136, 162] on div "Test Endpoints" at bounding box center [138, 160] width 94 height 17
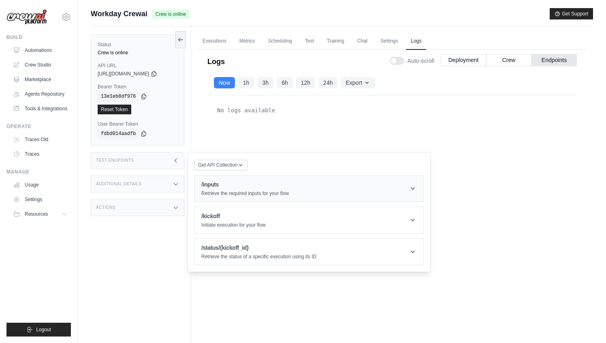
click at [244, 184] on h1 "/inputs" at bounding box center [245, 184] width 88 height 8
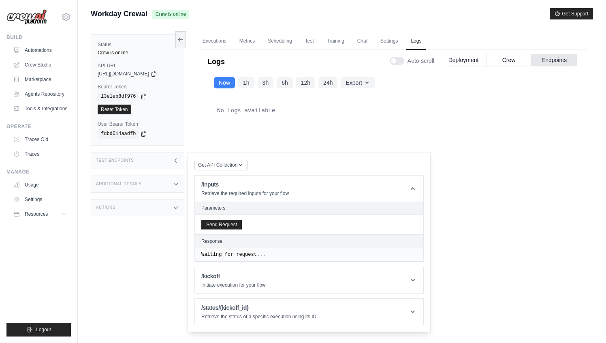
click at [229, 231] on div "Send Request" at bounding box center [309, 224] width 229 height 19
click at [231, 227] on button "Send Request" at bounding box center [221, 224] width 41 height 10
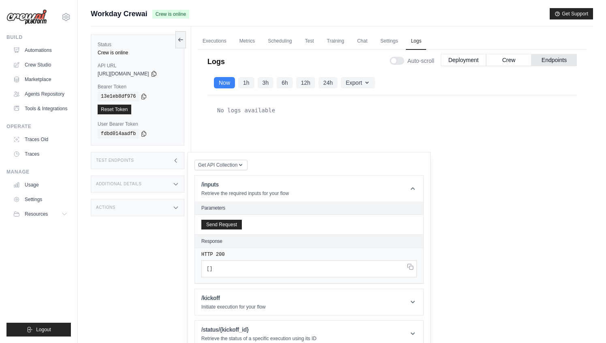
click at [351, 113] on div "No logs available" at bounding box center [392, 110] width 357 height 16
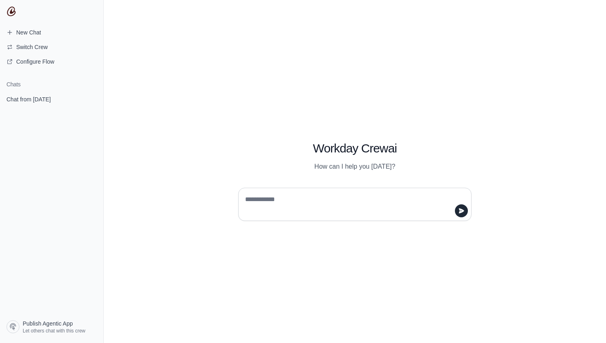
click at [316, 192] on div at bounding box center [354, 204] width 233 height 33
click at [289, 206] on textarea at bounding box center [353, 204] width 218 height 23
paste textarea "**********"
type textarea "**********"
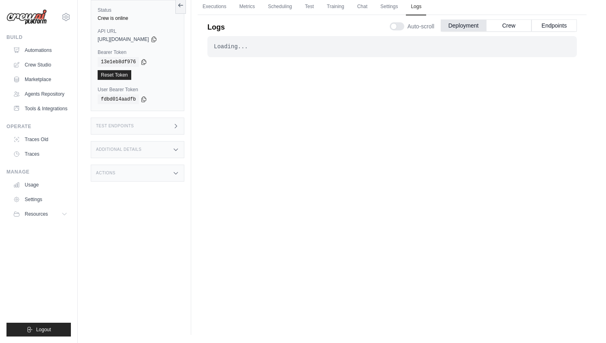
click at [176, 124] on icon at bounding box center [176, 126] width 2 height 4
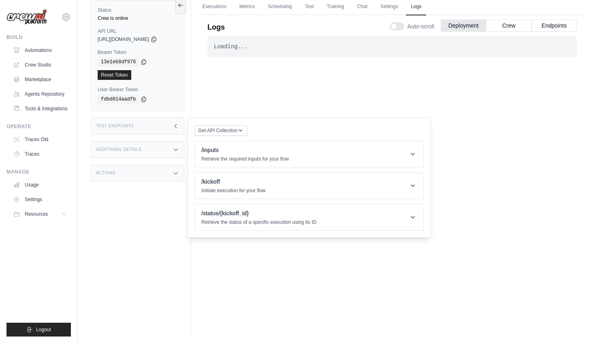
click at [176, 124] on icon at bounding box center [176, 126] width 6 height 6
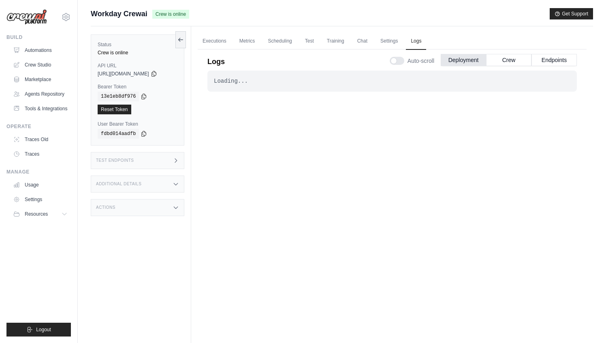
click at [404, 145] on div "Loading... . . . Successful" at bounding box center [393, 202] width 370 height 262
click at [409, 158] on div "Loading... . . . In Progress" at bounding box center [393, 202] width 370 height 262
click at [184, 13] on span "Provisioning crew" at bounding box center [174, 14] width 45 height 9
click at [365, 163] on div "Loading... . . . In Progress" at bounding box center [393, 202] width 370 height 262
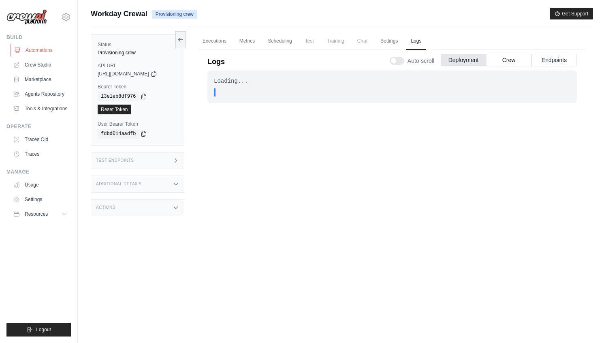
click at [46, 56] on link "Automations" at bounding box center [41, 50] width 61 height 13
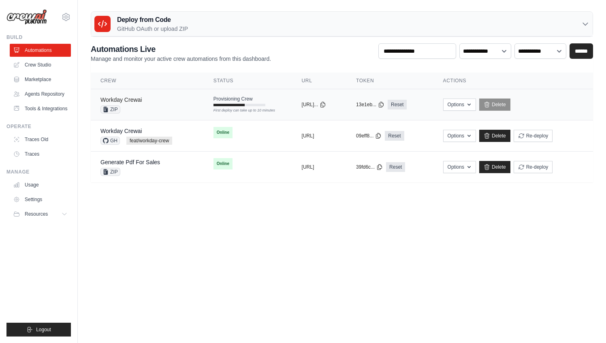
click at [132, 99] on link "Workday Crewai" at bounding box center [121, 99] width 41 height 6
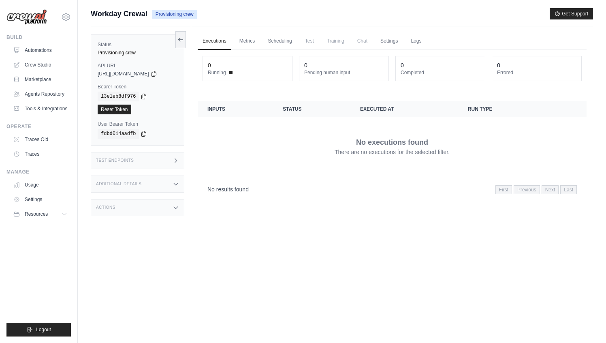
click at [429, 43] on ul "Executions Metrics Scheduling Test Training Chat Settings Logs" at bounding box center [392, 41] width 389 height 17
click at [421, 40] on link "Logs" at bounding box center [416, 41] width 20 height 17
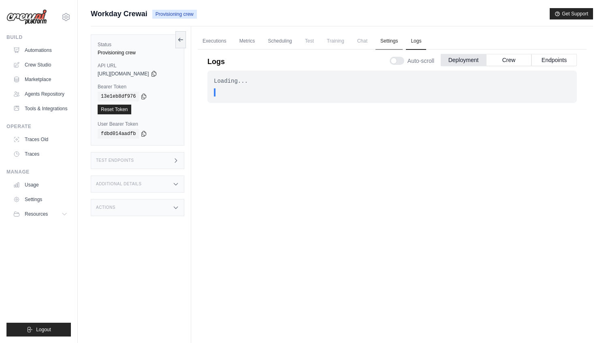
click at [380, 34] on link "Settings" at bounding box center [389, 41] width 27 height 17
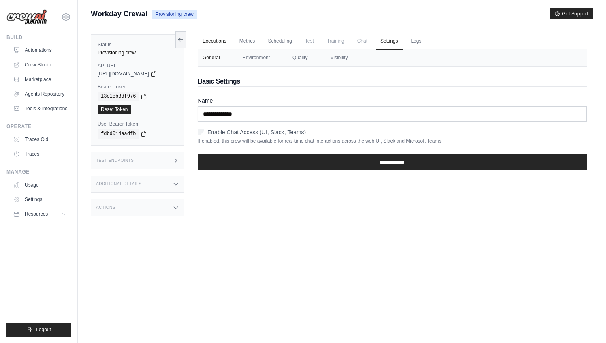
click at [210, 35] on link "Executions" at bounding box center [215, 41] width 34 height 17
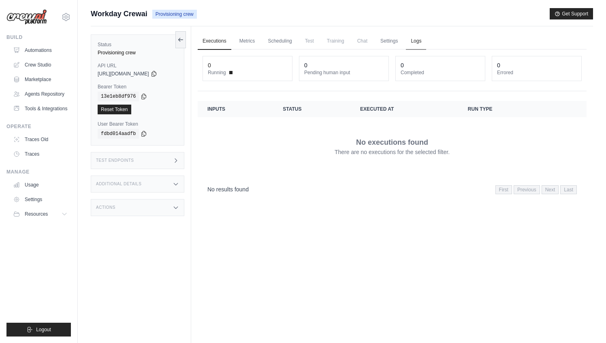
click at [420, 40] on link "Logs" at bounding box center [416, 41] width 20 height 17
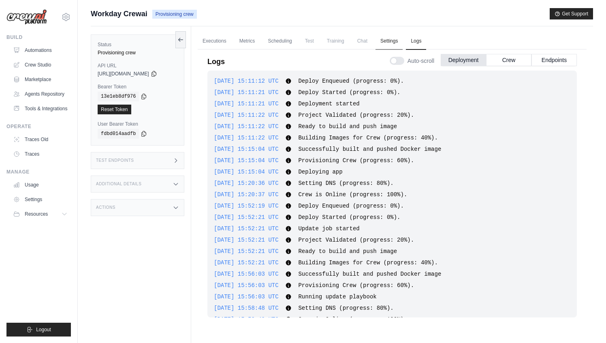
click at [401, 39] on link "Settings" at bounding box center [389, 41] width 27 height 17
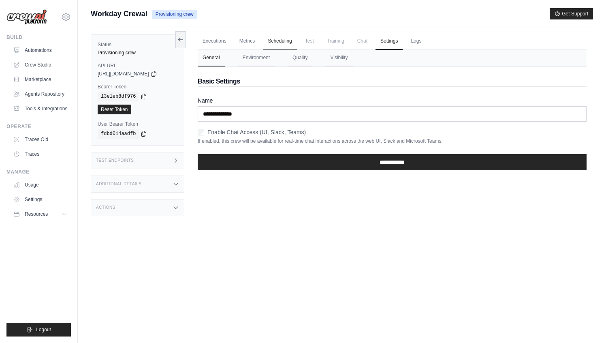
click at [281, 37] on link "Scheduling" at bounding box center [280, 41] width 34 height 17
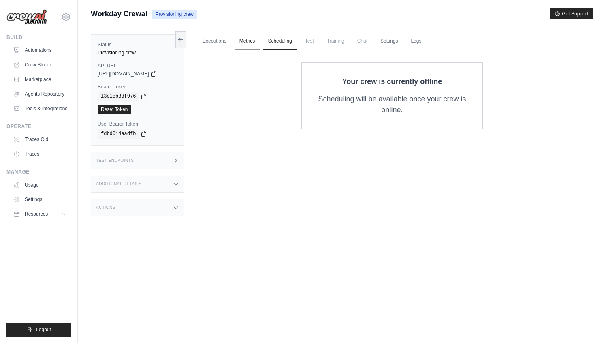
click at [244, 41] on link "Metrics" at bounding box center [248, 41] width 26 height 17
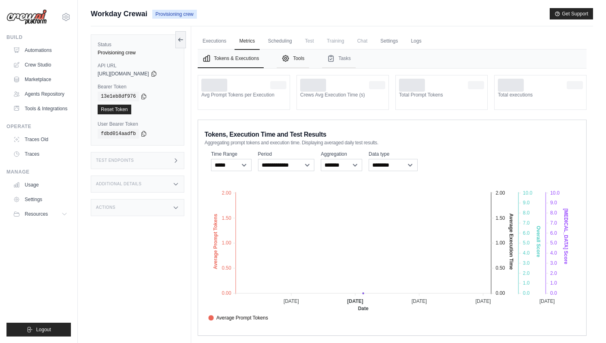
click at [304, 61] on button "Tools" at bounding box center [293, 58] width 32 height 19
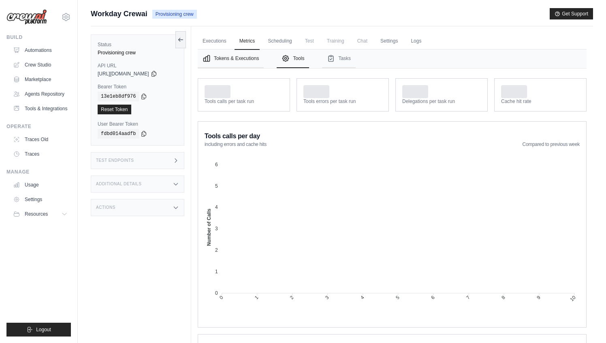
click at [244, 58] on button "Tokens & Executions" at bounding box center [231, 58] width 66 height 19
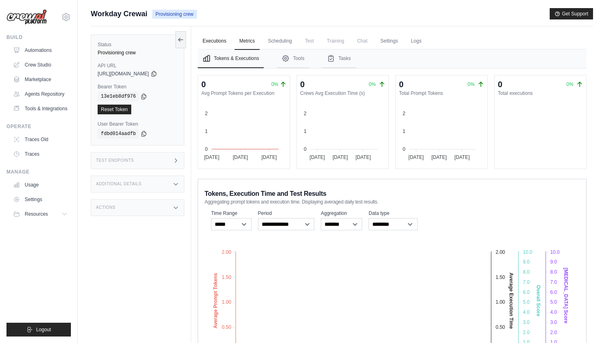
click at [221, 37] on link "Executions" at bounding box center [215, 41] width 34 height 17
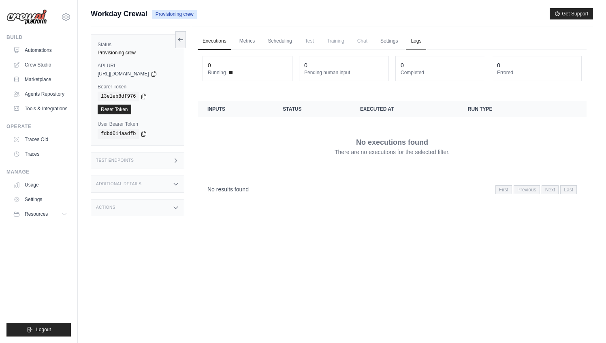
click at [422, 43] on link "Logs" at bounding box center [416, 41] width 20 height 17
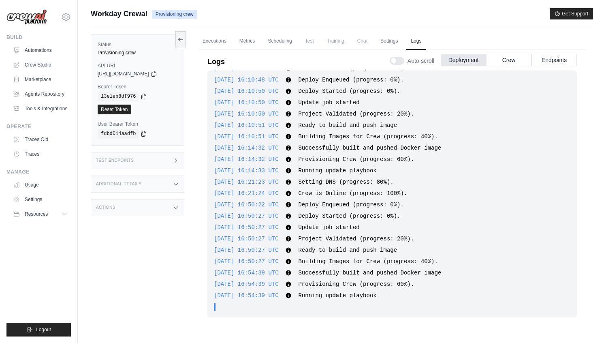
scroll to position [34, 0]
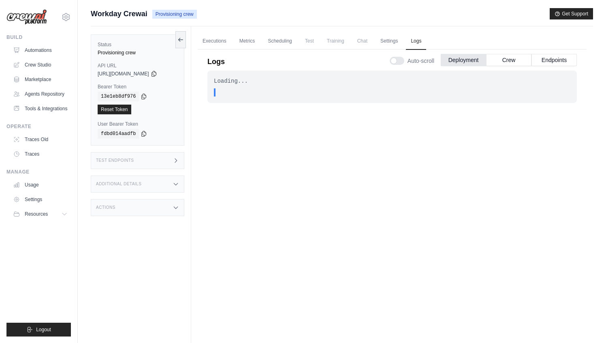
click at [159, 161] on div "Test Endpoints" at bounding box center [138, 160] width 94 height 17
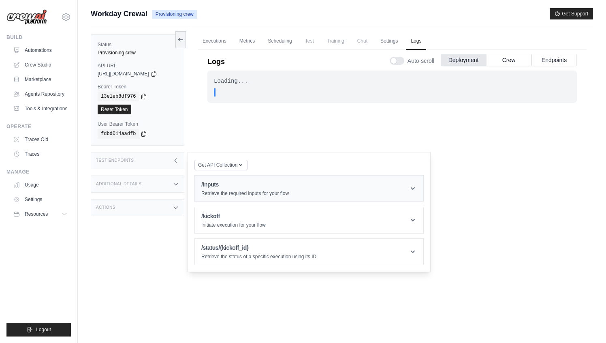
click at [227, 187] on h1 "/inputs" at bounding box center [245, 184] width 88 height 8
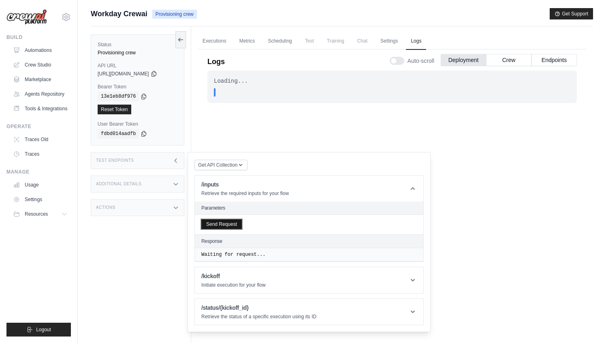
click at [232, 224] on button "Send Request" at bounding box center [221, 224] width 41 height 10
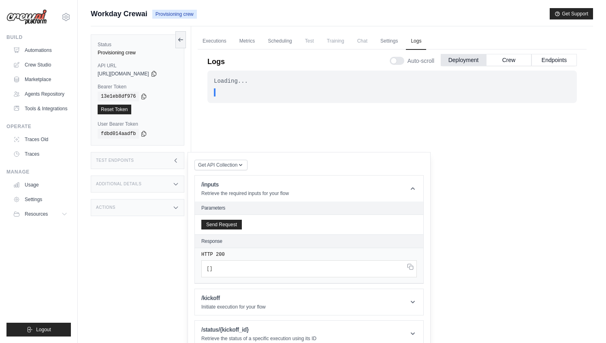
click at [180, 158] on div "Test Endpoints" at bounding box center [138, 160] width 94 height 17
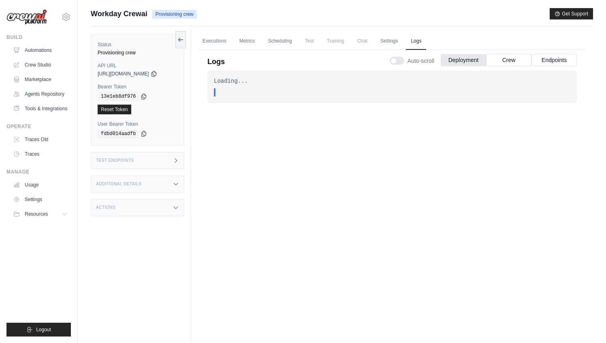
click at [301, 154] on div "Loading... . . . In Progress" at bounding box center [393, 202] width 370 height 262
click at [394, 39] on link "Settings" at bounding box center [389, 41] width 27 height 17
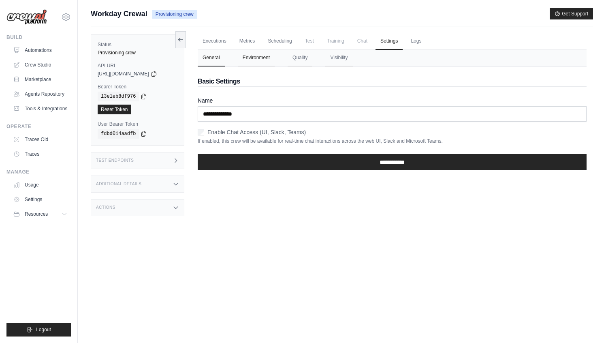
click at [266, 61] on button "Environment" at bounding box center [256, 57] width 37 height 17
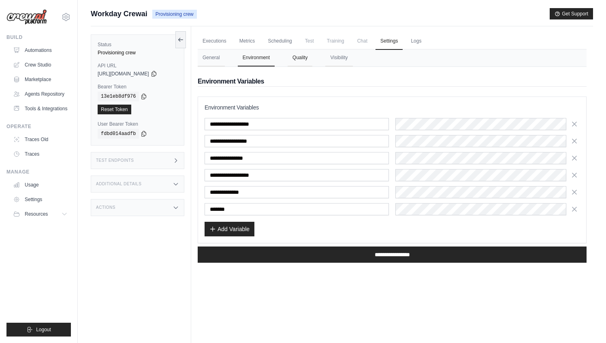
click at [294, 62] on button "Quality" at bounding box center [300, 57] width 25 height 17
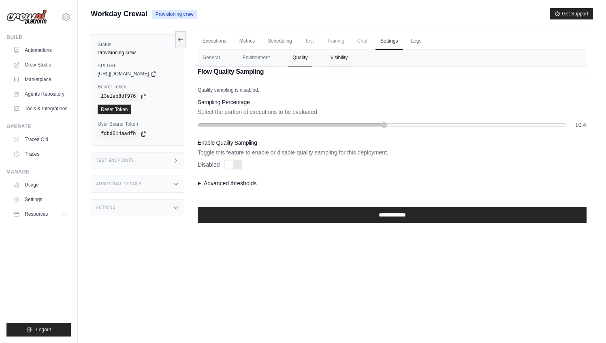
click at [344, 56] on button "Visibility" at bounding box center [338, 57] width 27 height 17
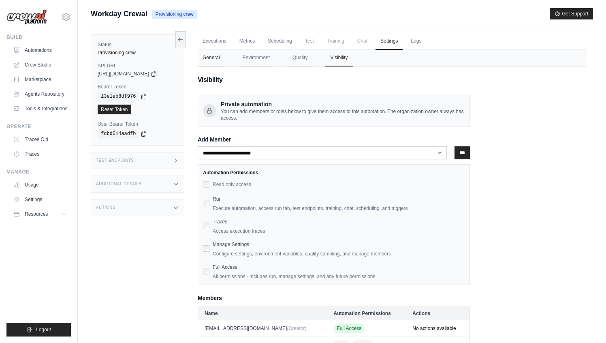
click at [212, 58] on button "General" at bounding box center [211, 57] width 27 height 17
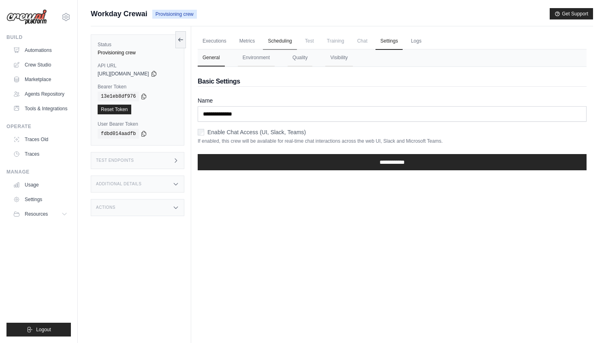
click at [277, 42] on link "Scheduling" at bounding box center [280, 41] width 34 height 17
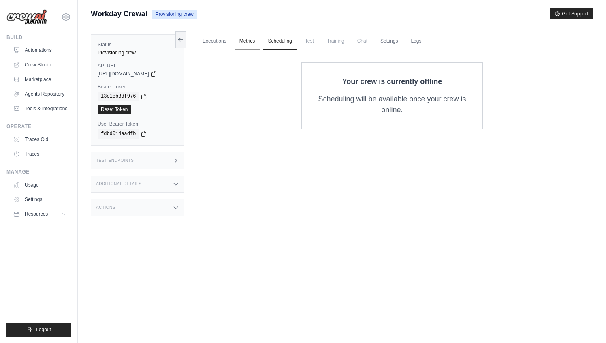
click at [257, 42] on link "Metrics" at bounding box center [248, 41] width 26 height 17
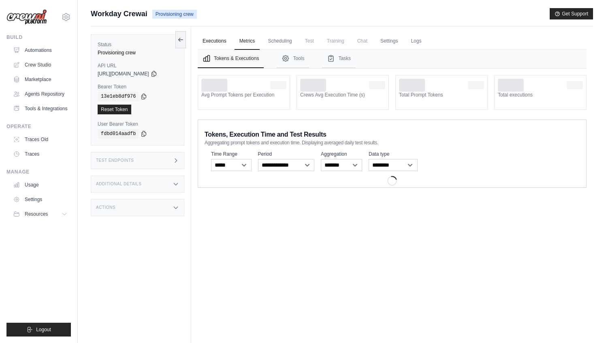
click at [220, 44] on link "Executions" at bounding box center [215, 41] width 34 height 17
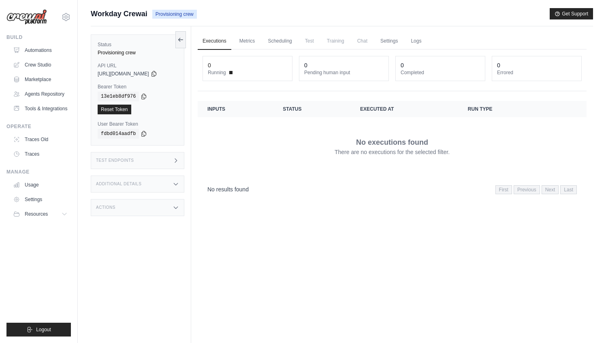
click at [430, 47] on ul "Executions Metrics Scheduling Test Training Chat Settings Logs" at bounding box center [392, 41] width 389 height 17
click at [420, 41] on link "Logs" at bounding box center [416, 41] width 20 height 17
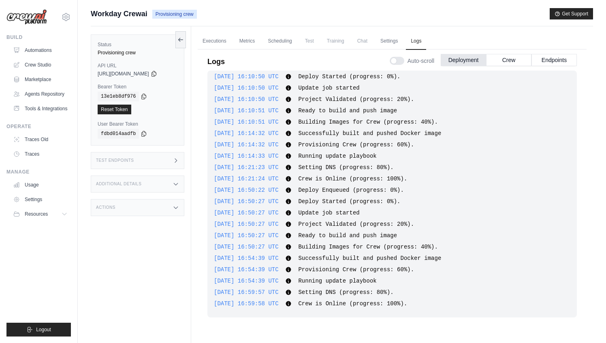
scroll to position [34, 0]
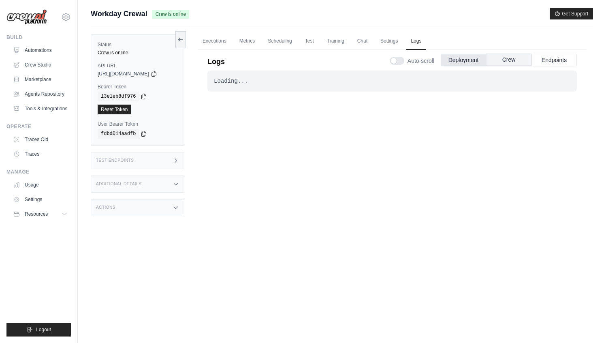
click at [507, 60] on button "Crew" at bounding box center [508, 60] width 45 height 12
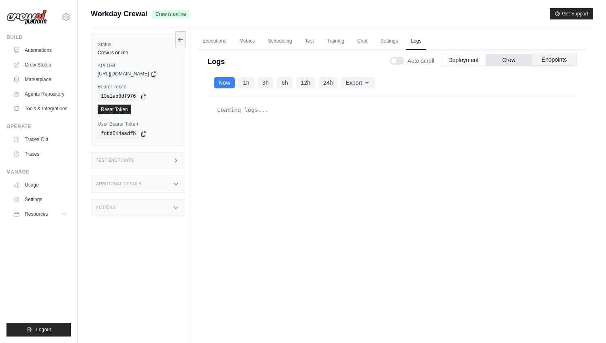
click at [555, 59] on button "Endpoints" at bounding box center [554, 60] width 45 height 12
click at [453, 62] on button "Deployment" at bounding box center [463, 60] width 45 height 12
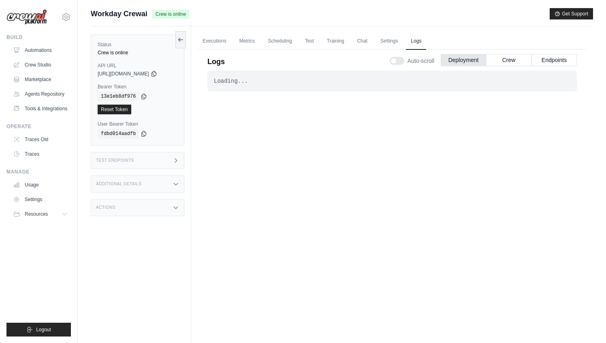
click at [156, 164] on div "Test Endpoints" at bounding box center [138, 160] width 94 height 17
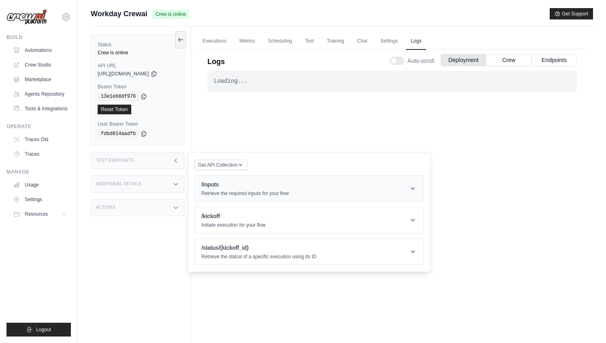
click at [218, 188] on h1 "/inputs" at bounding box center [245, 184] width 88 height 8
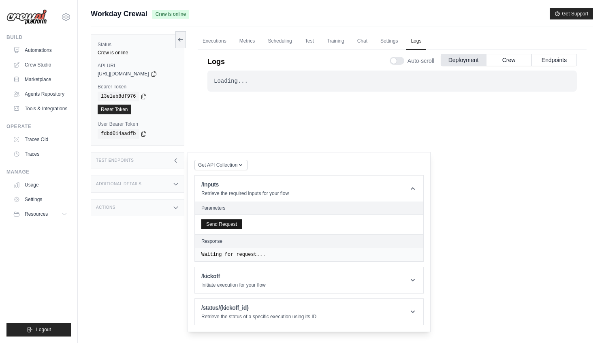
click at [226, 229] on div "Send Request" at bounding box center [309, 224] width 229 height 19
click at [261, 223] on div "Send Request" at bounding box center [309, 224] width 229 height 19
click at [227, 222] on button "Send Request" at bounding box center [221, 224] width 41 height 10
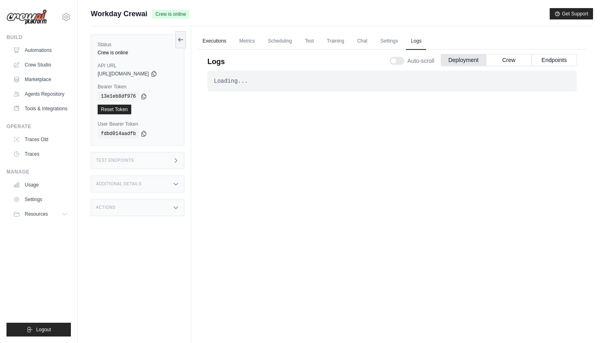
click at [208, 39] on link "Executions" at bounding box center [215, 41] width 34 height 17
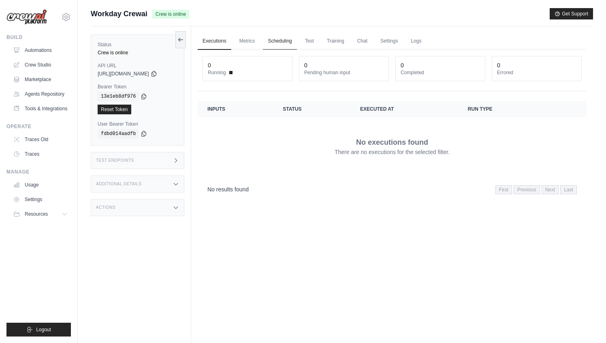
click at [272, 46] on link "Scheduling" at bounding box center [280, 41] width 34 height 17
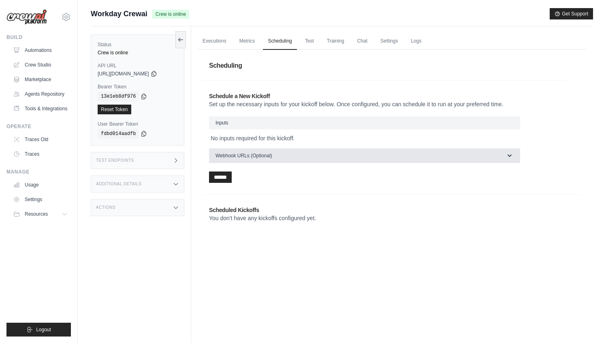
click at [281, 159] on button "Webhook URLs (Optional)" at bounding box center [364, 155] width 311 height 15
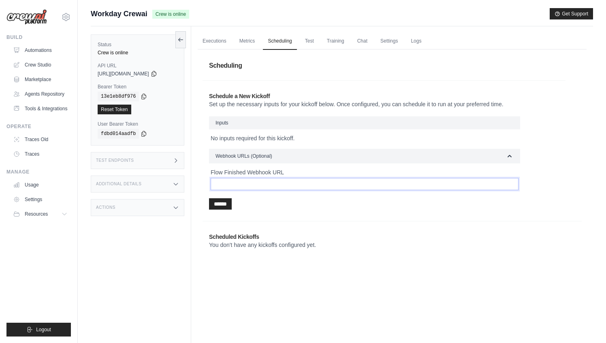
click at [269, 188] on input "Flow Finished Webhook URL" at bounding box center [365, 184] width 308 height 12
click at [313, 43] on link "Test" at bounding box center [309, 41] width 19 height 17
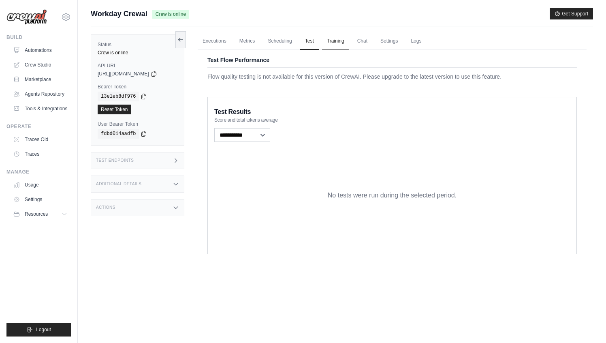
click at [337, 43] on link "Training" at bounding box center [335, 41] width 27 height 17
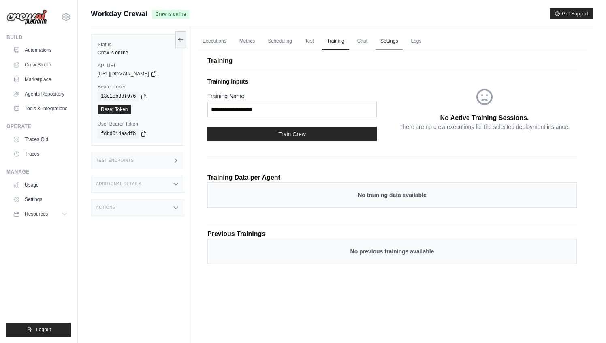
click at [389, 43] on link "Settings" at bounding box center [389, 41] width 27 height 17
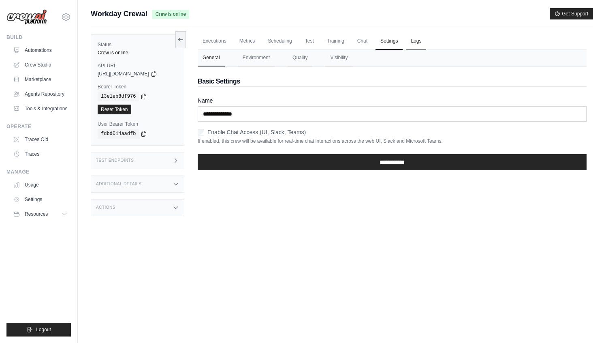
click at [415, 38] on link "Logs" at bounding box center [416, 41] width 20 height 17
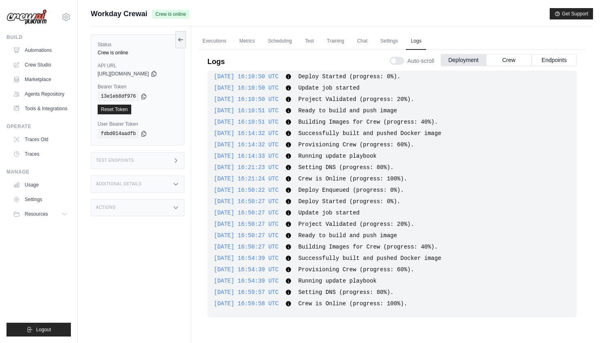
scroll to position [34, 0]
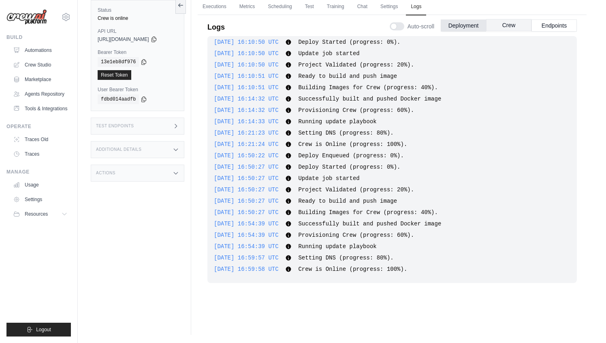
click at [527, 27] on button "Crew" at bounding box center [508, 25] width 45 height 12
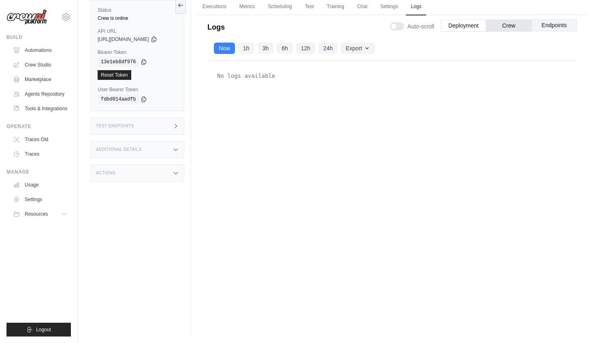
click at [548, 24] on button "Endpoints" at bounding box center [554, 25] width 45 height 12
click at [172, 127] on div "Test Endpoints" at bounding box center [138, 126] width 94 height 17
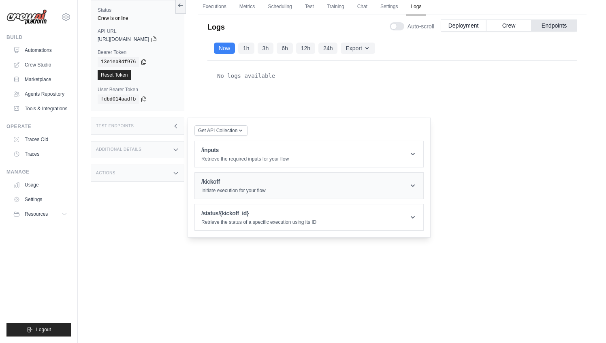
click at [219, 189] on p "Initiate execution for your flow" at bounding box center [233, 190] width 64 height 6
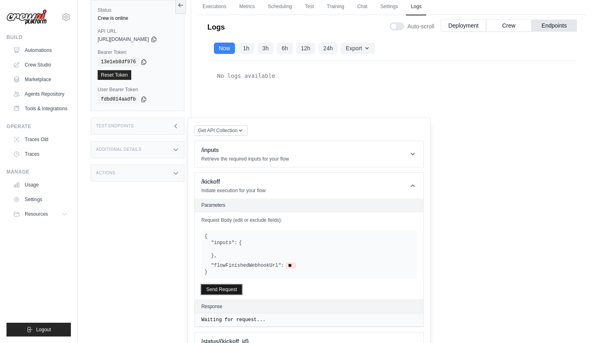
click at [231, 291] on button "Send Request" at bounding box center [221, 290] width 41 height 10
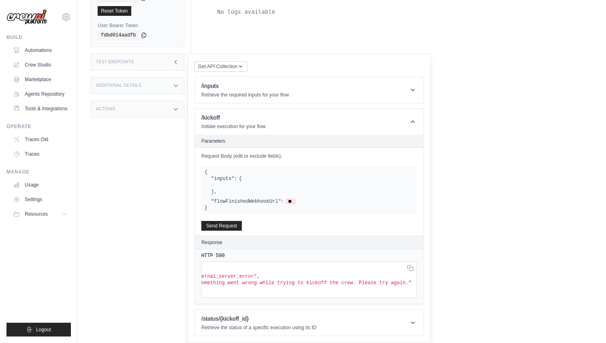
scroll to position [0, 0]
click at [170, 67] on div "Test Endpoints" at bounding box center [138, 62] width 94 height 17
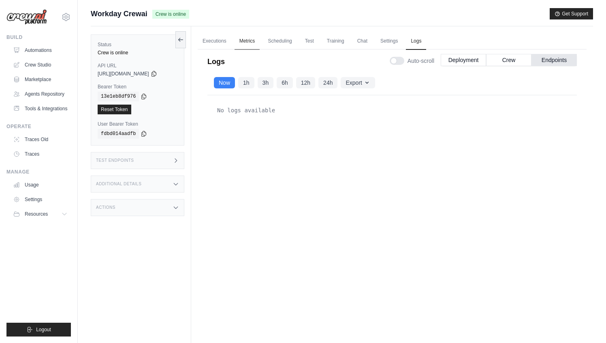
click at [242, 42] on link "Metrics" at bounding box center [248, 41] width 26 height 17
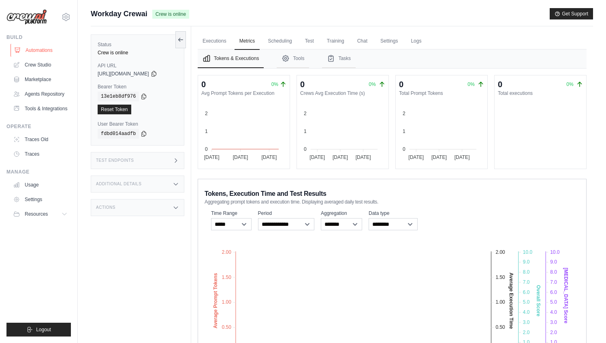
click at [37, 47] on link "Automations" at bounding box center [41, 50] width 61 height 13
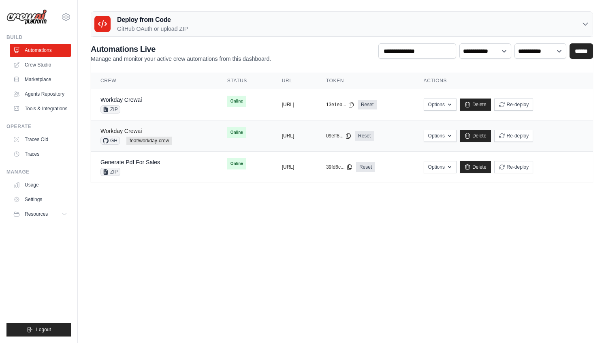
click at [135, 130] on link "Workday Crewai" at bounding box center [121, 131] width 41 height 6
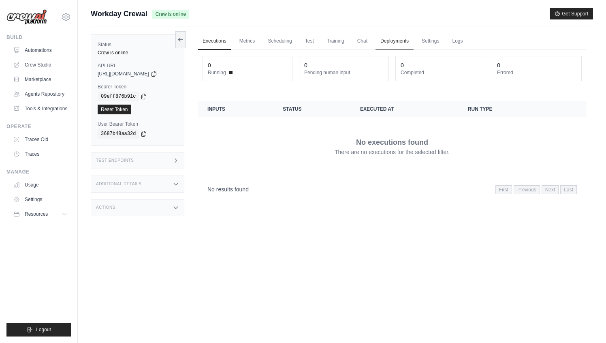
click at [398, 41] on link "Deployments" at bounding box center [395, 41] width 38 height 17
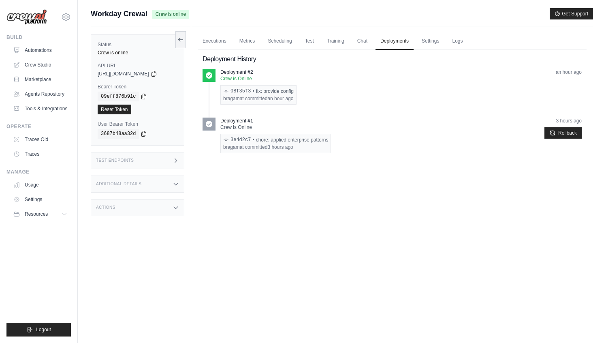
drag, startPoint x: 256, startPoint y: 92, endPoint x: 301, endPoint y: 92, distance: 45.4
click at [301, 92] on div "Deployment #2 Crew is Online 08f35f3 • fix: provide config bragamat committed a…" at bounding box center [401, 87] width 362 height 36
click at [398, 105] on div "Deployment #2 Crew is Online 08f35f3 • fix: provide config bragamat committed a…" at bounding box center [392, 90] width 379 height 42
click at [315, 237] on div "Executions Metrics Scheduling Test Training Chat Deployments Settings Logs 0 Ru…" at bounding box center [392, 197] width 402 height 343
click at [427, 44] on link "Settings" at bounding box center [430, 41] width 27 height 17
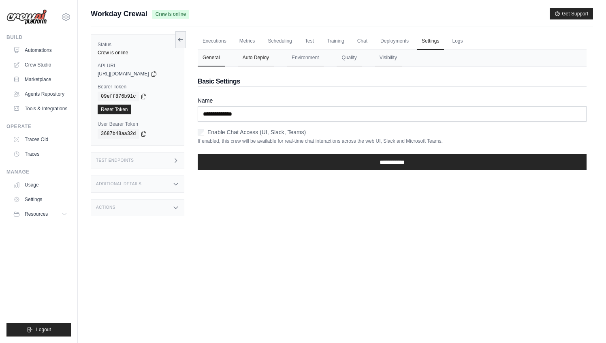
click at [259, 61] on button "Auto Deploy" at bounding box center [256, 57] width 36 height 17
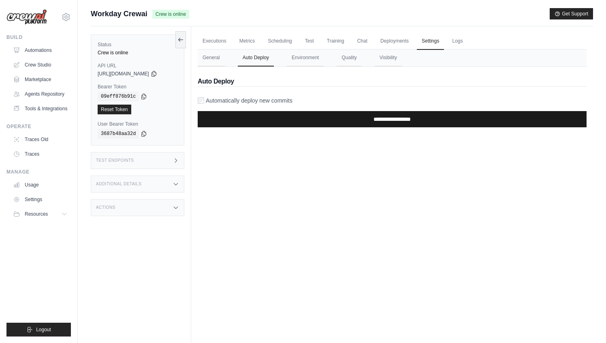
click at [251, 118] on input "**********" at bounding box center [392, 119] width 389 height 16
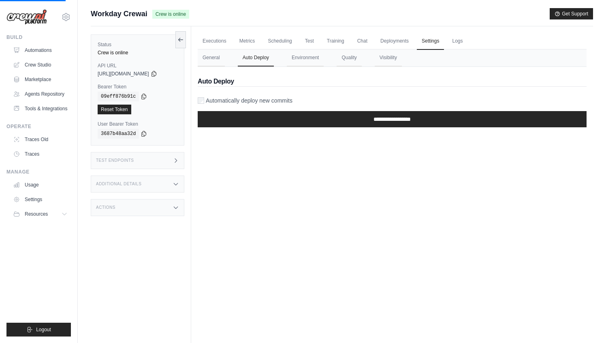
click at [208, 98] on label "Automatically deploy new commits" at bounding box center [249, 100] width 87 height 8
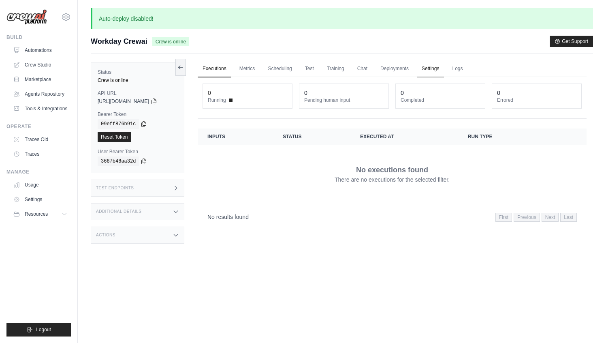
click at [428, 69] on link "Settings" at bounding box center [430, 68] width 27 height 17
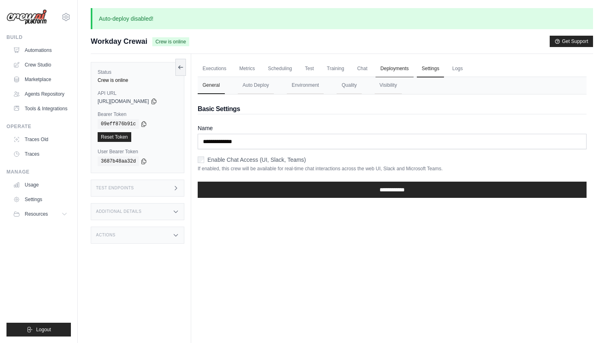
click at [398, 68] on link "Deployments" at bounding box center [395, 68] width 38 height 17
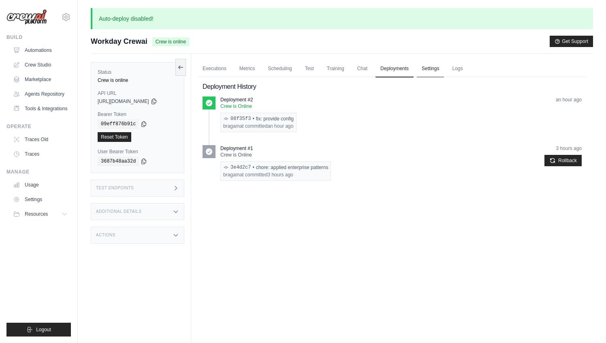
click at [421, 73] on link "Settings" at bounding box center [430, 68] width 27 height 17
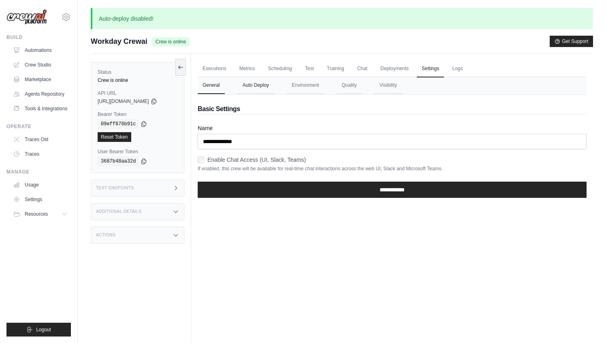
click at [263, 87] on button "Auto Deploy" at bounding box center [256, 85] width 36 height 17
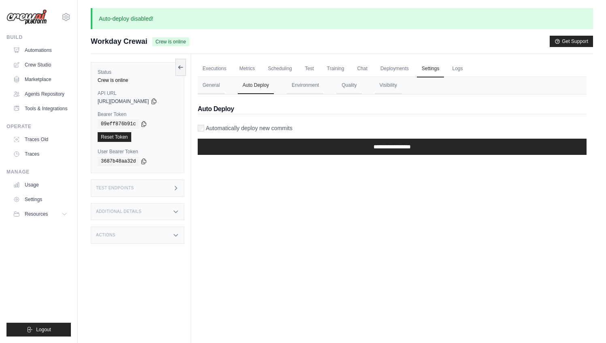
click at [202, 135] on form "**********" at bounding box center [392, 142] width 389 height 37
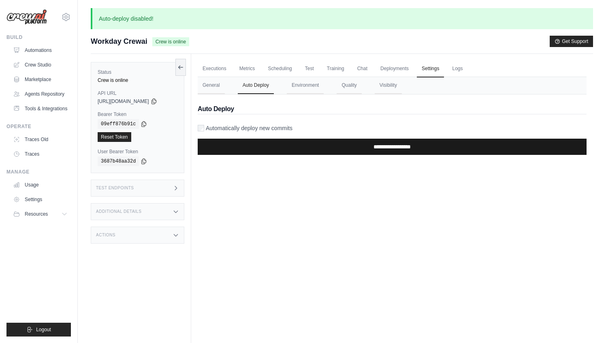
click at [233, 144] on input "**********" at bounding box center [392, 147] width 389 height 16
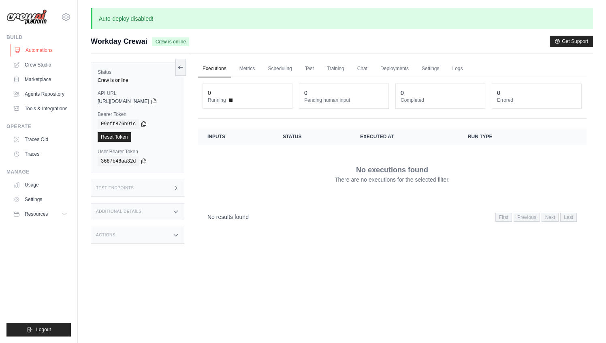
click at [42, 49] on link "Automations" at bounding box center [41, 50] width 61 height 13
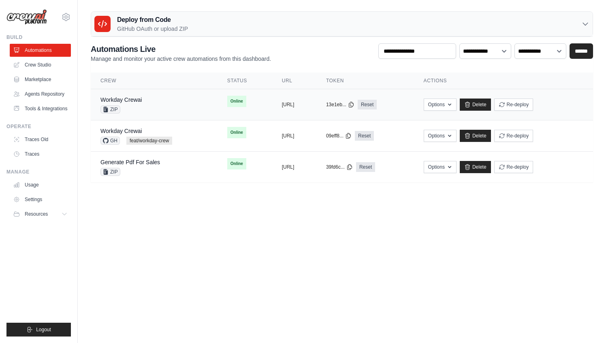
click at [132, 103] on div "Workday Crewai" at bounding box center [121, 100] width 41 height 8
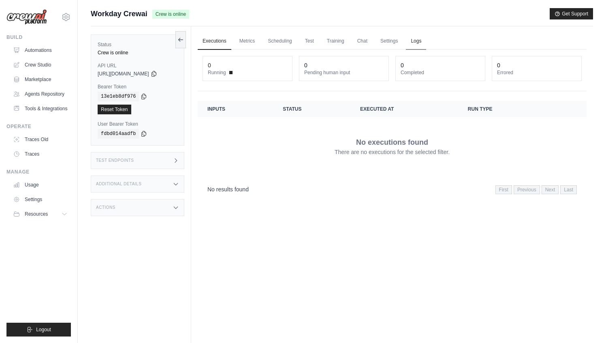
click at [421, 41] on link "Logs" at bounding box center [416, 41] width 20 height 17
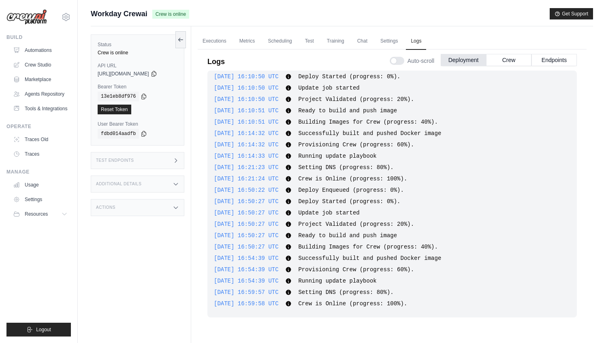
scroll to position [34, 0]
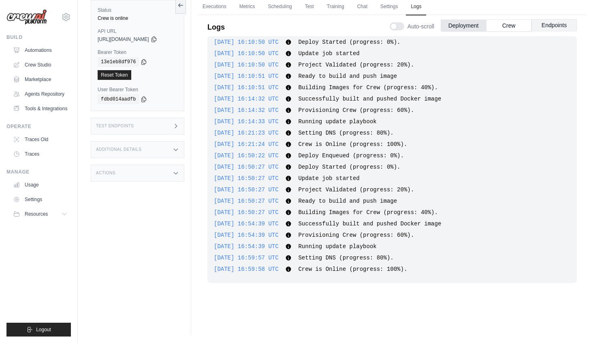
click at [565, 25] on button "Endpoints" at bounding box center [554, 25] width 45 height 12
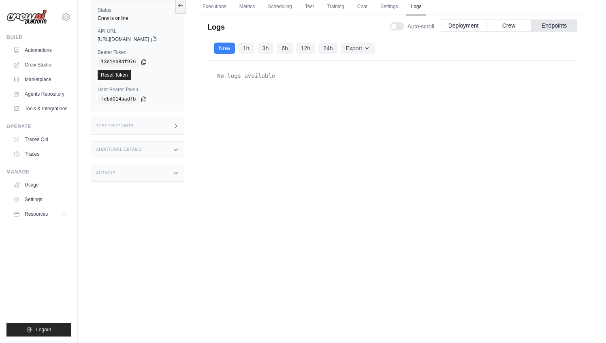
click at [149, 38] on span "[URL][DOMAIN_NAME]" at bounding box center [123, 39] width 51 height 6
click at [157, 41] on icon at bounding box center [154, 39] width 6 height 6
click at [125, 118] on div "Test Endpoints" at bounding box center [138, 126] width 94 height 17
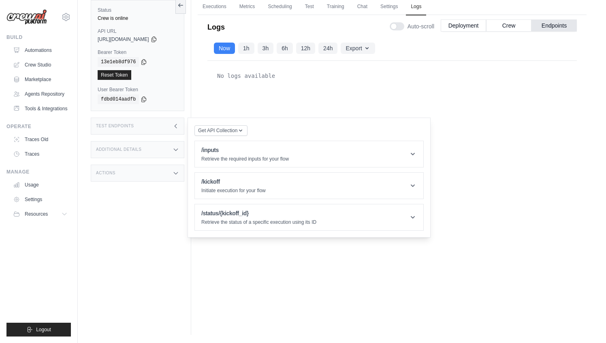
click at [312, 85] on div "No logs available" at bounding box center [393, 176] width 370 height 231
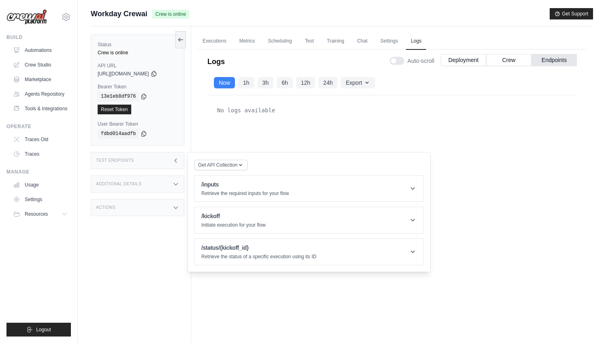
click at [503, 110] on div "No logs available" at bounding box center [392, 110] width 357 height 16
click at [147, 167] on div "Test Endpoints" at bounding box center [138, 160] width 94 height 17
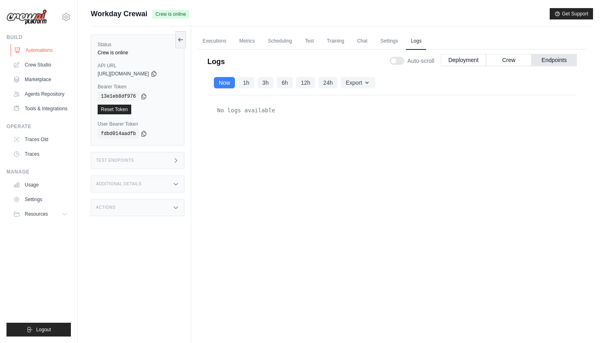
click at [45, 52] on link "Automations" at bounding box center [41, 50] width 61 height 13
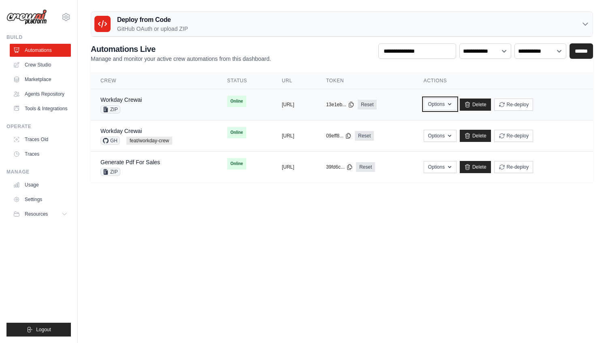
click at [457, 101] on button "Options" at bounding box center [440, 104] width 33 height 12
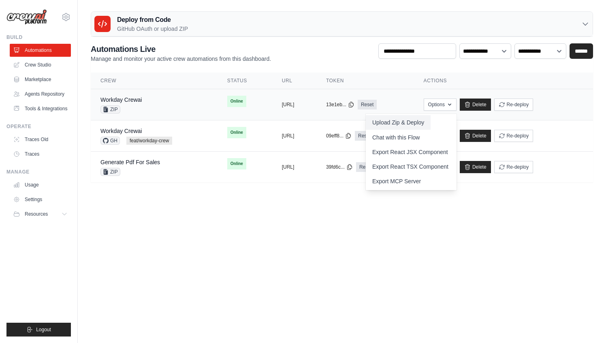
click at [429, 119] on button "Upload Zip & Deploy" at bounding box center [398, 122] width 65 height 15
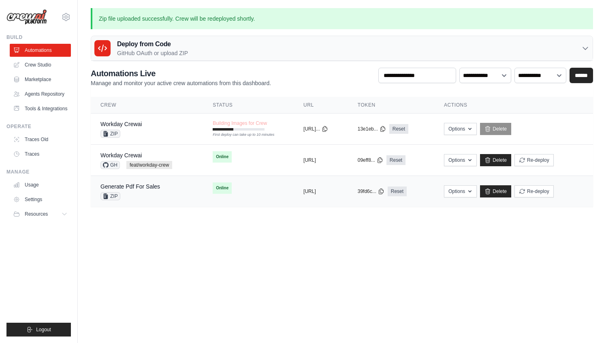
click at [294, 197] on td "copied https://generate-pdf-for-sales-7647" at bounding box center [321, 191] width 54 height 31
click at [315, 257] on body "mateus@crewai.com AMBEV - DTC CrewAI Demo Account AB InBev - GHQ" at bounding box center [303, 171] width 606 height 343
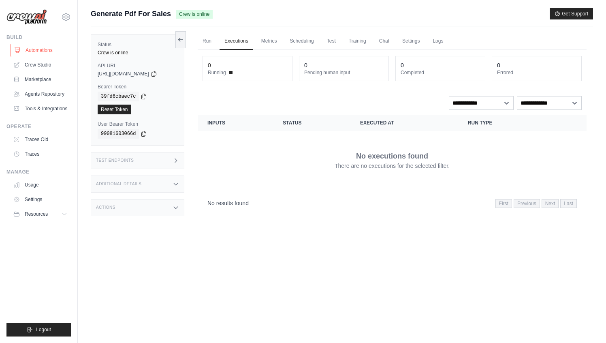
click at [24, 48] on link "Automations" at bounding box center [41, 50] width 61 height 13
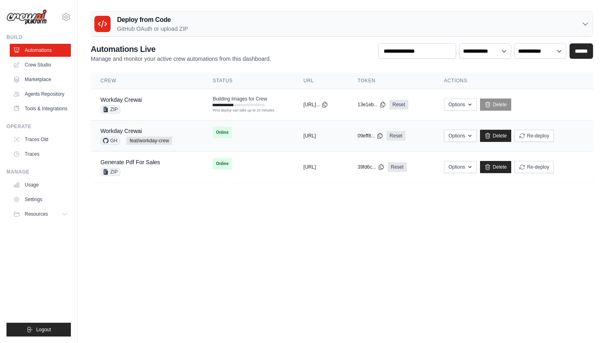
click at [310, 139] on td "copied [URL]" at bounding box center [321, 135] width 54 height 31
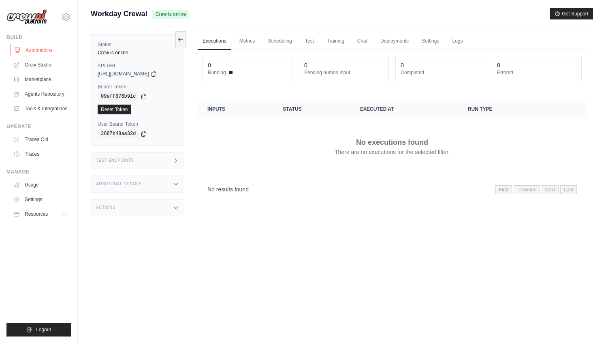
click at [26, 49] on link "Automations" at bounding box center [41, 50] width 61 height 13
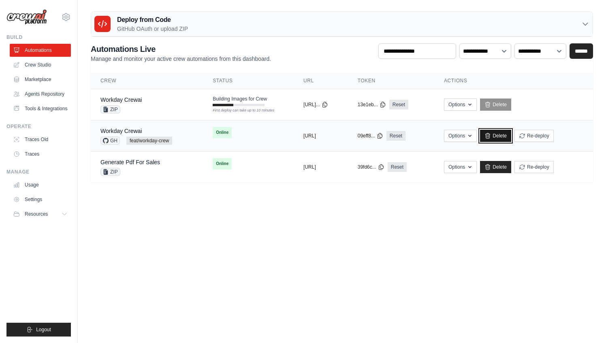
click at [511, 135] on link "Delete" at bounding box center [495, 136] width 31 height 12
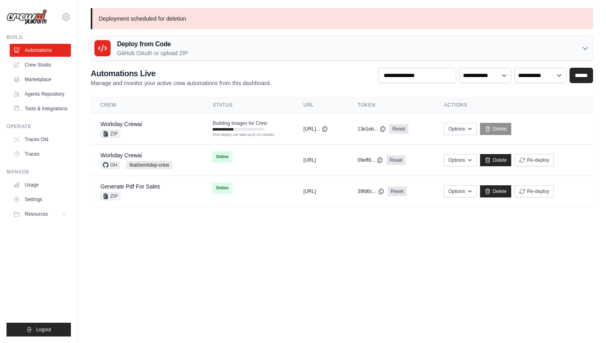
click at [341, 282] on body "[EMAIL_ADDRESS][DOMAIN_NAME] AMBEV - DTC CrewAI Demo Account AB InBev - GHQ" at bounding box center [303, 171] width 606 height 343
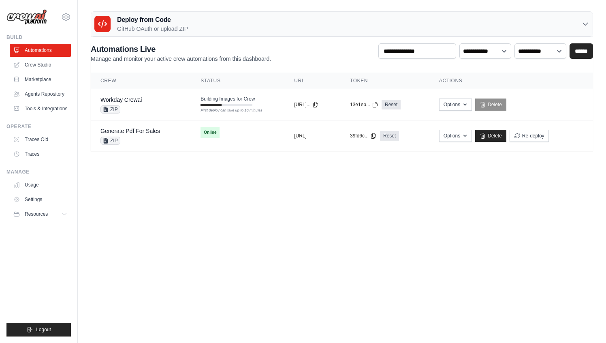
click at [271, 23] on div "Deploy from Code GitHub OAuth or upload ZIP" at bounding box center [342, 24] width 502 height 25
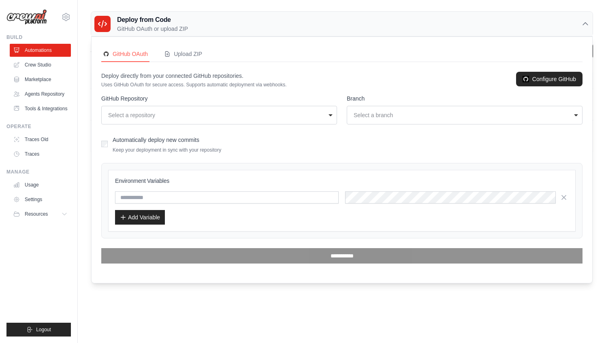
click at [368, 122] on div "**********" at bounding box center [465, 115] width 236 height 19
click at [265, 116] on div "Select a repository" at bounding box center [216, 115] width 217 height 8
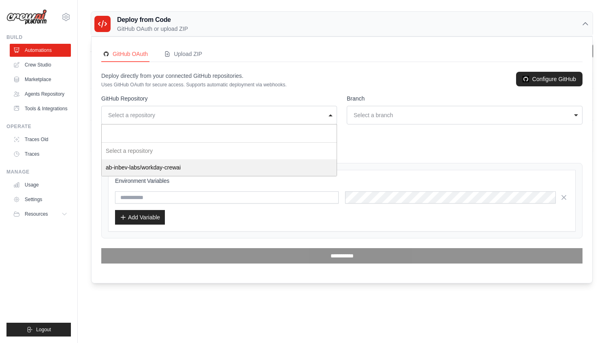
select select "**********"
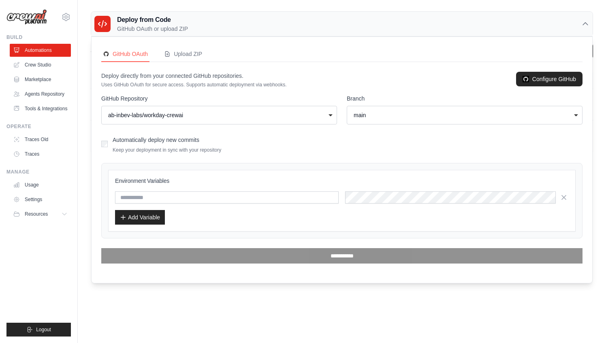
click at [388, 119] on div "main" at bounding box center [462, 115] width 217 height 8
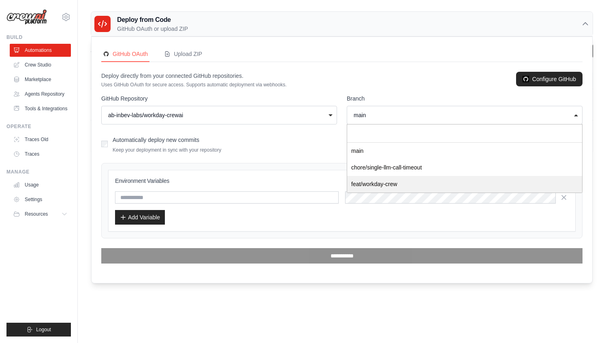
select select "**********"
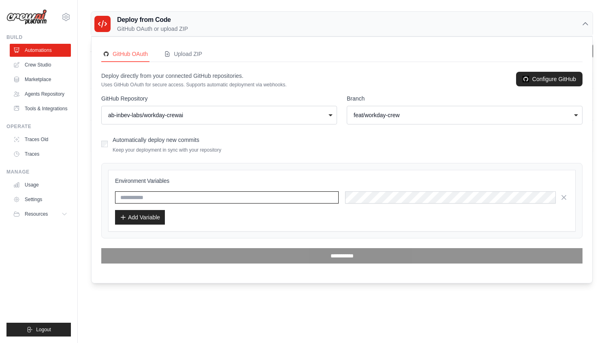
click at [203, 191] on input "text" at bounding box center [227, 197] width 224 height 12
paste input "**********"
type input "**********"
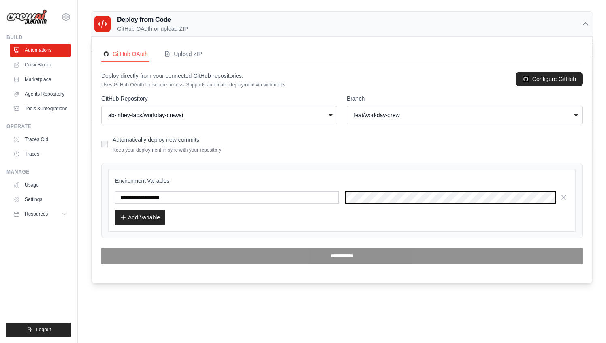
scroll to position [0, 138]
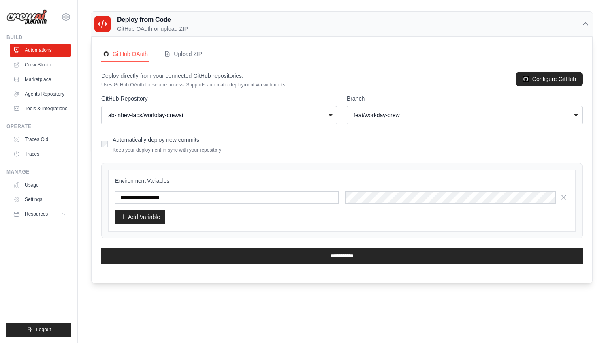
click at [155, 215] on button "Add Variable" at bounding box center [140, 217] width 50 height 15
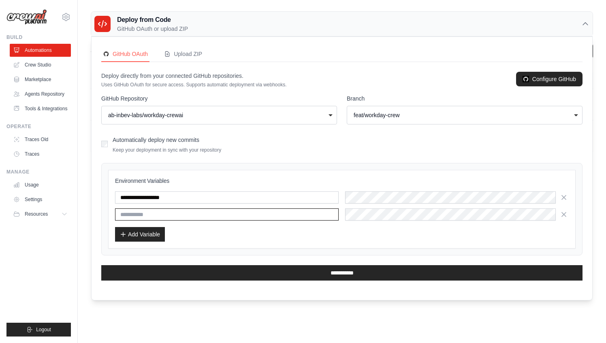
paste input "**********"
type input "**********"
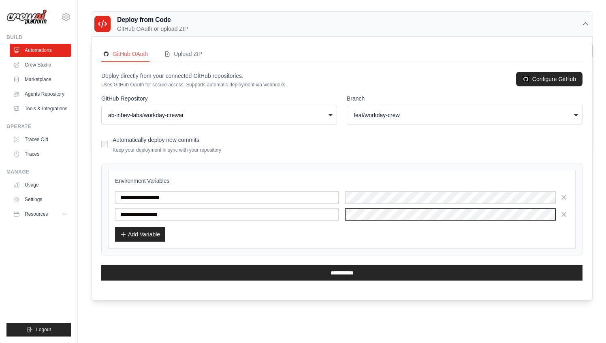
scroll to position [0, 503]
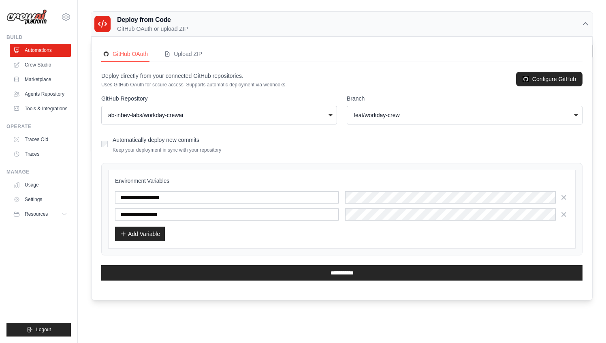
click at [149, 240] on button "Add Variable" at bounding box center [140, 234] width 50 height 15
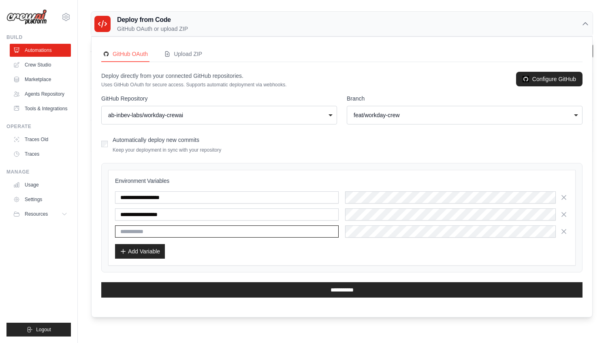
paste input "**********"
type input "**********"
click at [150, 248] on button "Add Variable" at bounding box center [140, 251] width 50 height 15
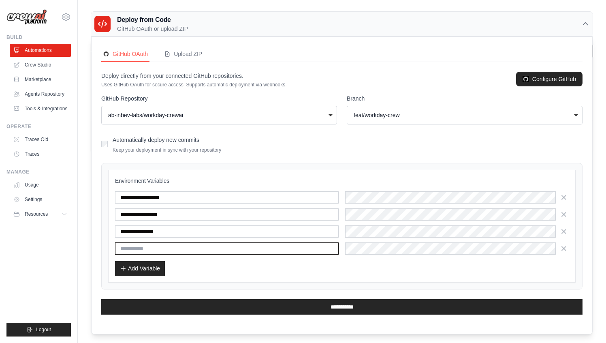
paste input "**********"
type input "**********"
click at [148, 272] on button "Add Variable" at bounding box center [140, 268] width 50 height 15
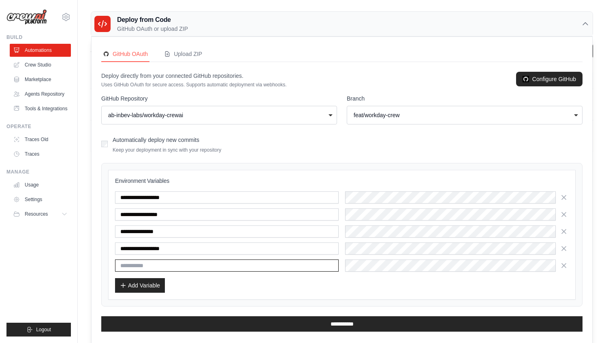
paste input "**********"
type input "**********"
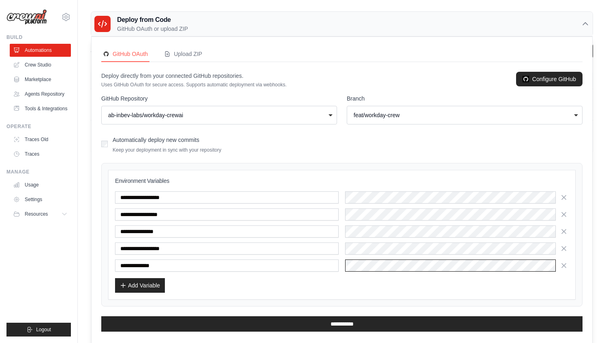
scroll to position [0, 360]
click at [143, 287] on button "Add Variable" at bounding box center [140, 285] width 50 height 15
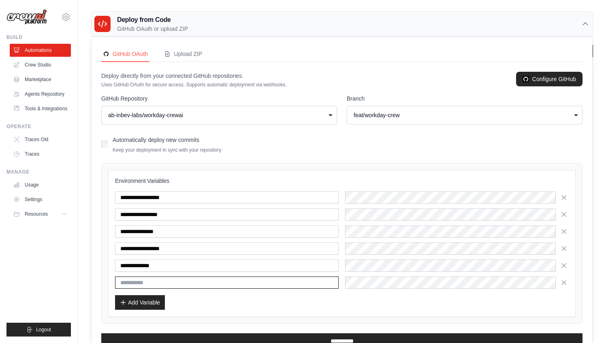
paste input "*******"
type input "*******"
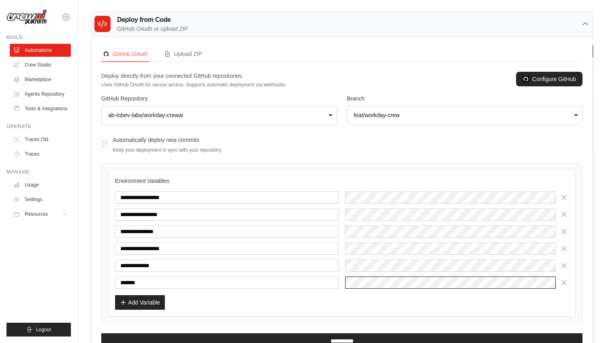
scroll to position [26, 0]
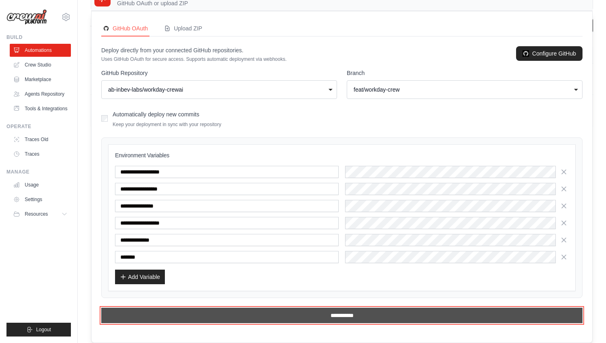
click at [326, 318] on input "**********" at bounding box center [342, 315] width 482 height 15
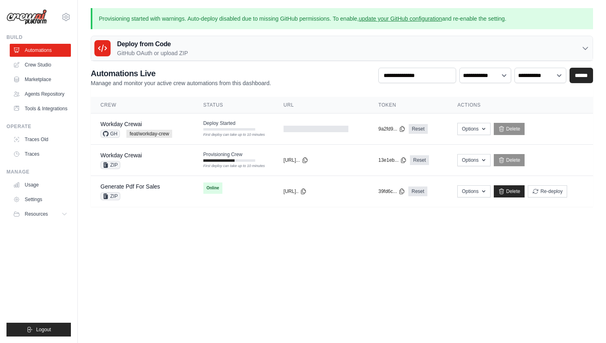
scroll to position [0, 0]
click at [332, 259] on body "mateus@crewai.com AMBEV - DTC CrewAI Demo Account AB InBev - GHQ" at bounding box center [303, 171] width 606 height 343
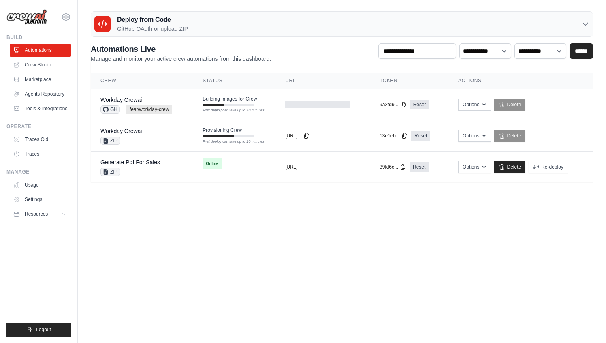
click at [313, 228] on body "[EMAIL_ADDRESS][DOMAIN_NAME] AMBEV - DTC CrewAI Demo Account AB InBev - GHQ" at bounding box center [303, 171] width 606 height 343
click at [314, 222] on body "[EMAIL_ADDRESS][DOMAIN_NAME] AMBEV - DTC CrewAI Demo Account AB InBev - GHQ" at bounding box center [303, 171] width 606 height 343
click at [293, 215] on body "[EMAIL_ADDRESS][DOMAIN_NAME] AMBEV - DTC CrewAI Demo Account AB InBev - GHQ" at bounding box center [303, 171] width 606 height 343
click at [217, 107] on td "Building Images for Crew First deploy can take up to 10 minutes" at bounding box center [234, 101] width 83 height 24
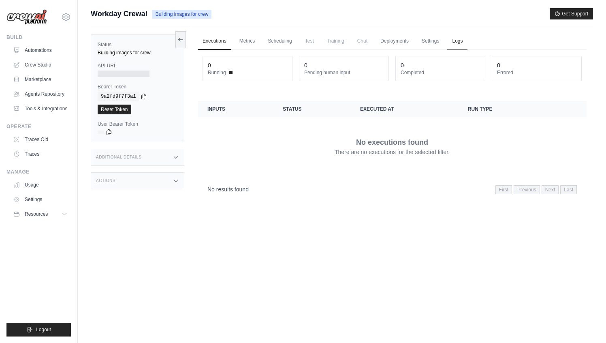
click at [456, 46] on link "Logs" at bounding box center [457, 41] width 20 height 17
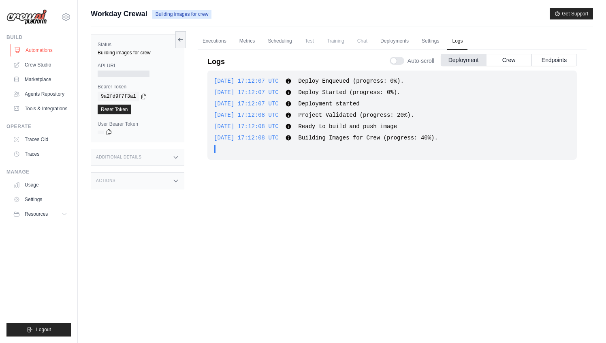
click at [43, 48] on link "Automations" at bounding box center [41, 50] width 61 height 13
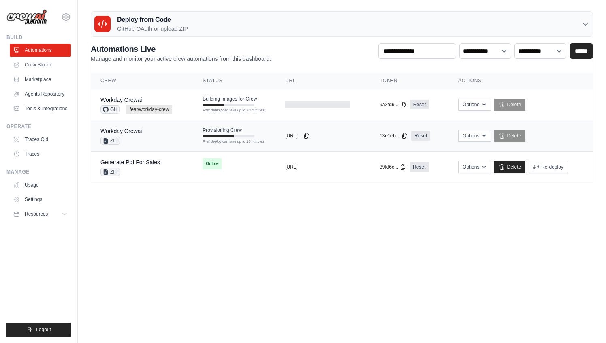
click at [229, 133] on span "Provisioning Crew" at bounding box center [222, 130] width 39 height 6
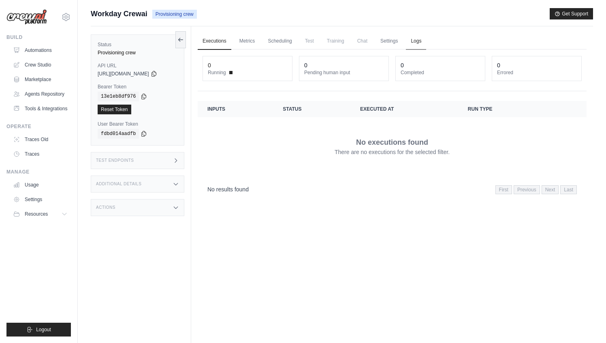
click at [425, 36] on link "Logs" at bounding box center [416, 41] width 20 height 17
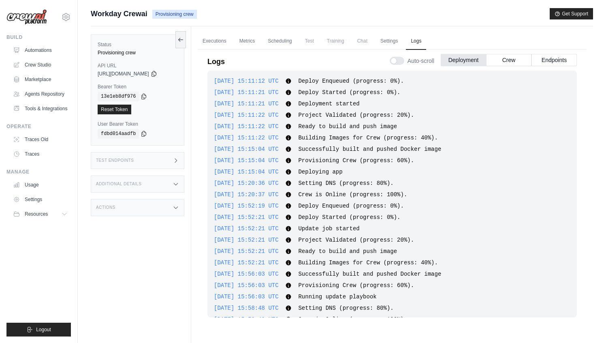
scroll to position [376, 0]
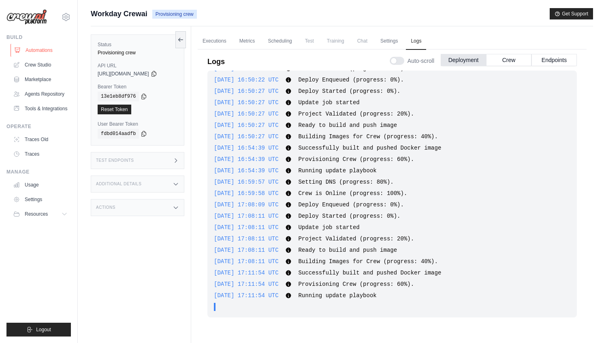
click at [38, 49] on link "Automations" at bounding box center [41, 50] width 61 height 13
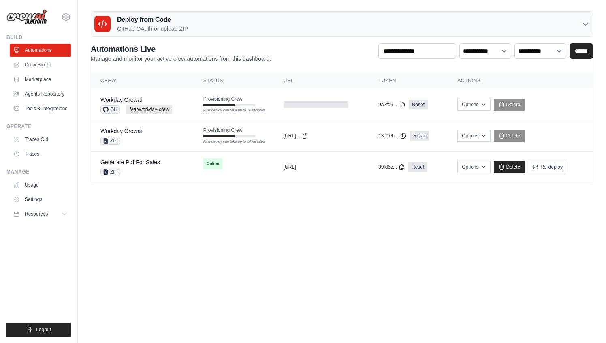
click at [378, 277] on body "mateus@crewai.com AMBEV - DTC CrewAI Demo Account AB InBev - GHQ" at bounding box center [303, 171] width 606 height 343
click at [468, 268] on body "mateus@crewai.com AMBEV - DTC CrewAI Demo Account AB InBev - GHQ" at bounding box center [303, 171] width 606 height 343
click at [432, 243] on body "mateus@crewai.com AMBEV - DTC CrewAI Demo Account AB InBev - GHQ" at bounding box center [303, 171] width 606 height 343
click at [289, 220] on body "[EMAIL_ADDRESS][DOMAIN_NAME] AMBEV - DTC CrewAI Demo Account AB InBev - GHQ" at bounding box center [303, 171] width 606 height 343
click at [242, 227] on body "[EMAIL_ADDRESS][DOMAIN_NAME] AMBEV - DTC CrewAI Demo Account AB InBev - GHQ" at bounding box center [303, 171] width 606 height 343
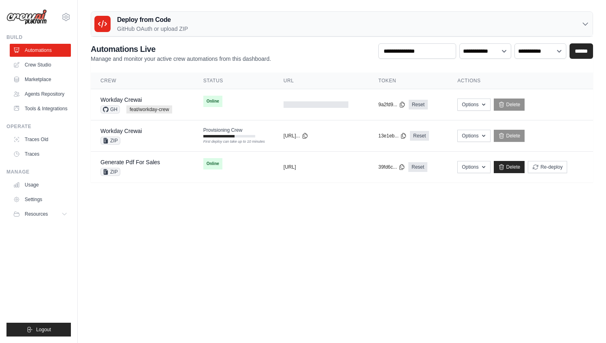
click at [242, 227] on body "[EMAIL_ADDRESS][DOMAIN_NAME] AMBEV - DTC CrewAI Demo Account AB InBev - GHQ" at bounding box center [303, 171] width 606 height 343
click at [135, 96] on div "Workday Crewai" at bounding box center [137, 100] width 72 height 8
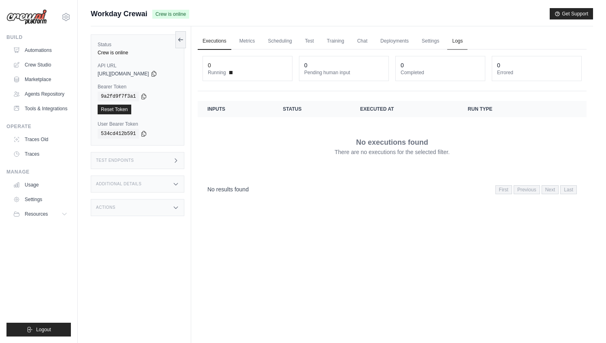
click at [465, 43] on link "Logs" at bounding box center [457, 41] width 20 height 17
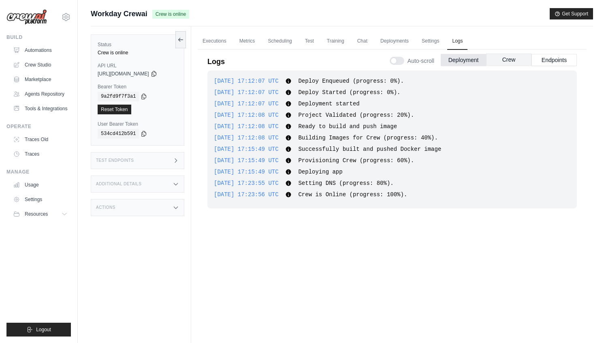
click at [512, 60] on button "Crew" at bounding box center [508, 60] width 45 height 12
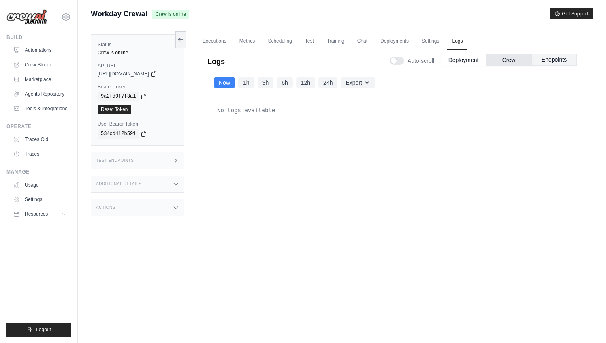
click at [559, 57] on button "Endpoints" at bounding box center [554, 60] width 45 height 12
click at [160, 158] on div "Test Endpoints" at bounding box center [138, 160] width 94 height 17
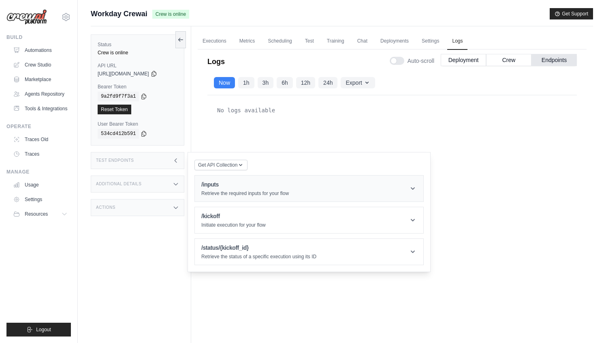
click at [222, 184] on h1 "/inputs" at bounding box center [245, 184] width 88 height 8
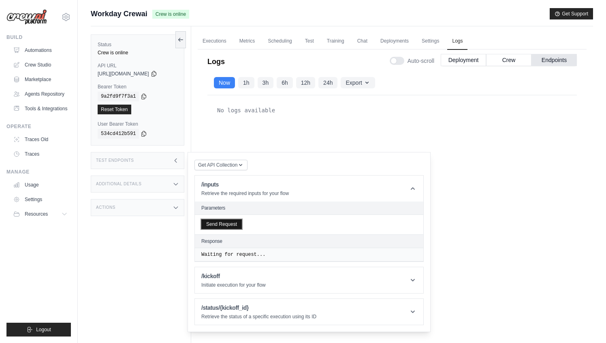
click at [235, 224] on button "Send Request" at bounding box center [221, 224] width 41 height 10
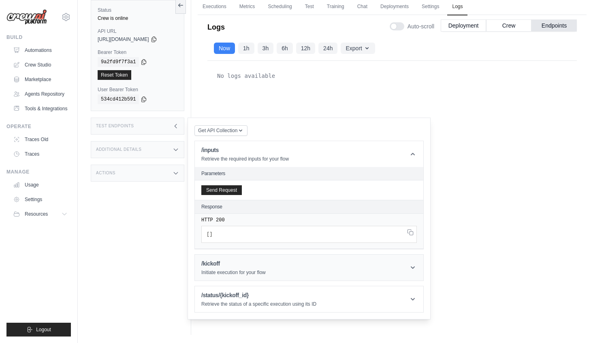
click at [251, 268] on div "/kickoff Initiate execution for your flow" at bounding box center [233, 267] width 64 height 16
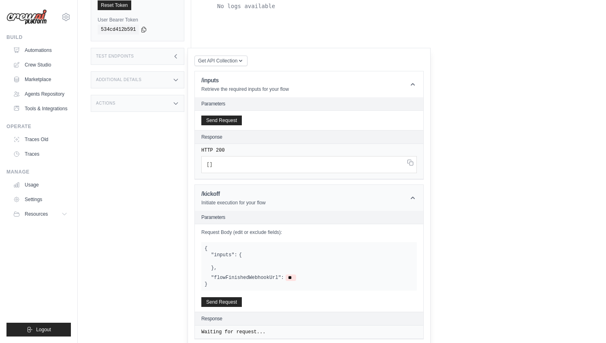
scroll to position [107, 0]
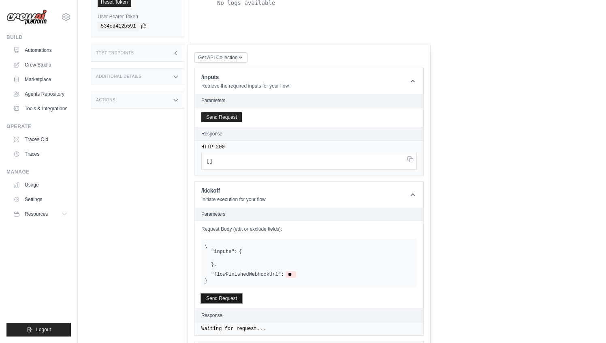
click at [230, 298] on button "Send Request" at bounding box center [221, 298] width 41 height 10
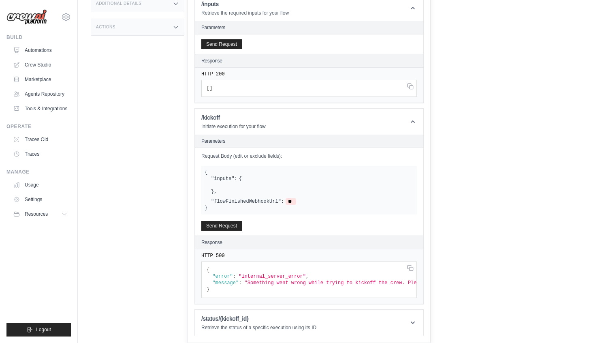
scroll to position [0, 0]
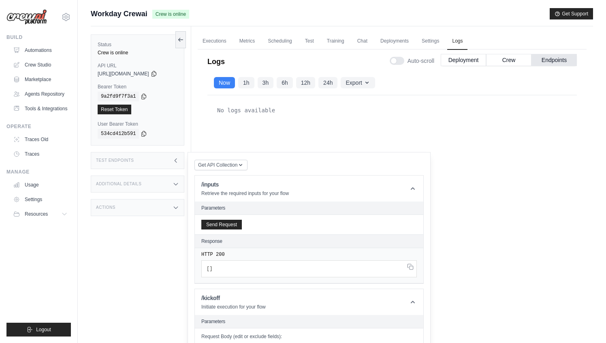
click at [494, 147] on div "No logs available" at bounding box center [393, 210] width 370 height 231
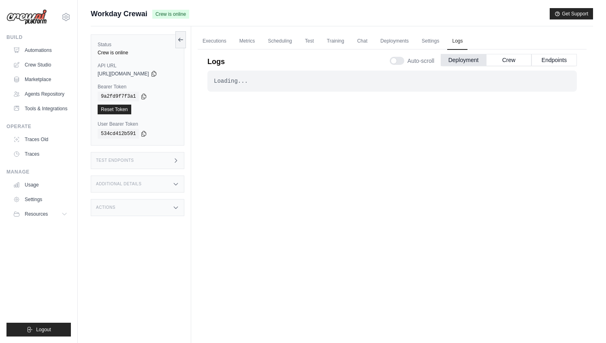
click at [411, 44] on link "Deployments" at bounding box center [395, 41] width 38 height 17
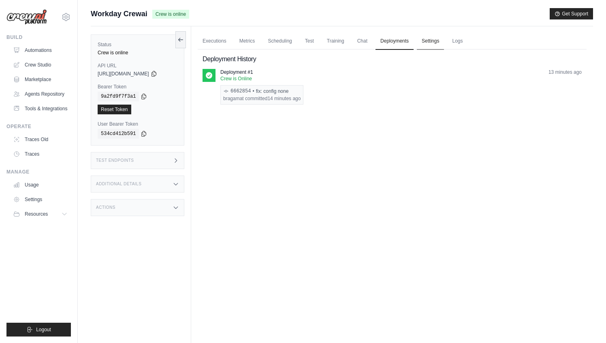
click at [426, 41] on link "Settings" at bounding box center [430, 41] width 27 height 17
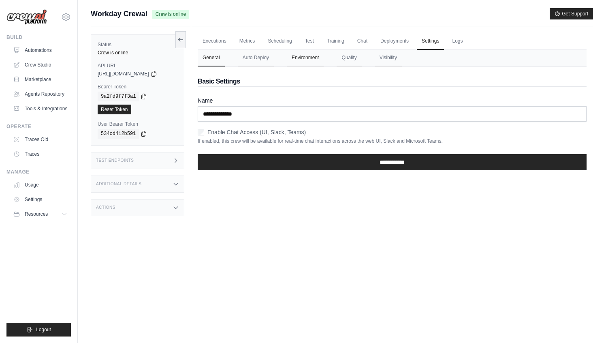
click at [302, 59] on button "Environment" at bounding box center [305, 57] width 37 height 17
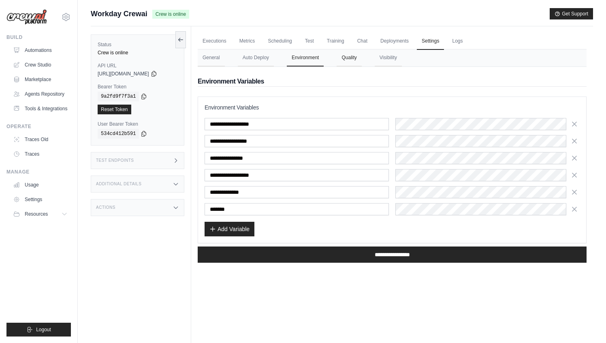
click at [345, 56] on button "Quality" at bounding box center [349, 57] width 25 height 17
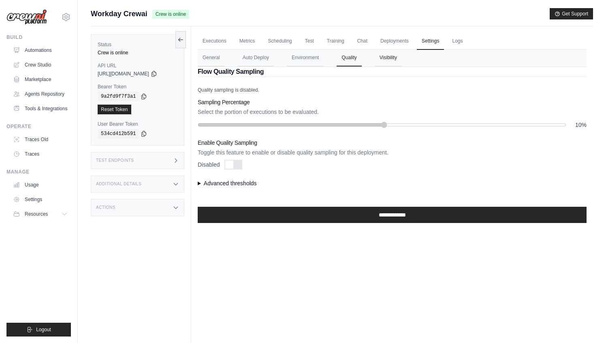
click at [401, 62] on button "Visibility" at bounding box center [388, 57] width 27 height 17
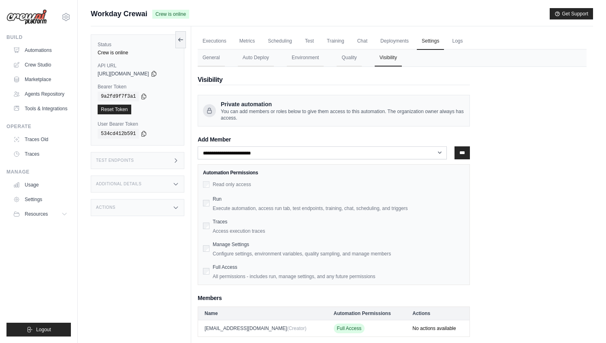
scroll to position [34, 0]
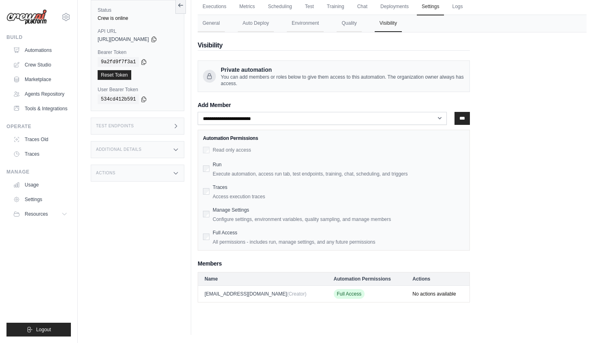
click at [211, 212] on div "Manage Settings Configure settings, environment variables, quality sampling, an…" at bounding box center [334, 214] width 262 height 18
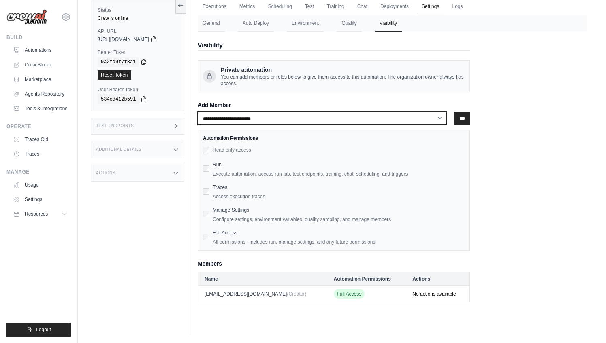
click at [298, 118] on select "**********" at bounding box center [322, 118] width 249 height 13
select select "**********"
click at [199, 112] on select "**********" at bounding box center [322, 118] width 249 height 13
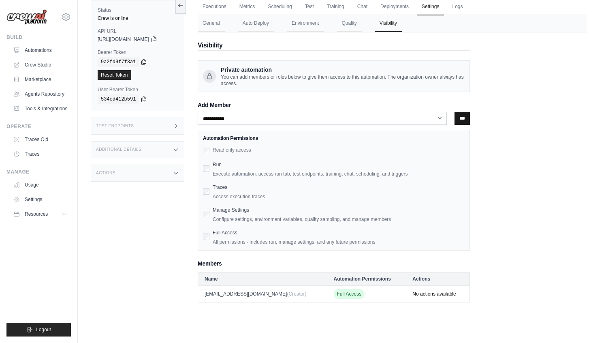
click at [467, 119] on input "***" at bounding box center [462, 118] width 15 height 13
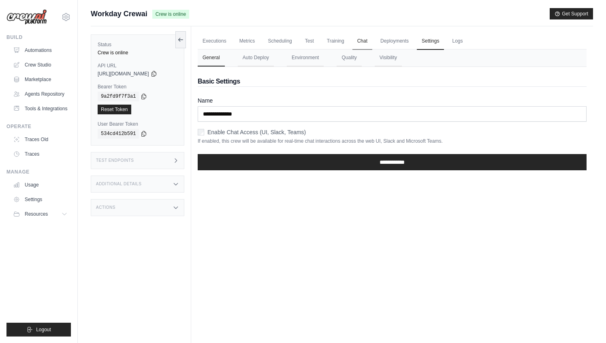
click at [366, 43] on link "Chat" at bounding box center [363, 41] width 20 height 17
click at [213, 60] on button "General" at bounding box center [211, 57] width 27 height 17
click at [156, 72] on icon at bounding box center [154, 73] width 4 height 5
click at [171, 184] on div "Additional Details" at bounding box center [138, 183] width 94 height 17
click at [178, 183] on icon at bounding box center [176, 184] width 6 height 6
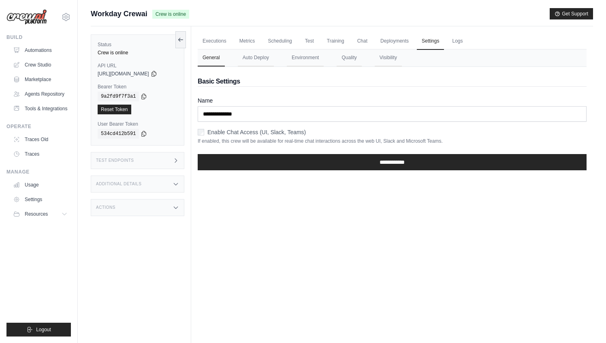
click at [173, 211] on div "Actions" at bounding box center [138, 207] width 94 height 17
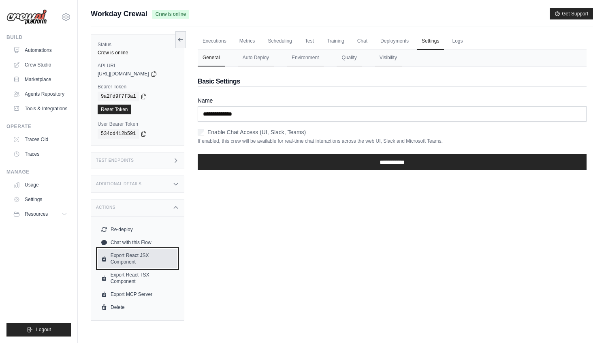
click at [118, 262] on link "Export React JSX Component" at bounding box center [138, 258] width 80 height 19
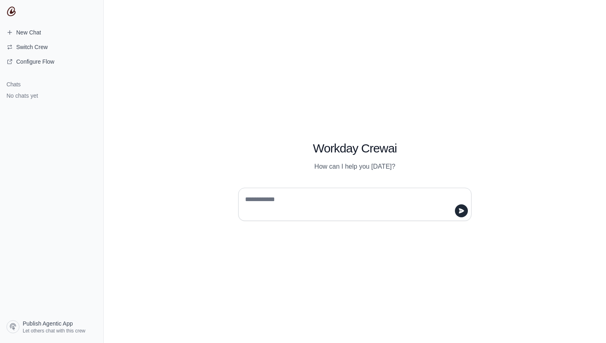
click at [308, 205] on textarea at bounding box center [353, 204] width 218 height 23
type textarea "**********"
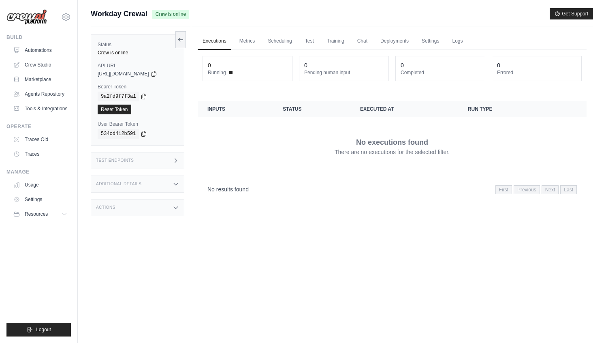
click at [40, 43] on div "Build Automations Crew Studio Marketplace Agents Repository" at bounding box center [38, 74] width 64 height 81
click at [38, 52] on link "Automations" at bounding box center [41, 50] width 61 height 13
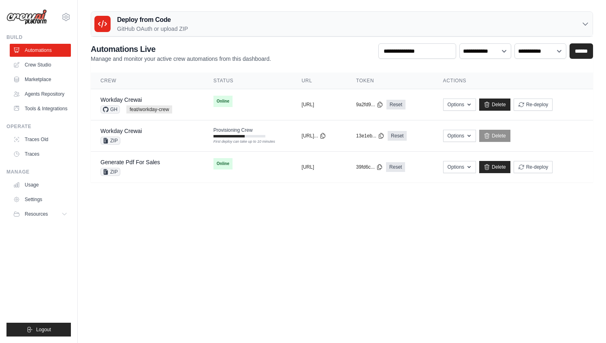
click at [265, 241] on body "mateus@crewai.com AMBEV - DTC CrewAI Demo Account AB InBev - GHQ" at bounding box center [303, 171] width 606 height 343
click at [129, 101] on link "Workday Crewai" at bounding box center [121, 99] width 41 height 6
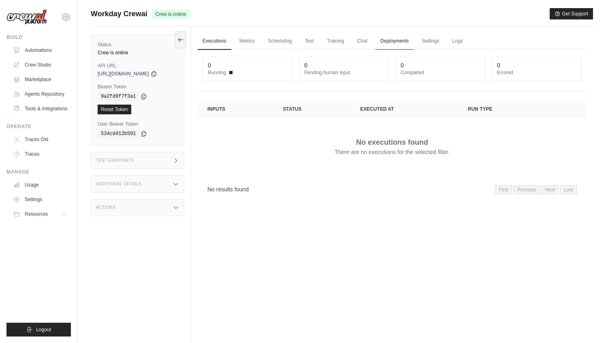
click at [387, 44] on link "Deployments" at bounding box center [395, 41] width 38 height 17
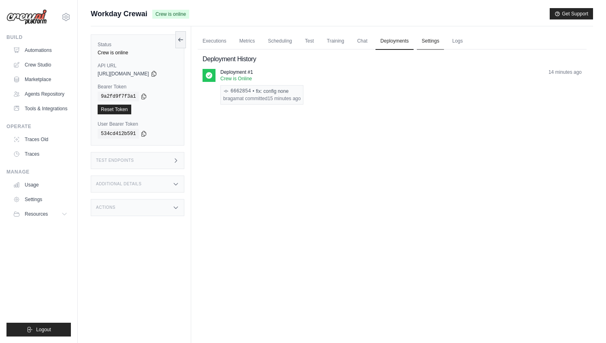
click at [430, 41] on link "Settings" at bounding box center [430, 41] width 27 height 17
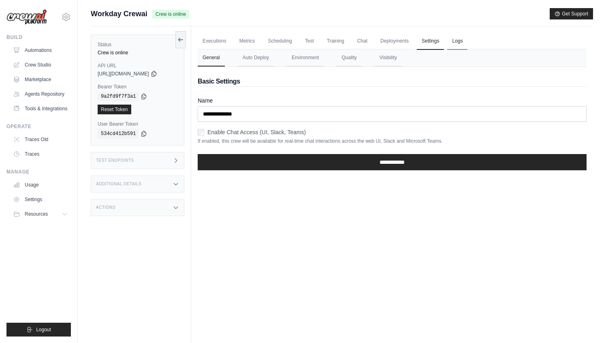
click at [462, 41] on link "Logs" at bounding box center [457, 41] width 20 height 17
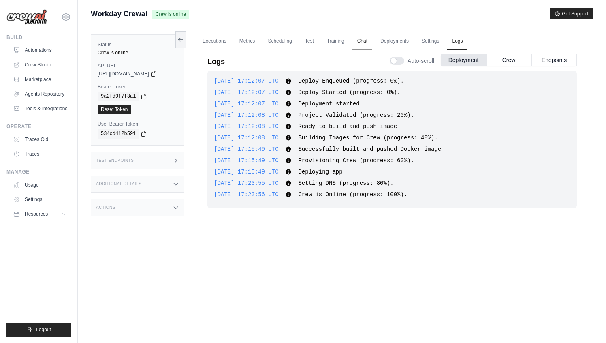
click at [359, 42] on link "Chat" at bounding box center [363, 41] width 20 height 17
click at [308, 43] on link "Test" at bounding box center [309, 41] width 19 height 17
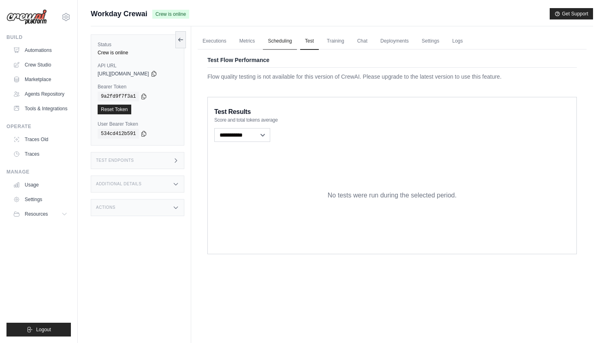
click at [285, 42] on link "Scheduling" at bounding box center [280, 41] width 34 height 17
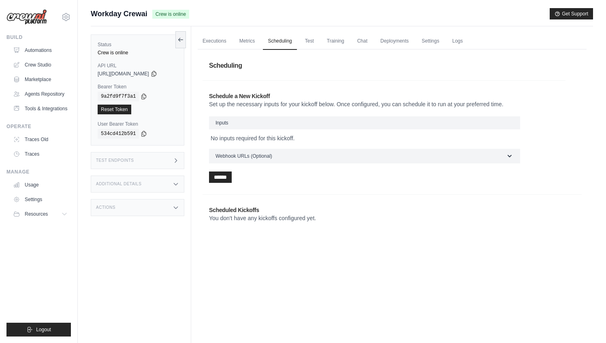
click at [249, 124] on h3 "Inputs" at bounding box center [364, 122] width 311 height 13
click at [303, 109] on div "Schedule a New Kickoff Set up the necessary inputs for your kickoff below. Once…" at bounding box center [384, 138] width 363 height 104
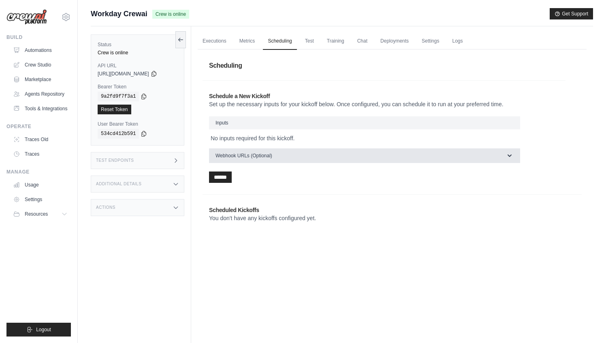
click at [276, 158] on button "Webhook URLs (Optional)" at bounding box center [364, 155] width 311 height 15
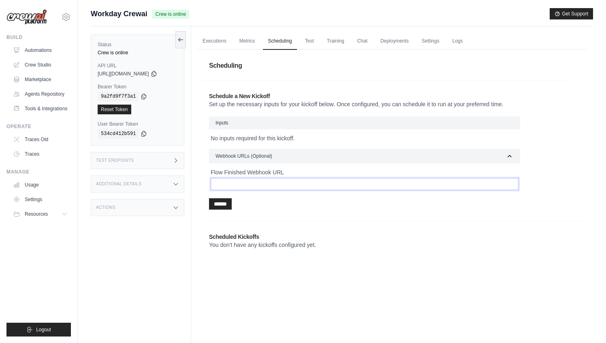
click at [259, 184] on input "Flow Finished Webhook URL" at bounding box center [365, 184] width 308 height 12
click at [231, 195] on form "Inputs No inputs required for this kickoff. Webhook URLs (Optional) Flow Finish…" at bounding box center [364, 162] width 311 height 93
click at [231, 203] on input "******" at bounding box center [220, 203] width 23 height 11
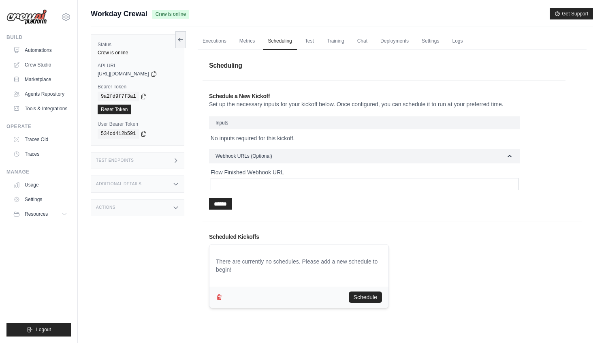
click at [284, 263] on div "There are currently no schedules. Please add a new schedule to begin!" at bounding box center [299, 265] width 166 height 16
click at [220, 295] on icon "button" at bounding box center [219, 296] width 4 height 5
click at [221, 293] on button "button" at bounding box center [219, 296] width 6 height 11
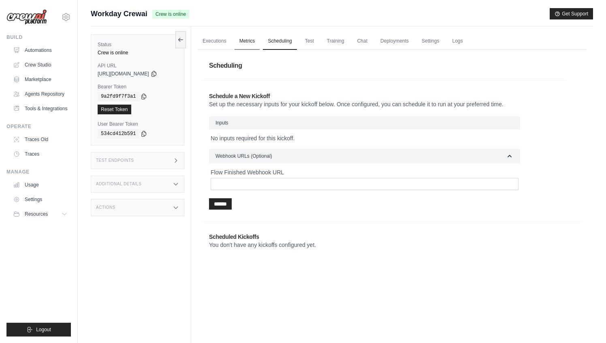
click at [258, 43] on link "Metrics" at bounding box center [248, 41] width 26 height 17
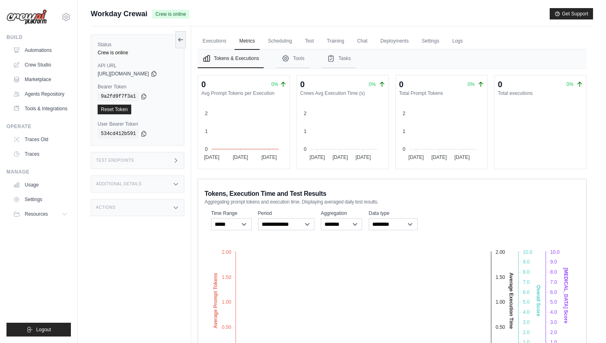
click at [124, 163] on div "Test Endpoints" at bounding box center [138, 160] width 94 height 17
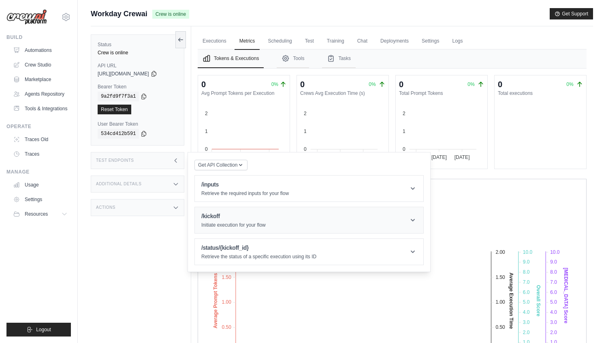
click at [224, 227] on p "Initiate execution for your flow" at bounding box center [233, 225] width 64 height 6
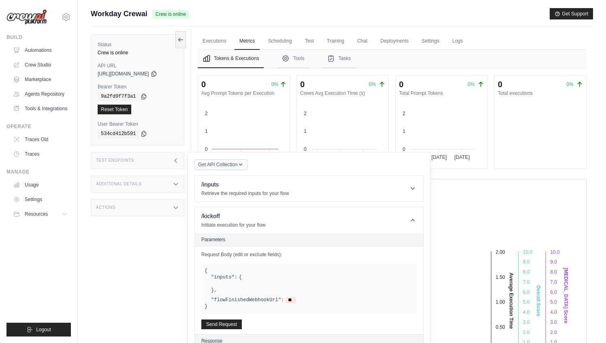
click at [244, 167] on icon "button" at bounding box center [241, 164] width 6 height 6
click at [244, 163] on icon "button" at bounding box center [241, 164] width 6 height 6
click at [225, 323] on button "Send Request" at bounding box center [221, 324] width 41 height 10
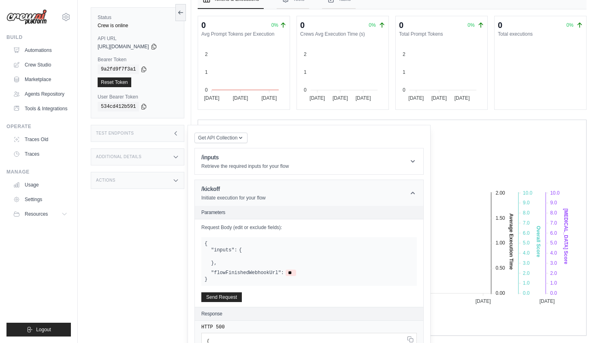
scroll to position [98, 0]
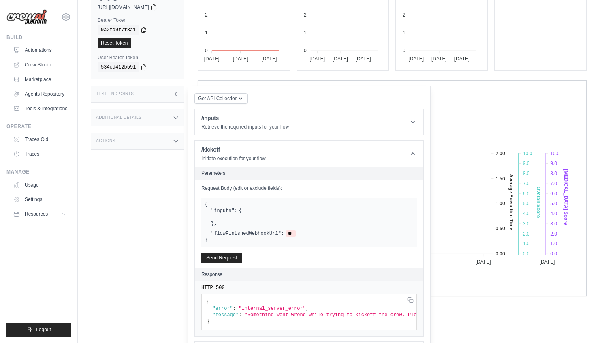
click at [245, 104] on div "Get API Collection Postman API Collection /inputs Retrieve the required inputs …" at bounding box center [309, 230] width 229 height 276
click at [243, 96] on icon "button" at bounding box center [241, 98] width 6 height 6
click at [239, 117] on div "Postman API Collection" at bounding box center [240, 119] width 78 height 13
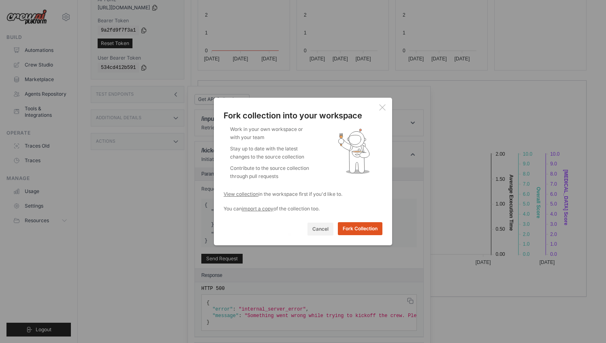
click at [348, 230] on button "Fork Collection" at bounding box center [360, 228] width 45 height 13
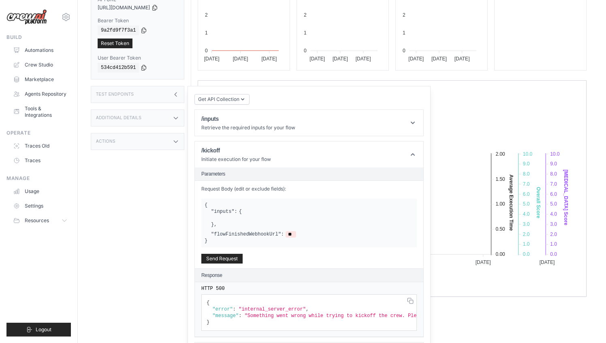
click at [234, 168] on header "Parameters" at bounding box center [309, 173] width 229 height 13
click at [240, 158] on p "Initiate execution for your flow" at bounding box center [236, 159] width 70 height 6
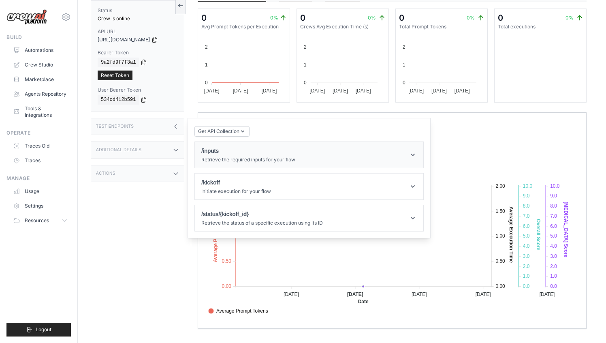
click at [243, 156] on p "Retrieve the required inputs for your flow" at bounding box center [248, 159] width 94 height 6
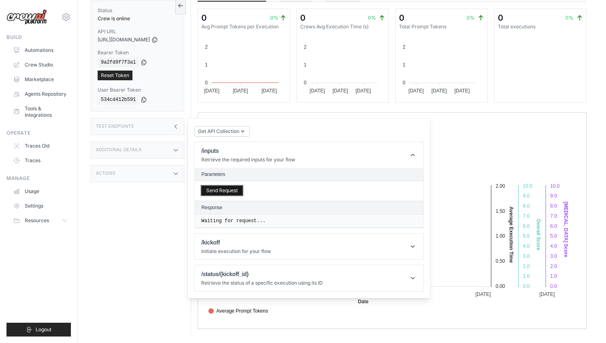
click at [232, 186] on button "Send Request" at bounding box center [221, 191] width 41 height 10
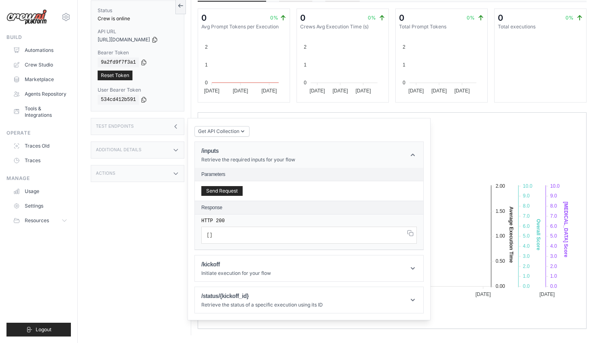
click at [225, 160] on p "Retrieve the required inputs for your flow" at bounding box center [248, 159] width 94 height 6
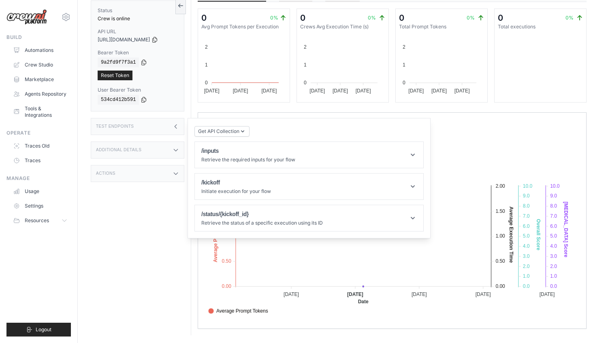
click at [180, 131] on div "Test Endpoints" at bounding box center [138, 126] width 94 height 17
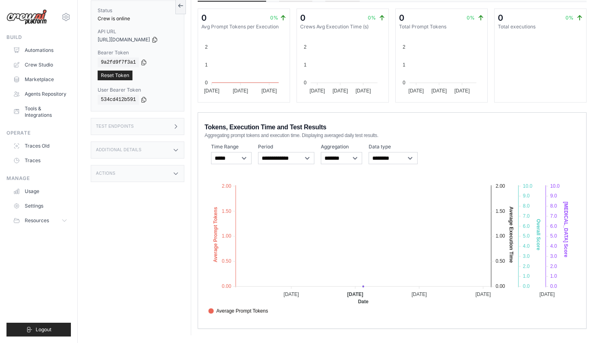
scroll to position [0, 0]
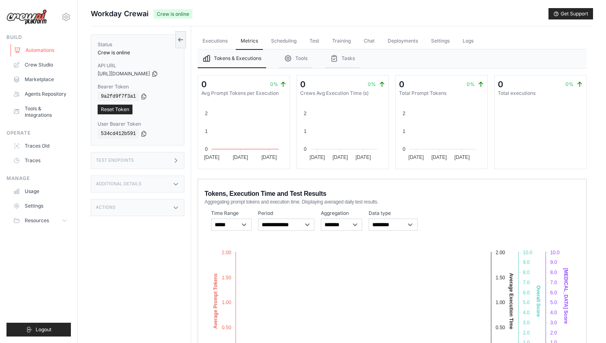
click at [47, 48] on link "Automations" at bounding box center [41, 50] width 61 height 13
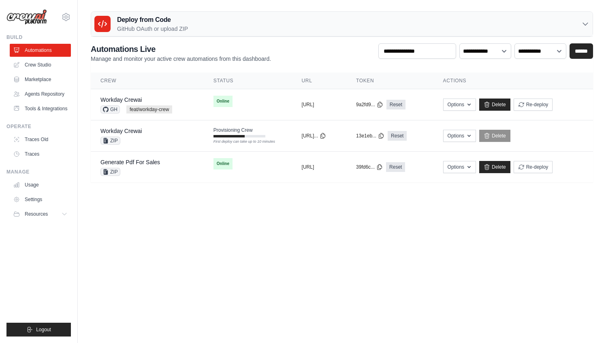
click at [251, 256] on body "mateus@crewai.com AMBEV - DTC CrewAI Demo Account AB InBev - GHQ" at bounding box center [303, 171] width 606 height 343
click at [315, 103] on button "[URL]" at bounding box center [308, 104] width 13 height 6
click at [365, 222] on body "[EMAIL_ADDRESS][DOMAIN_NAME] AMBEV - DTC CrewAI Demo Account AB InBev - GHQ" at bounding box center [303, 171] width 606 height 343
click at [476, 108] on button "Options" at bounding box center [459, 104] width 33 height 12
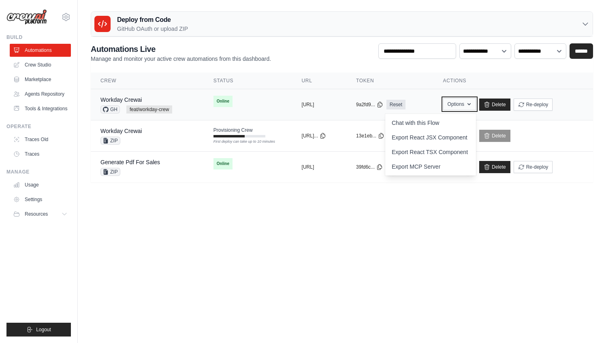
click at [476, 108] on button "Options" at bounding box center [459, 104] width 33 height 12
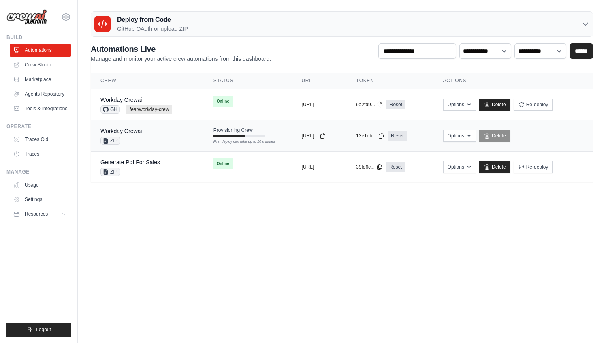
click at [230, 130] on span "Provisioning Crew" at bounding box center [233, 130] width 39 height 6
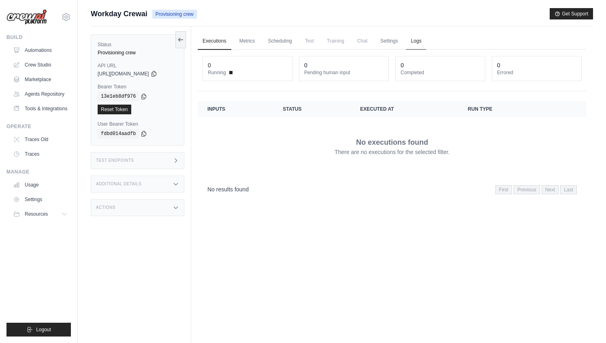
click at [415, 40] on link "Logs" at bounding box center [416, 41] width 20 height 17
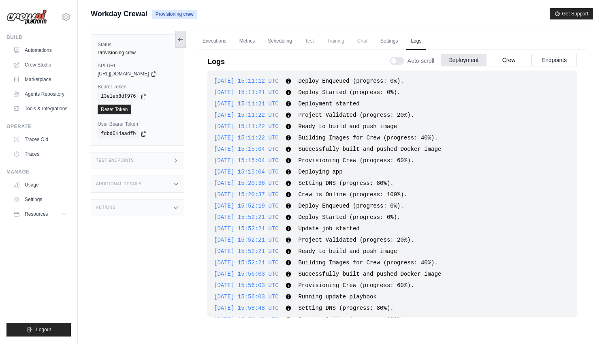
scroll to position [376, 0]
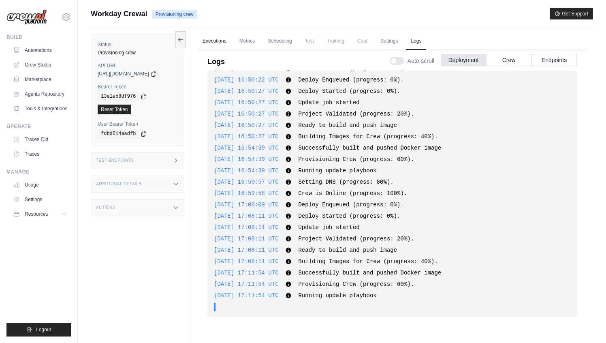
click at [208, 36] on link "Executions" at bounding box center [215, 41] width 34 height 17
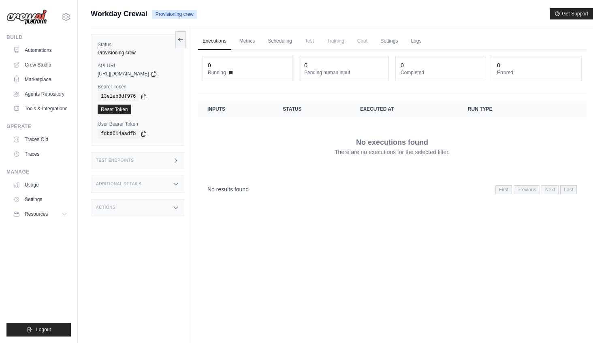
click at [149, 165] on div "Test Endpoints" at bounding box center [138, 160] width 94 height 17
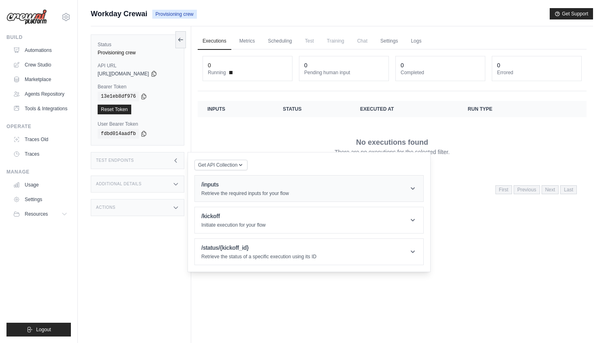
click at [240, 189] on div "/inputs Retrieve the required inputs for your flow" at bounding box center [245, 188] width 88 height 16
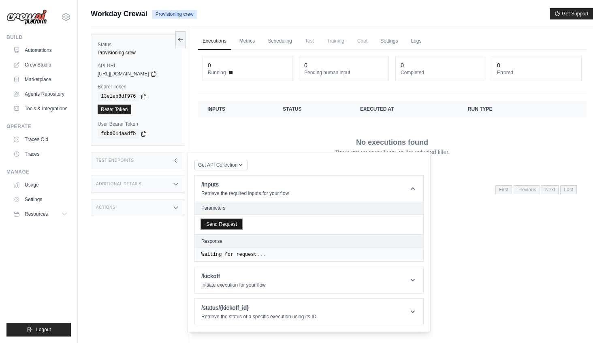
click at [233, 223] on button "Send Request" at bounding box center [221, 224] width 41 height 10
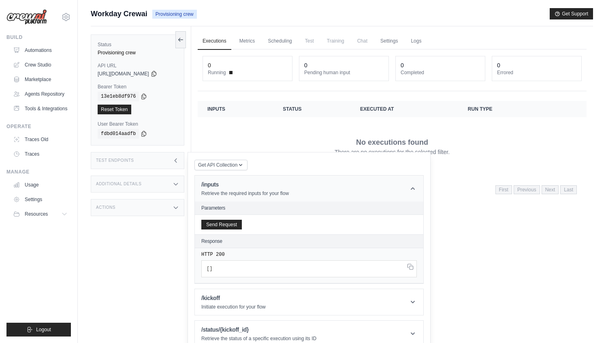
click at [238, 192] on p "Retrieve the required inputs for your flow" at bounding box center [245, 193] width 88 height 6
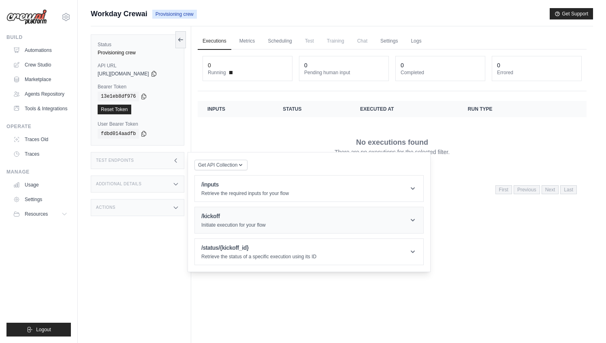
click at [237, 218] on h1 "/kickoff" at bounding box center [233, 216] width 64 height 8
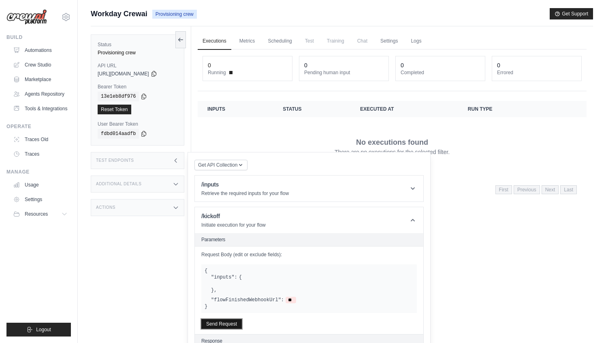
click at [230, 322] on button "Send Request" at bounding box center [221, 324] width 41 height 10
click at [181, 36] on icon at bounding box center [181, 39] width 6 height 6
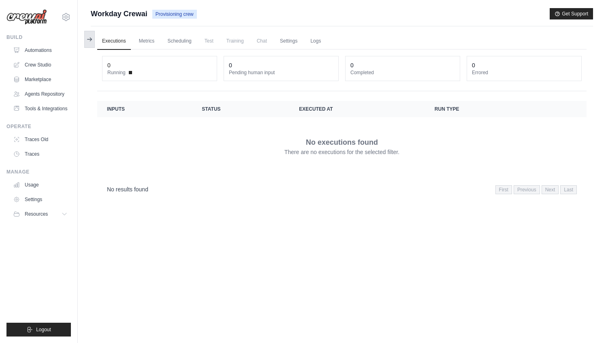
click at [93, 38] on button at bounding box center [89, 39] width 11 height 17
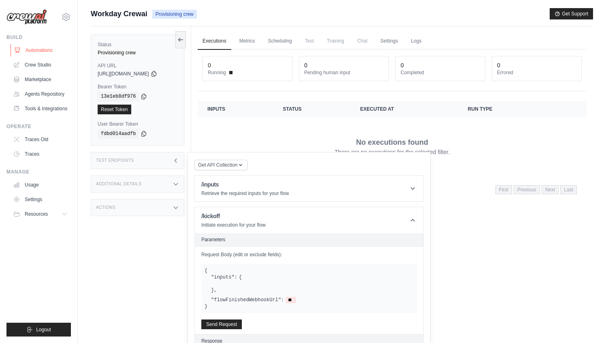
click at [43, 50] on link "Automations" at bounding box center [41, 50] width 61 height 13
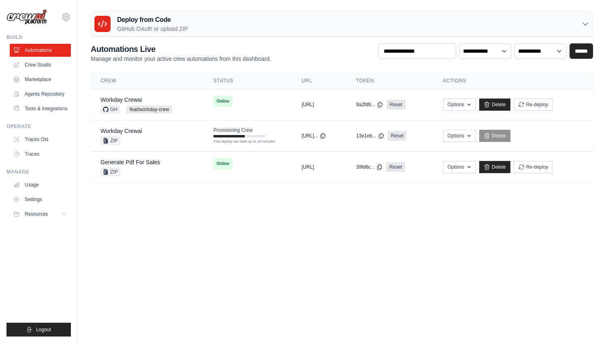
click at [287, 237] on body "mateus@crewai.com AMBEV - DTC CrewAI Demo Account AB InBev - GHQ" at bounding box center [303, 171] width 606 height 343
click at [261, 235] on body "[EMAIL_ADDRESS][DOMAIN_NAME] AMBEV - DTC CrewAI Demo Account AB InBev - GHQ" at bounding box center [303, 171] width 606 height 343
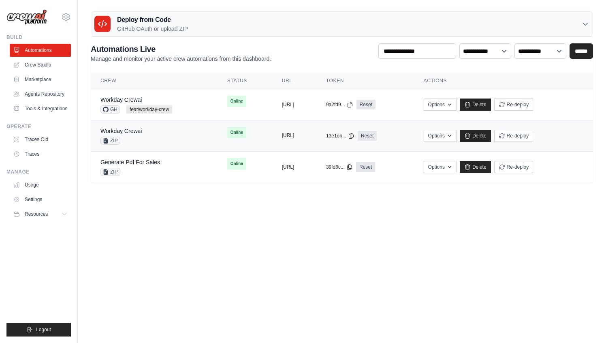
click at [295, 136] on button "[URL]" at bounding box center [288, 135] width 13 height 6
click at [133, 130] on link "Workday Crewai" at bounding box center [121, 131] width 41 height 6
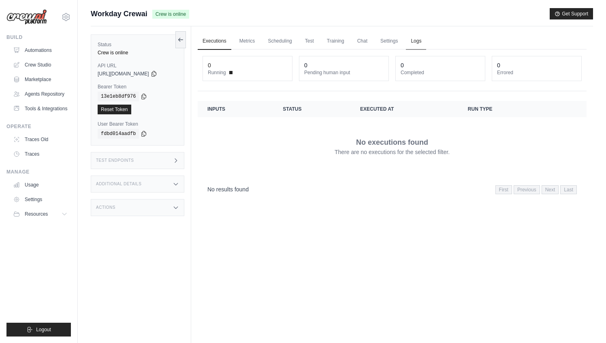
click at [418, 43] on link "Logs" at bounding box center [416, 41] width 20 height 17
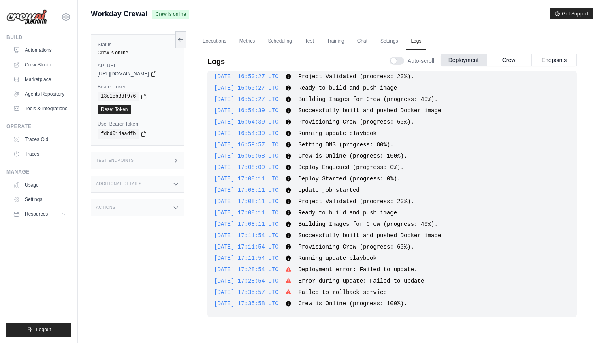
scroll to position [34, 0]
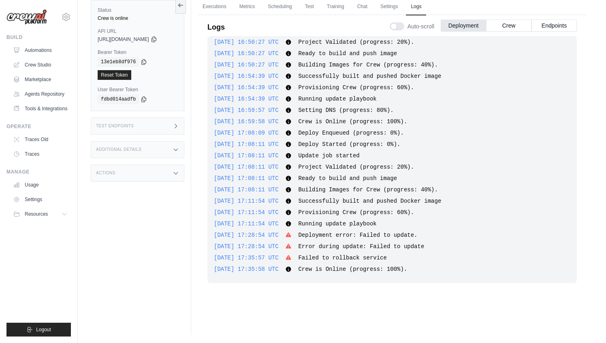
click at [369, 256] on span "Failed to rollback service" at bounding box center [342, 258] width 88 height 6
click at [340, 271] on span "Crew is Online (progress: 100%)." at bounding box center [352, 269] width 109 height 6
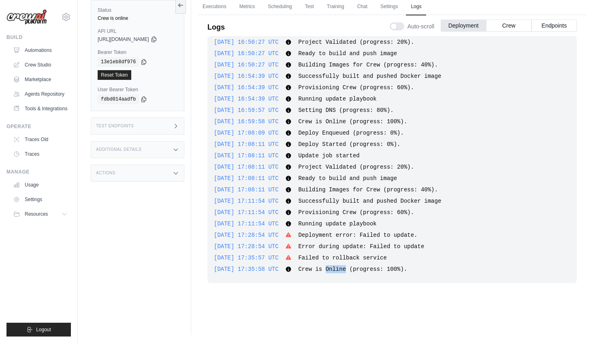
click at [357, 218] on div "2025-10-01 15:11:12 UTC Deploy Enqueued (progress: 0%). Show more Show less 202…" at bounding box center [393, 159] width 370 height 247
click at [163, 131] on div "Test Endpoints" at bounding box center [138, 126] width 94 height 17
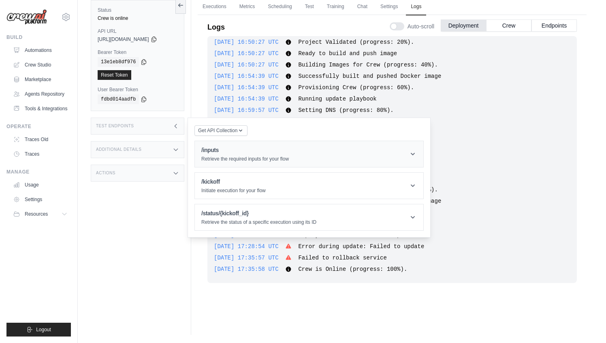
click at [229, 156] on p "Retrieve the required inputs for your flow" at bounding box center [245, 159] width 88 height 6
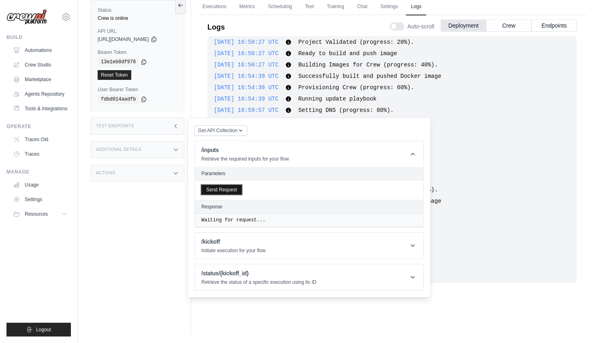
click at [237, 193] on button "Send Request" at bounding box center [221, 190] width 41 height 10
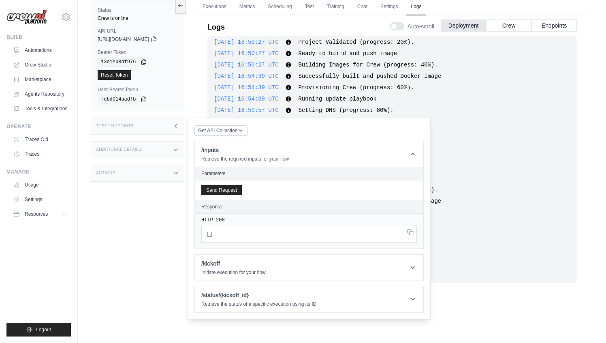
click at [228, 254] on article "/kickoff Initiate execution for your flow Parameters Request Body (edit or excl…" at bounding box center [309, 267] width 229 height 27
click at [229, 262] on h1 "/kickoff" at bounding box center [233, 263] width 64 height 8
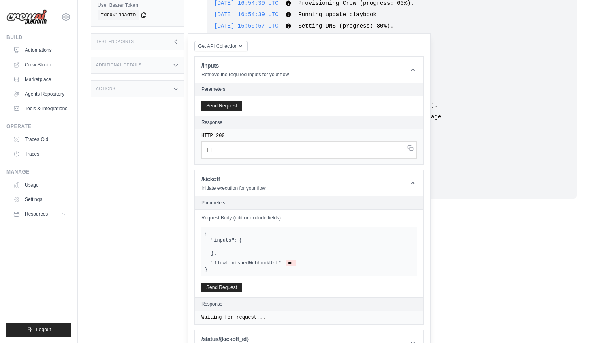
scroll to position [120, 0]
click at [227, 282] on button "Send Request" at bounding box center [221, 286] width 41 height 10
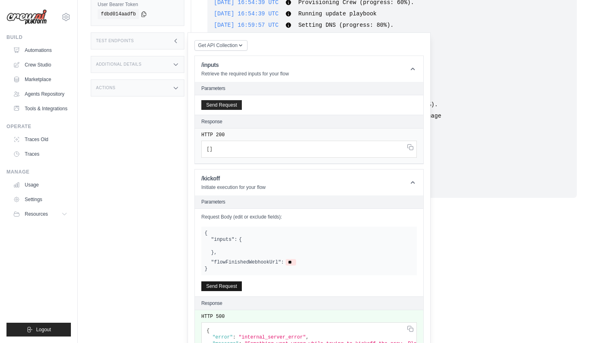
scroll to position [180, 0]
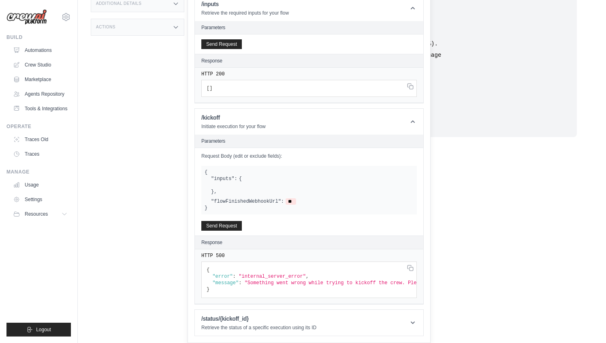
click at [303, 277] on span ""internal_server_error"" at bounding box center [272, 277] width 67 height 6
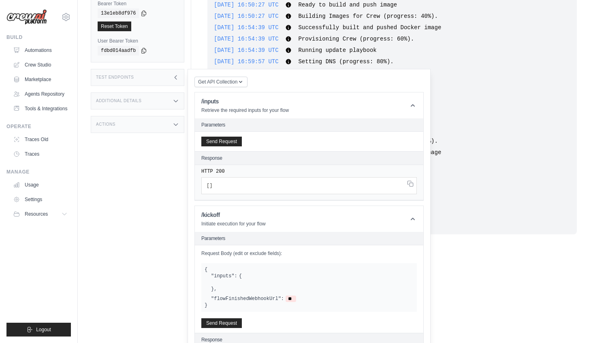
scroll to position [0, 0]
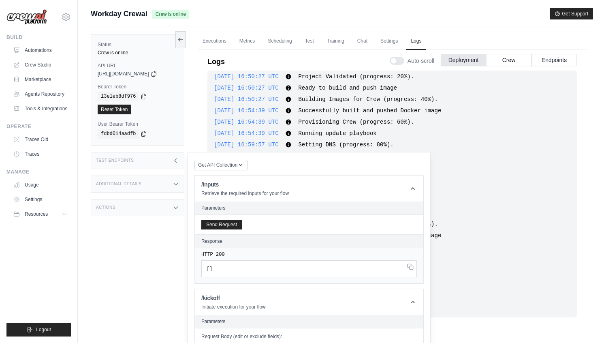
click at [315, 135] on span "Running update playbook" at bounding box center [337, 133] width 78 height 6
click at [158, 161] on div "Test Endpoints" at bounding box center [138, 160] width 94 height 17
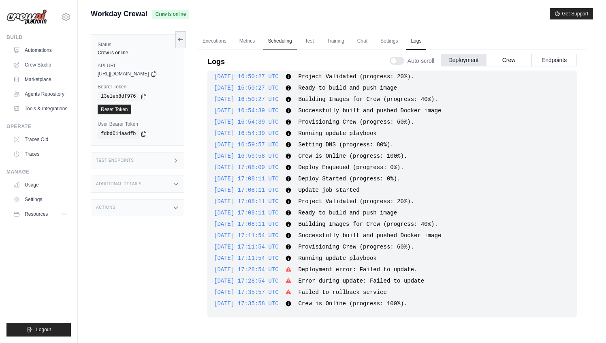
click at [283, 41] on link "Scheduling" at bounding box center [280, 41] width 34 height 17
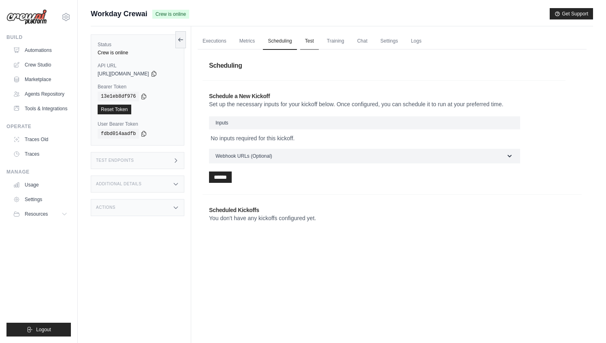
click at [311, 42] on link "Test" at bounding box center [309, 41] width 19 height 17
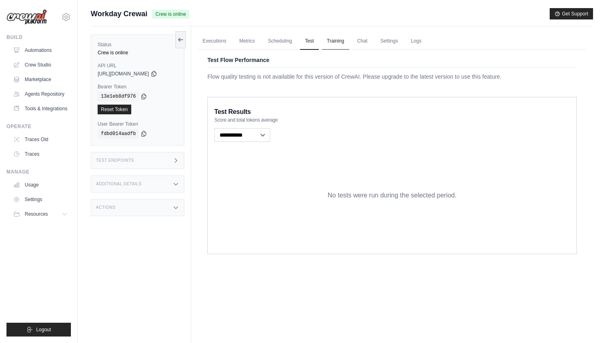
click at [337, 43] on link "Training" at bounding box center [335, 41] width 27 height 17
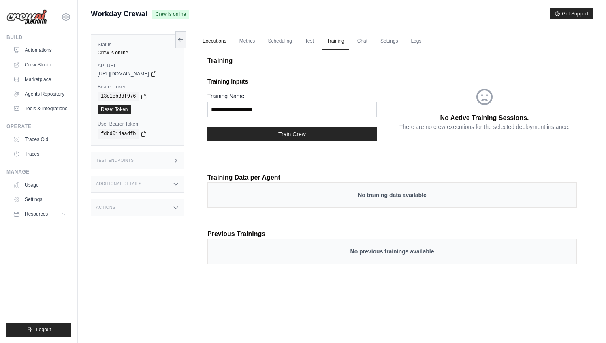
click at [212, 40] on link "Executions" at bounding box center [215, 41] width 34 height 17
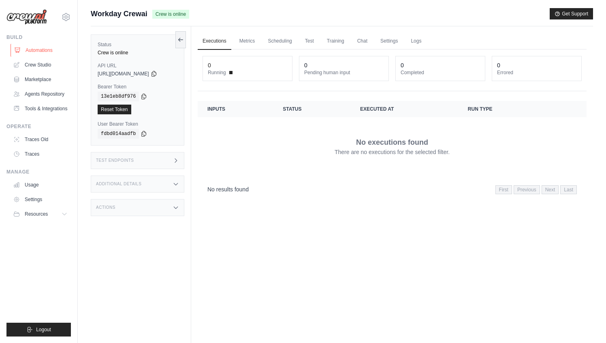
click at [45, 51] on link "Automations" at bounding box center [41, 50] width 61 height 13
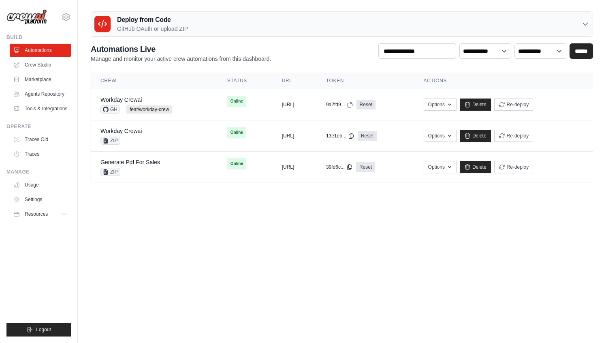
click at [272, 212] on body "mateus@crewai.com AMBEV - DTC CrewAI Demo Account AB InBev - GHQ" at bounding box center [303, 171] width 606 height 343
click at [453, 138] on icon "button" at bounding box center [450, 135] width 6 height 6
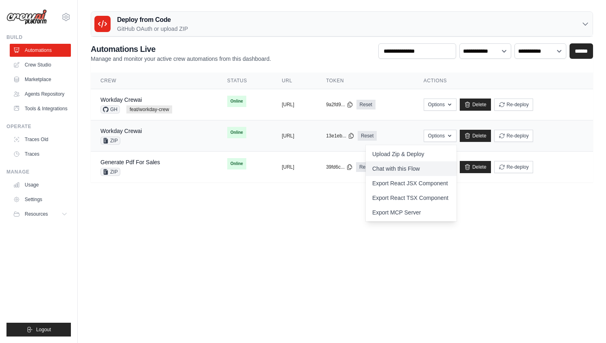
click at [439, 161] on link "Chat with this Flow" at bounding box center [411, 168] width 91 height 15
click at [232, 225] on body "[EMAIL_ADDRESS][DOMAIN_NAME] AMBEV - DTC CrewAI Demo Account AB InBev - GHQ" at bounding box center [303, 171] width 606 height 343
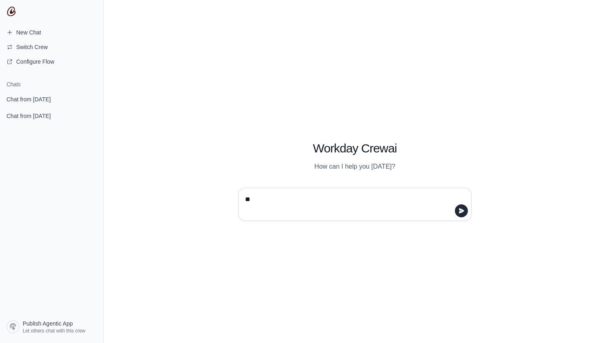
type textarea "***"
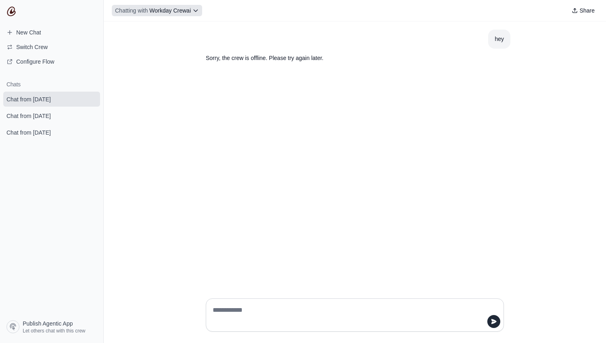
click at [198, 10] on icon at bounding box center [196, 10] width 6 height 6
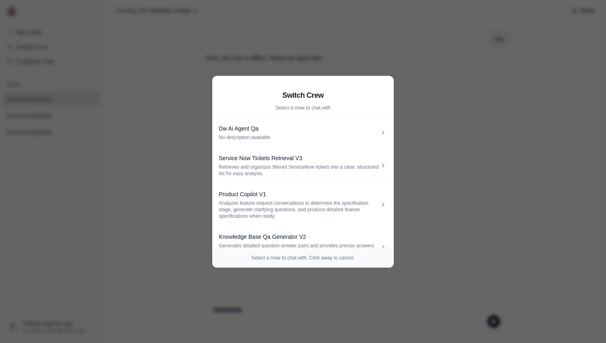
click at [194, 158] on aside "Switch Crew Select a crew to chat with Dw Ai Agent Qa No description available …" at bounding box center [303, 171] width 606 height 343
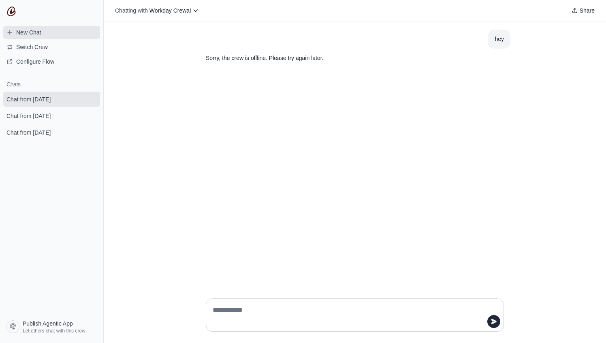
click at [49, 35] on link "New Chat" at bounding box center [51, 32] width 97 height 13
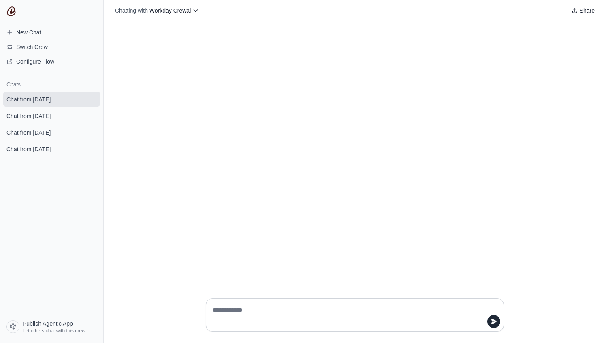
click at [38, 63] on span "Configure Flow" at bounding box center [35, 62] width 38 height 8
click at [47, 65] on span "Configure Flow" at bounding box center [35, 62] width 38 height 8
click at [286, 112] on div at bounding box center [355, 156] width 503 height 270
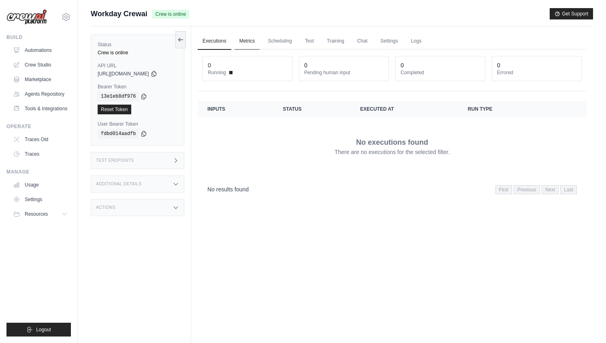
click at [259, 41] on link "Metrics" at bounding box center [248, 41] width 26 height 17
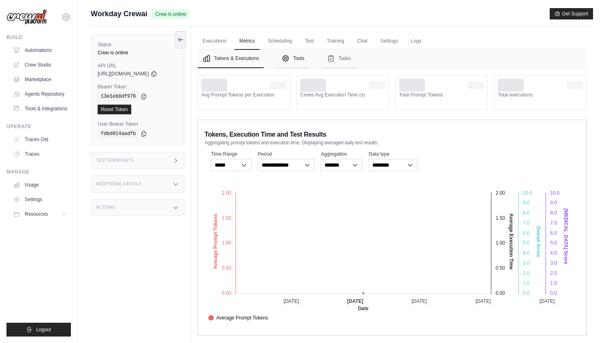
click at [293, 54] on button "Tools" at bounding box center [293, 58] width 32 height 19
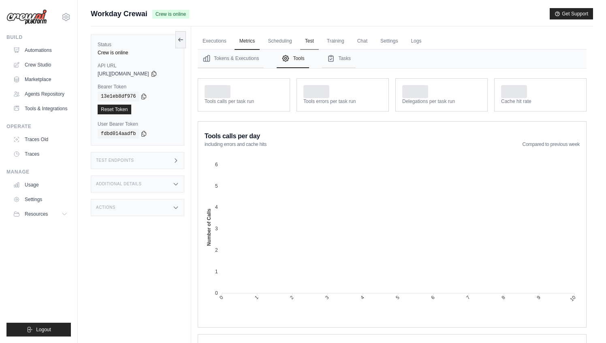
click at [319, 41] on link "Test" at bounding box center [309, 41] width 19 height 17
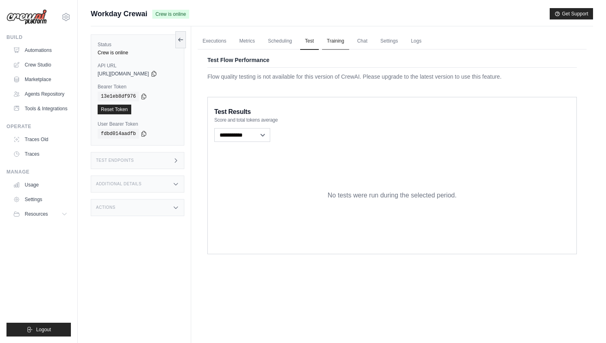
click at [334, 41] on link "Training" at bounding box center [335, 41] width 27 height 17
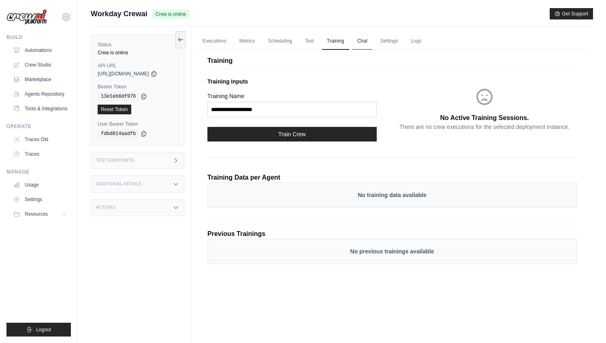
click at [368, 44] on link "Chat" at bounding box center [363, 41] width 20 height 17
click at [390, 46] on link "Settings" at bounding box center [389, 41] width 27 height 17
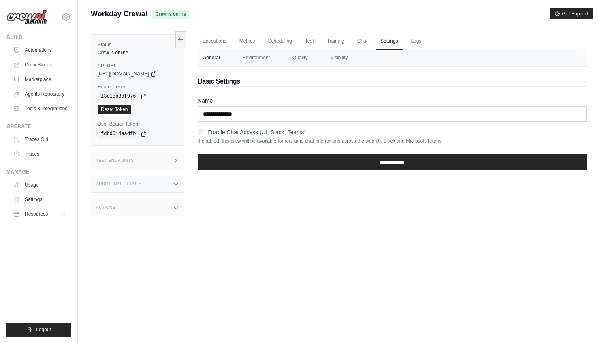
click at [263, 67] on div "**********" at bounding box center [392, 122] width 389 height 110
click at [263, 62] on button "Environment" at bounding box center [256, 57] width 37 height 17
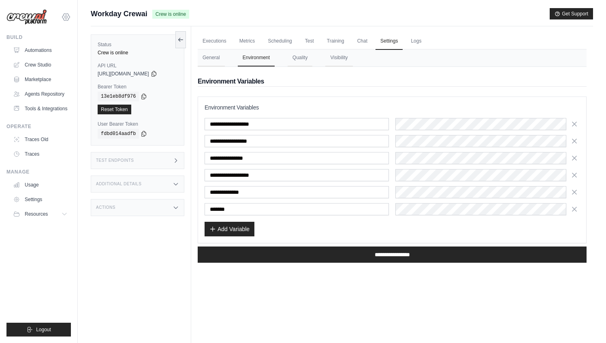
click at [64, 17] on icon at bounding box center [66, 17] width 10 height 10
click at [79, 100] on span "CrewAI - personal" at bounding box center [101, 99] width 64 height 8
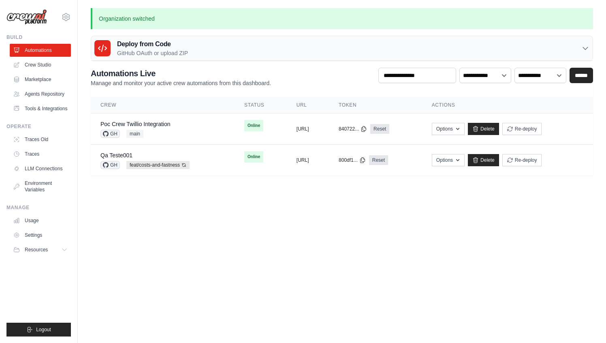
click at [477, 54] on div "Deploy from Code GitHub OAuth or upload ZIP" at bounding box center [342, 48] width 502 height 25
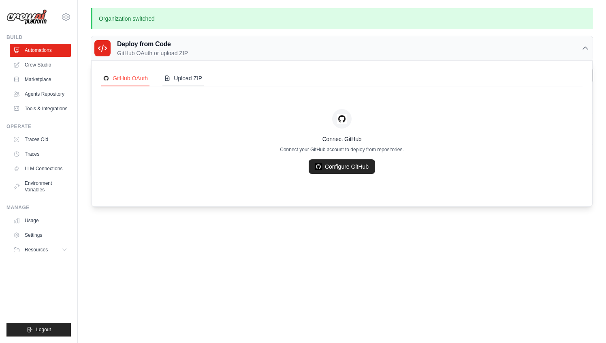
click at [182, 83] on button "Upload ZIP" at bounding box center [183, 78] width 41 height 15
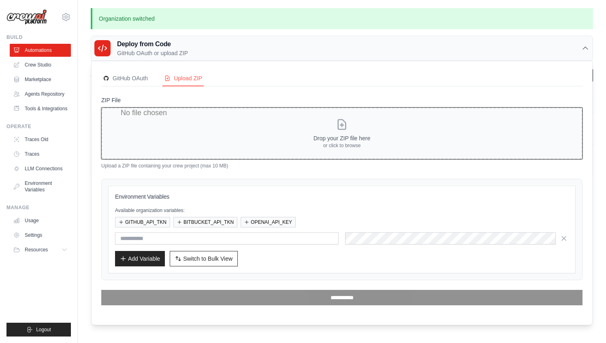
click at [273, 139] on input "ZIP File" at bounding box center [342, 133] width 482 height 52
type input "**********"
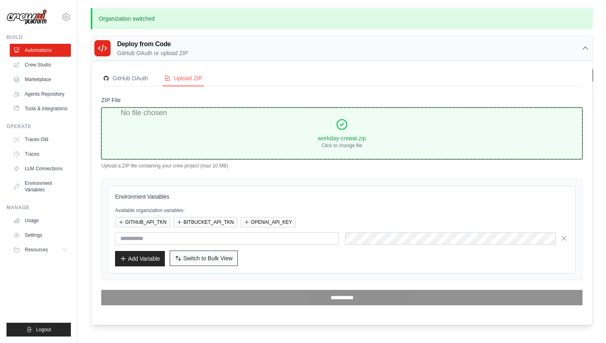
click at [194, 252] on button "Switch to Bulk View Switch to Table View" at bounding box center [204, 257] width 68 height 15
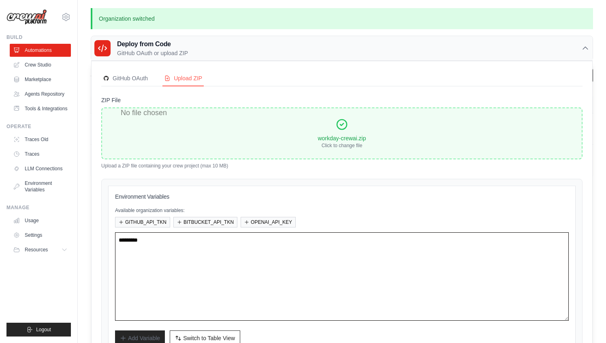
click at [202, 249] on textarea at bounding box center [342, 276] width 454 height 88
paste textarea "**********"
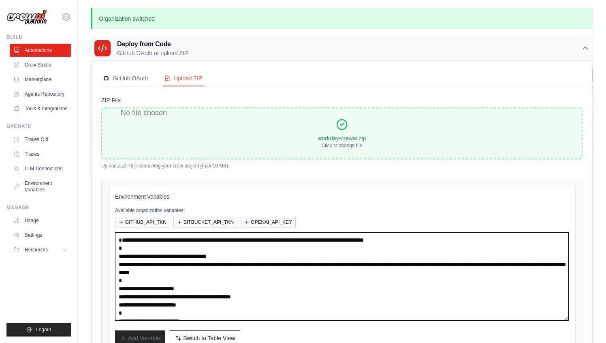
drag, startPoint x: 249, startPoint y: 259, endPoint x: 33, endPoint y: 213, distance: 220.5
click at [33, 193] on div "mateus@crewai.com AMBEV - DTC CrewAI Demo Account AB InBev - GHQ CrewAI - perso…" at bounding box center [303, 96] width 606 height 193
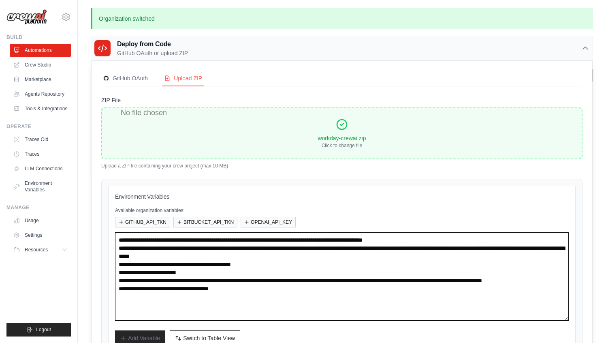
click at [193, 295] on textarea "**********" at bounding box center [342, 276] width 454 height 88
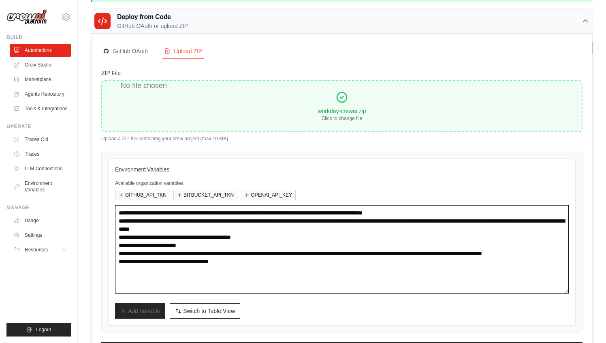
scroll to position [61, 0]
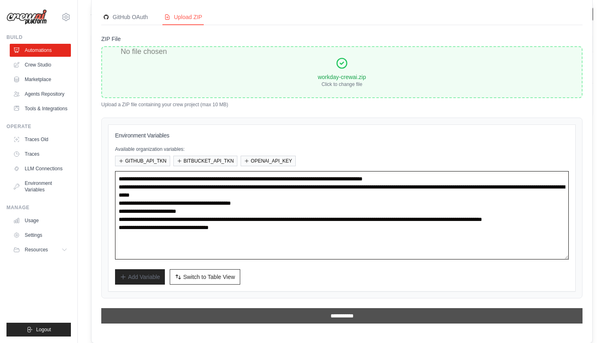
type textarea "**********"
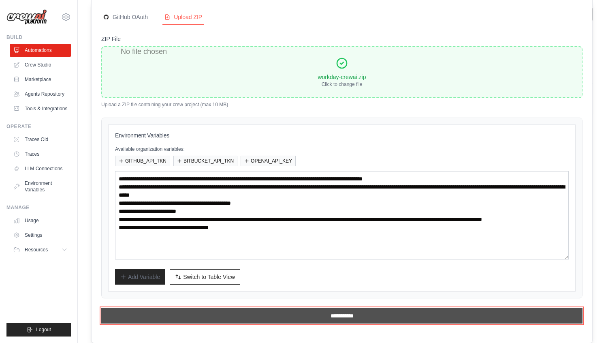
click at [343, 316] on input "**********" at bounding box center [342, 315] width 482 height 15
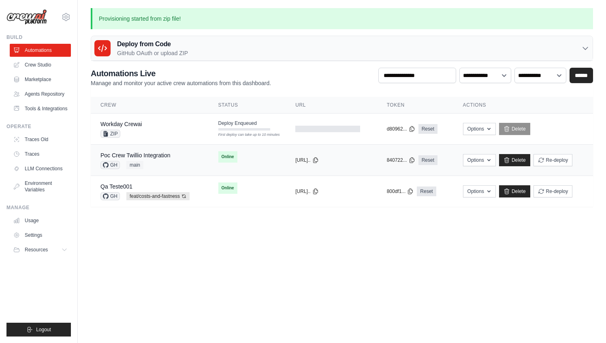
scroll to position [0, 0]
click at [294, 274] on body "mateus@crewai.com AMBEV - DTC CrewAI Demo Account AB InBev - GHQ" at bounding box center [303, 171] width 606 height 343
click at [210, 54] on div "Deploy from Code GitHub OAuth or upload ZIP" at bounding box center [342, 48] width 502 height 25
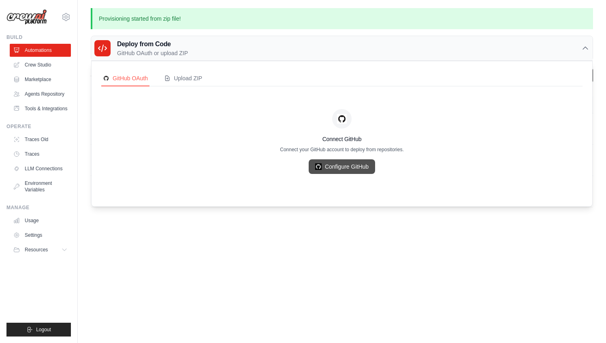
click at [340, 163] on link "Configure GitHub" at bounding box center [342, 166] width 66 height 15
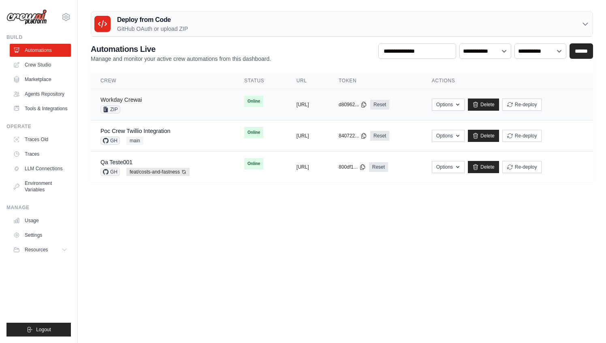
click at [134, 99] on link "Workday Crewai" at bounding box center [121, 99] width 41 height 6
click at [211, 261] on body "mateus@crewai.com AMBEV - DTC CrewAI Demo Account AB InBev - GHQ" at bounding box center [303, 171] width 606 height 343
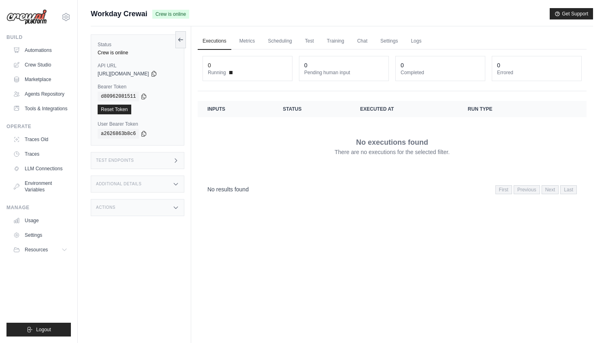
click at [162, 163] on div "Test Endpoints" at bounding box center [138, 160] width 94 height 17
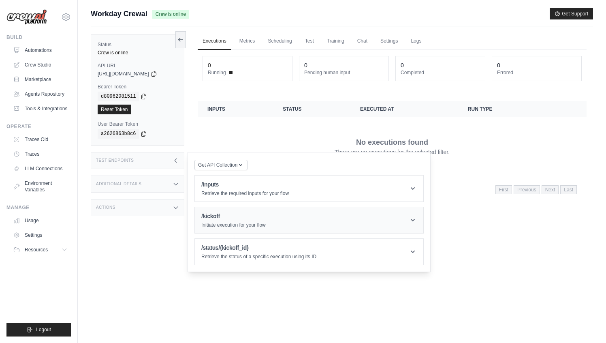
click at [219, 218] on h1 "/kickoff" at bounding box center [233, 216] width 64 height 8
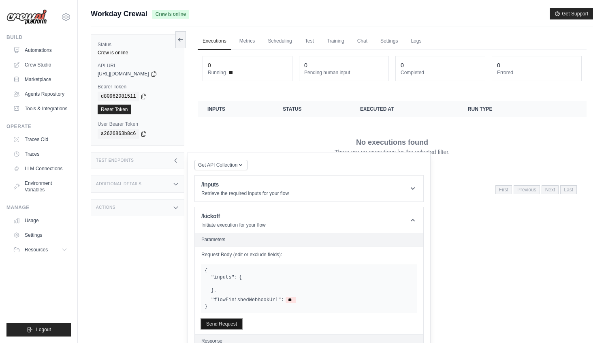
click at [229, 320] on button "Send Request" at bounding box center [221, 324] width 41 height 10
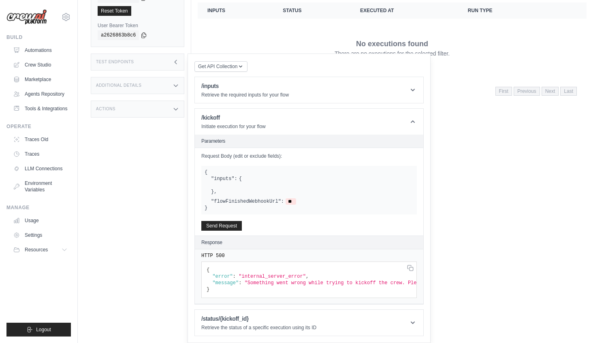
click at [177, 86] on icon at bounding box center [176, 86] width 4 height 2
click at [175, 87] on icon at bounding box center [176, 85] width 6 height 6
click at [179, 61] on icon at bounding box center [176, 62] width 6 height 6
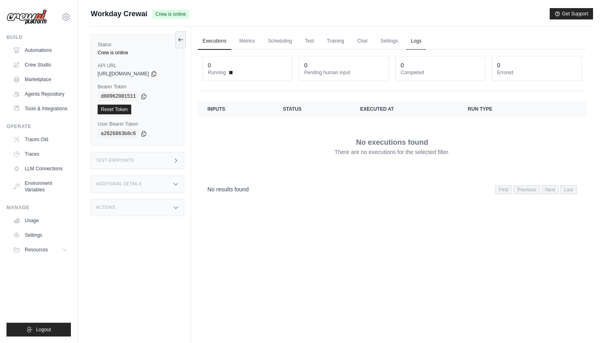
click at [418, 42] on link "Logs" at bounding box center [416, 41] width 20 height 17
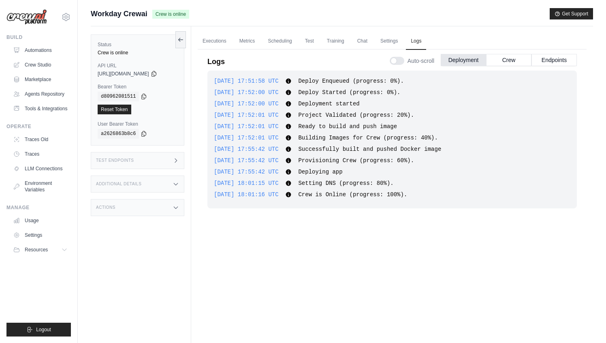
click at [504, 68] on div "Auto-scroll Deployment Crew Endpoints" at bounding box center [483, 59] width 187 height 23
click at [511, 60] on button "Crew" at bounding box center [508, 60] width 45 height 12
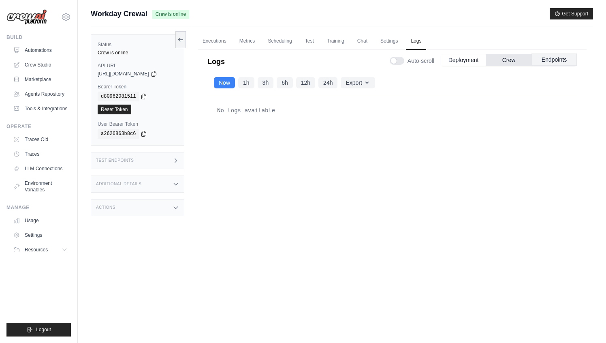
click at [551, 55] on button "Endpoints" at bounding box center [554, 60] width 45 height 12
